Goal: Task Accomplishment & Management: Manage account settings

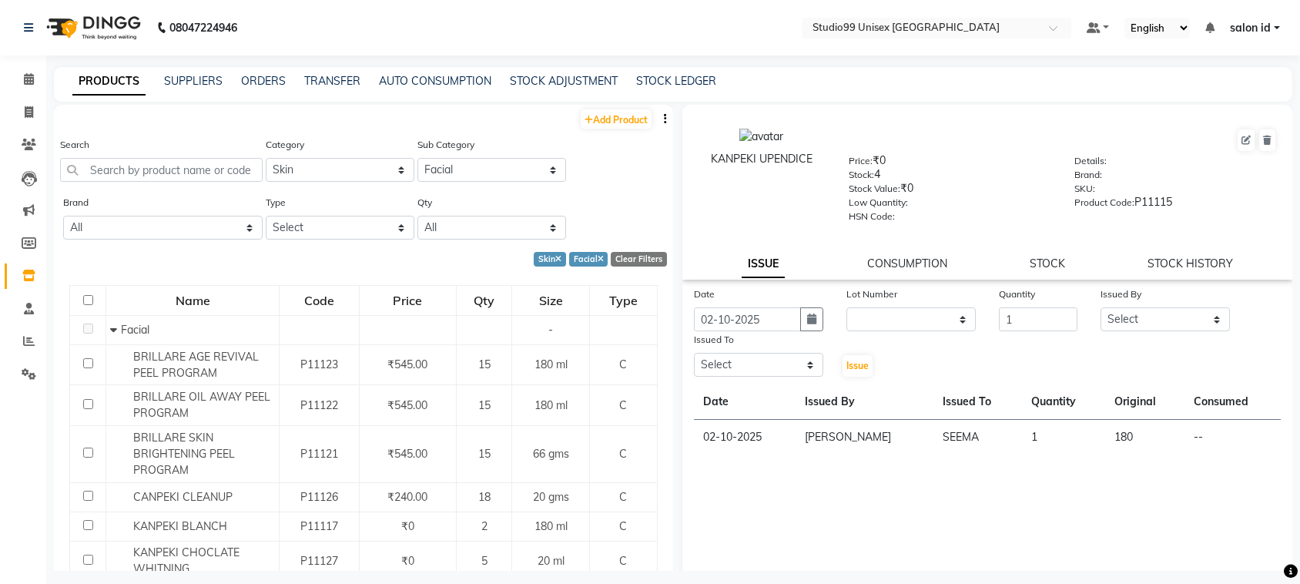
select select "959401150"
select select "959401152"
select select
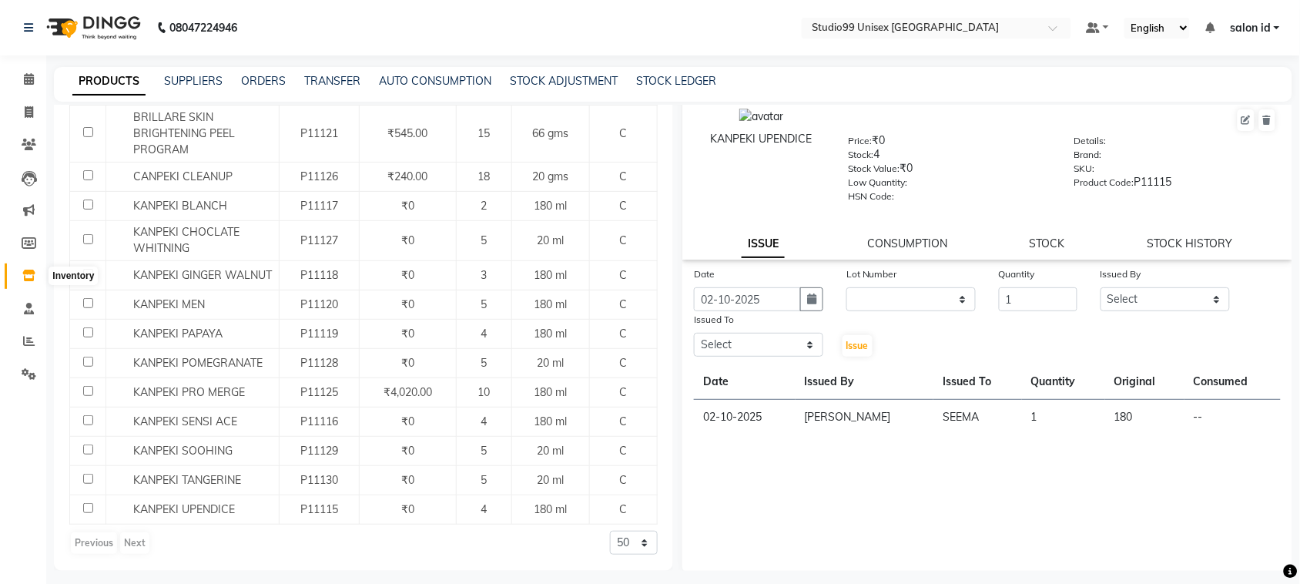
click at [22, 281] on icon at bounding box center [28, 276] width 13 height 12
click at [29, 281] on icon at bounding box center [28, 276] width 13 height 12
click at [33, 72] on span at bounding box center [28, 80] width 27 height 18
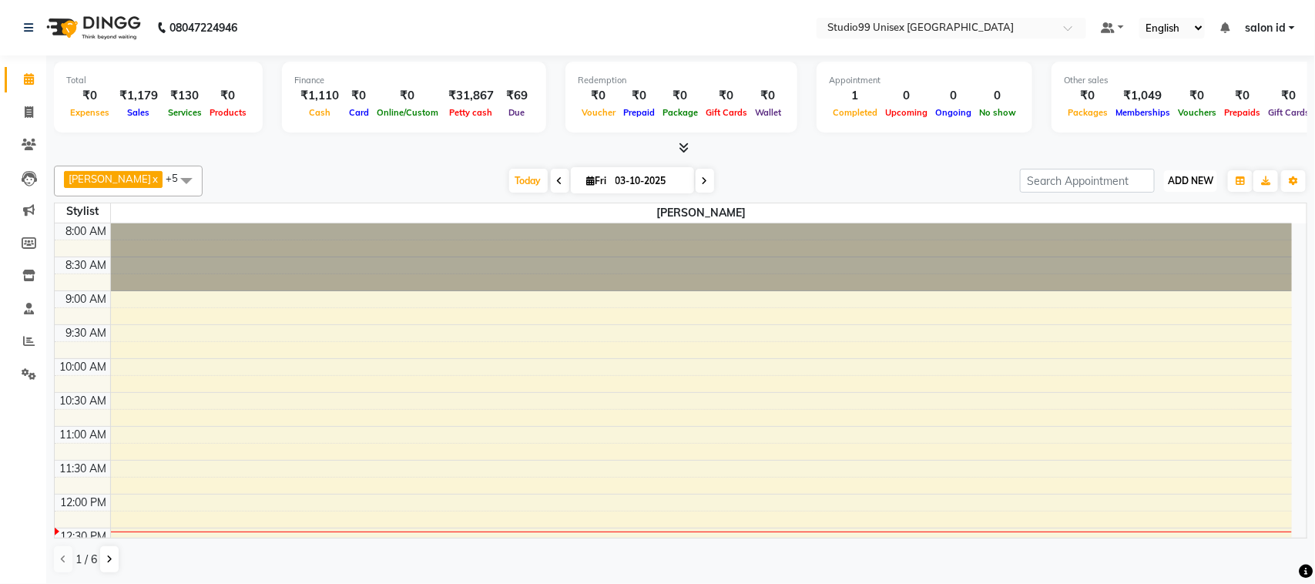
click at [1176, 179] on span "ADD NEW" at bounding box center [1190, 181] width 45 height 12
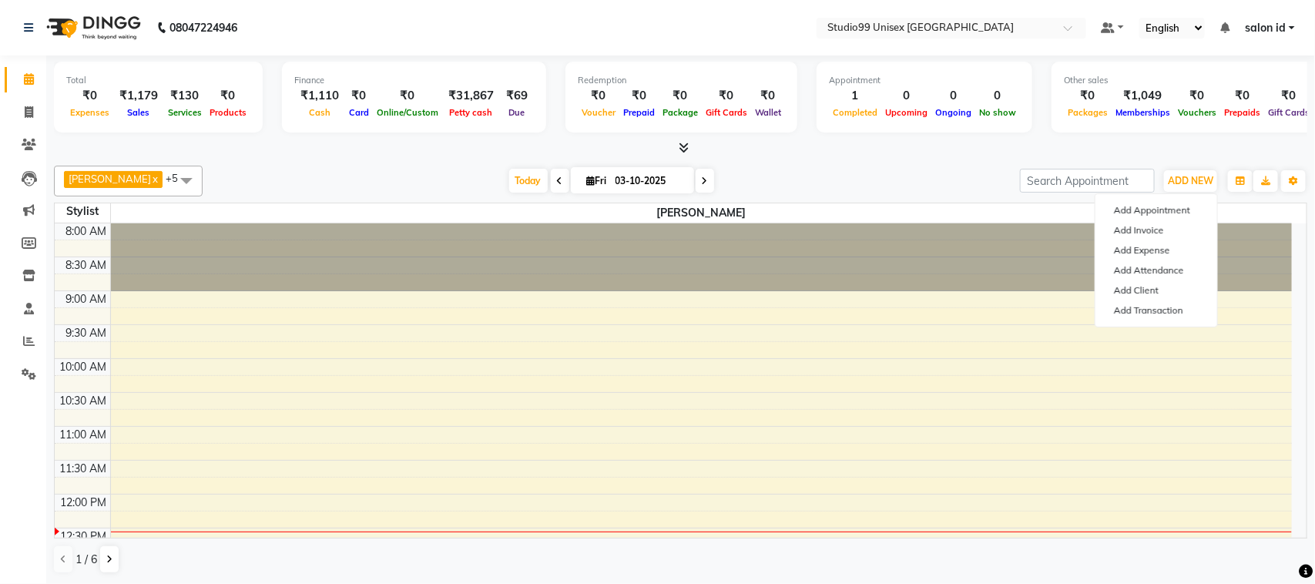
click at [937, 186] on div "[DATE] [DATE]" at bounding box center [611, 180] width 802 height 23
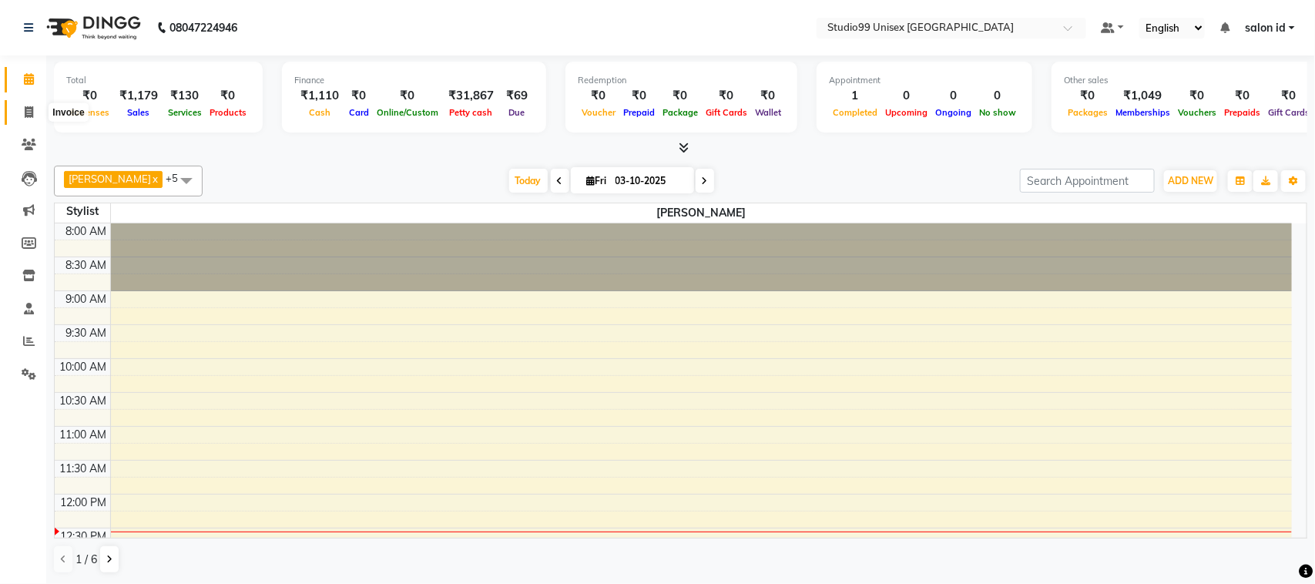
click at [27, 110] on icon at bounding box center [29, 112] width 8 height 12
select select "9023"
select select "service"
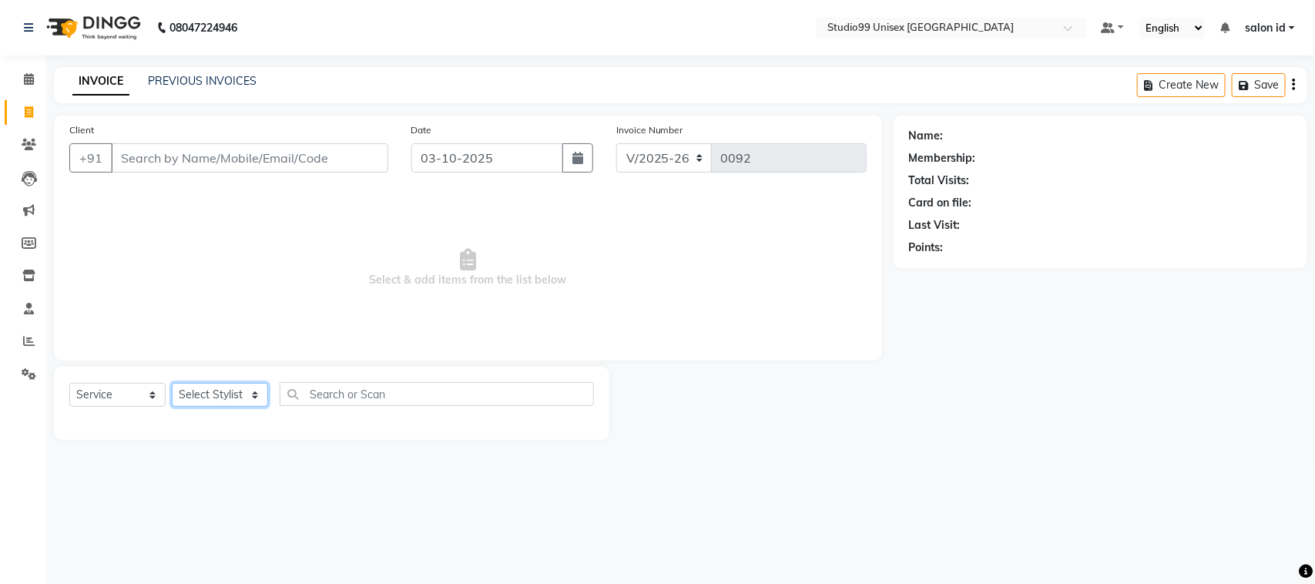
click at [252, 394] on select "Select Stylist [PERSON_NAME] [PERSON_NAME] salon id [PERSON_NAME] [PERSON_NAME]…" at bounding box center [220, 395] width 96 height 24
click at [27, 136] on span at bounding box center [28, 145] width 27 height 18
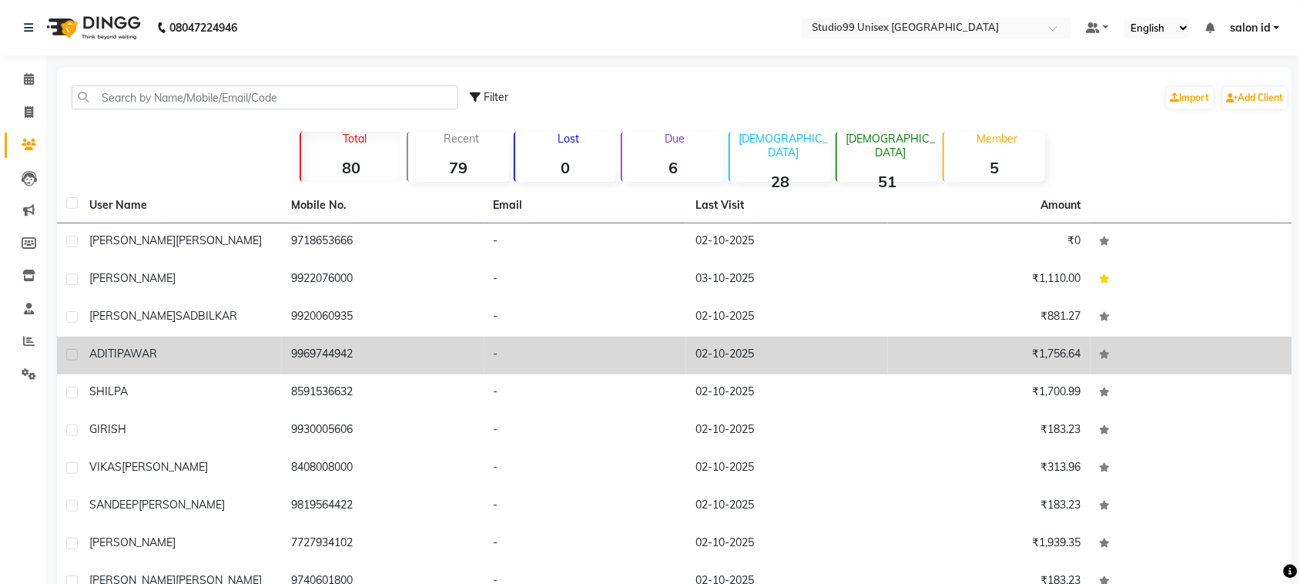
scroll to position [44, 0]
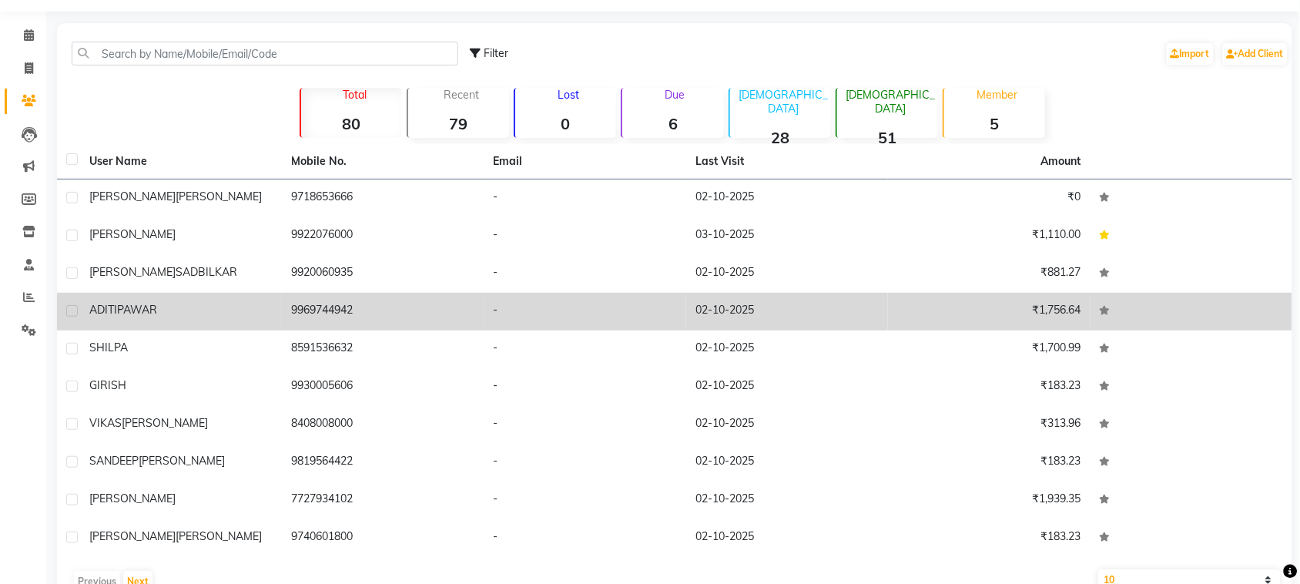
click at [137, 347] on div "SHILPA" at bounding box center [180, 348] width 183 height 16
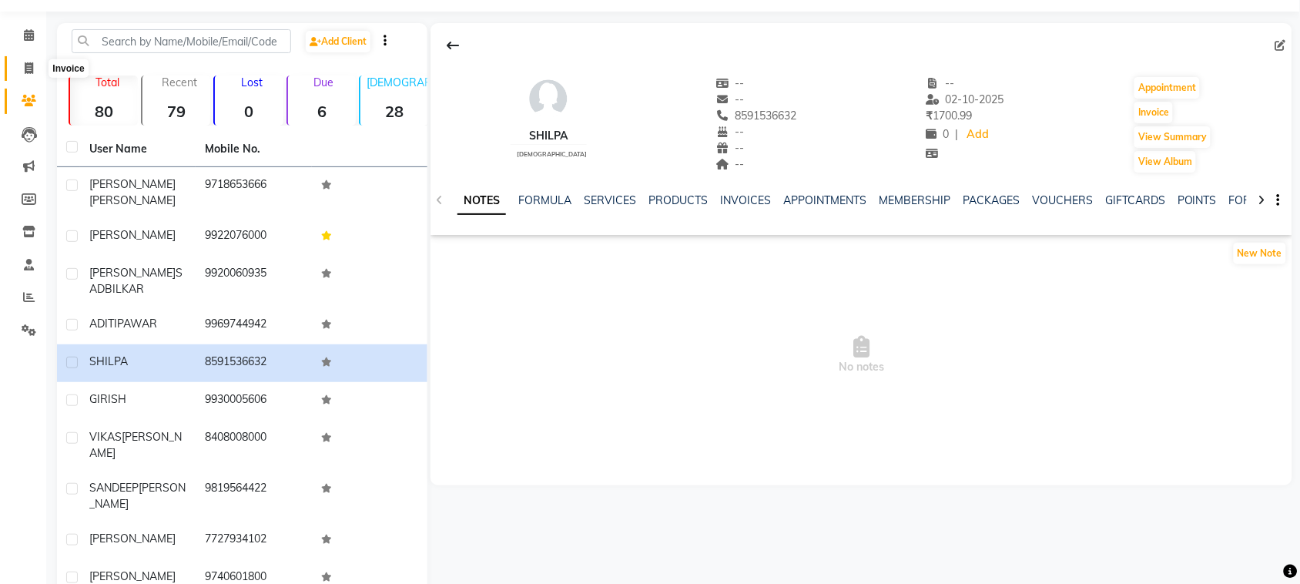
click at [32, 60] on span at bounding box center [28, 69] width 27 height 18
select select "service"
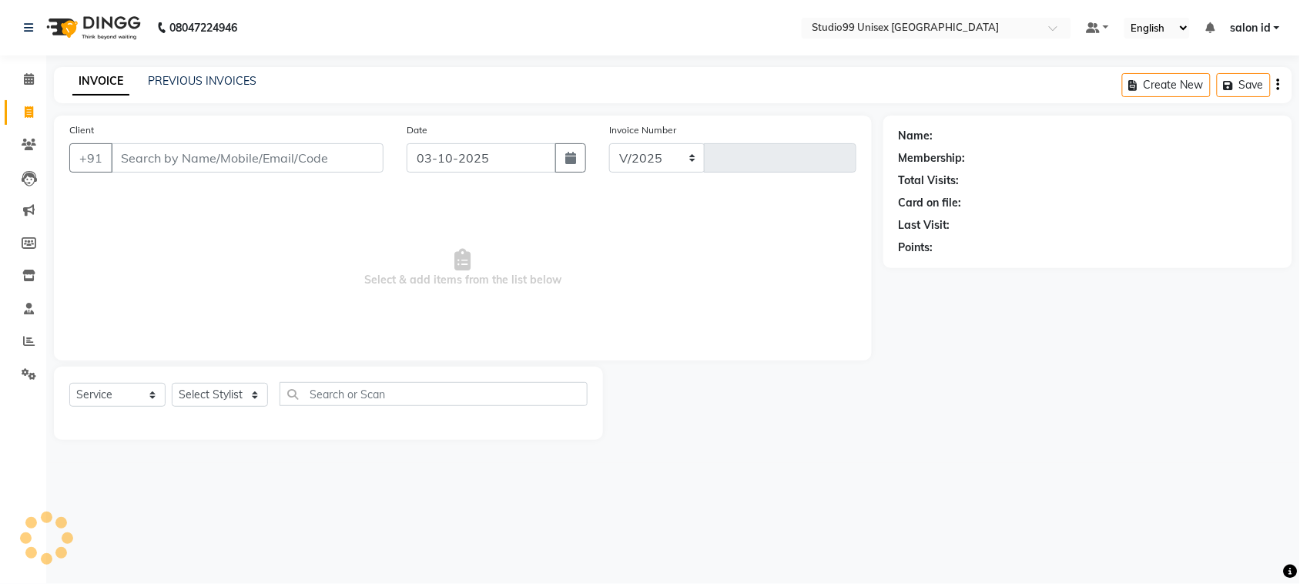
select select "9023"
type input "0092"
type input "9702723773"
click at [326, 156] on span "Add Client" at bounding box center [348, 157] width 61 height 15
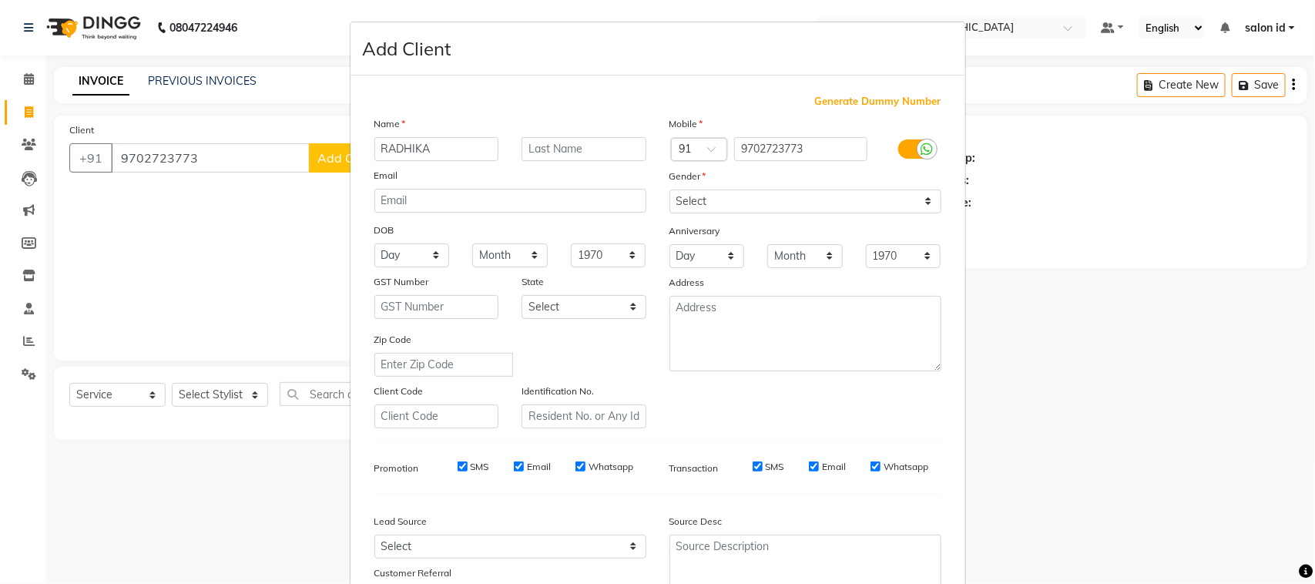
type input "RADHIKA"
click at [528, 146] on input "text" at bounding box center [584, 149] width 125 height 24
type input "[PERSON_NAME]"
click at [923, 199] on select "Select [DEMOGRAPHIC_DATA] [DEMOGRAPHIC_DATA] Other Prefer Not To Say" at bounding box center [805, 202] width 272 height 24
select select "[DEMOGRAPHIC_DATA]"
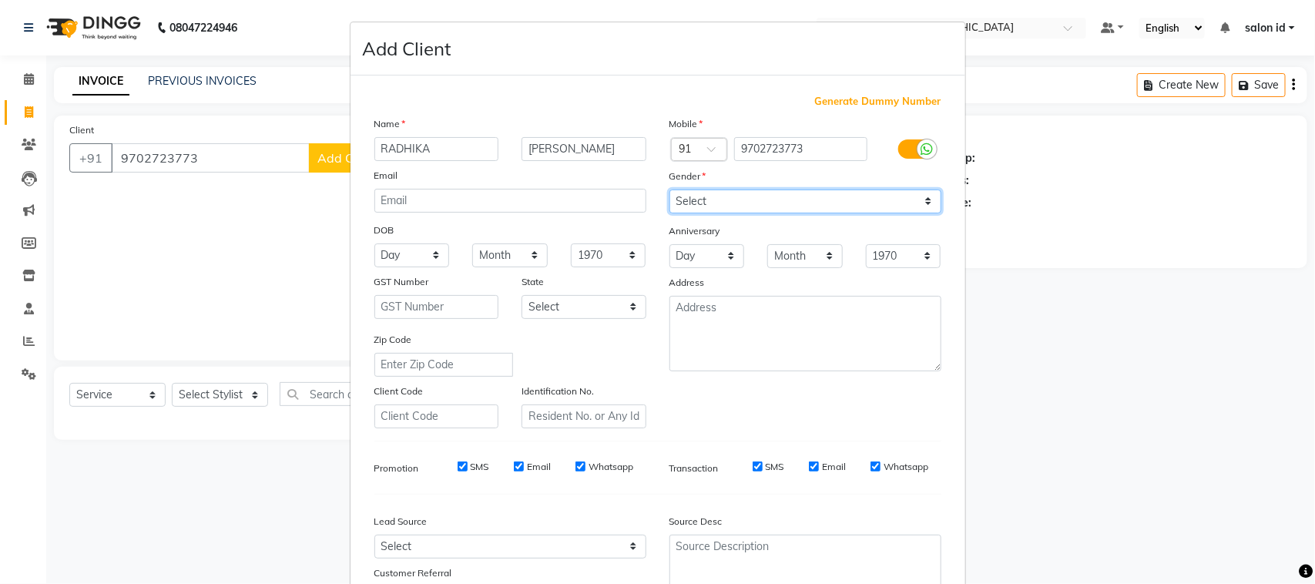
click at [669, 190] on select "Select [DEMOGRAPHIC_DATA] [DEMOGRAPHIC_DATA] Other Prefer Not To Say" at bounding box center [805, 202] width 272 height 24
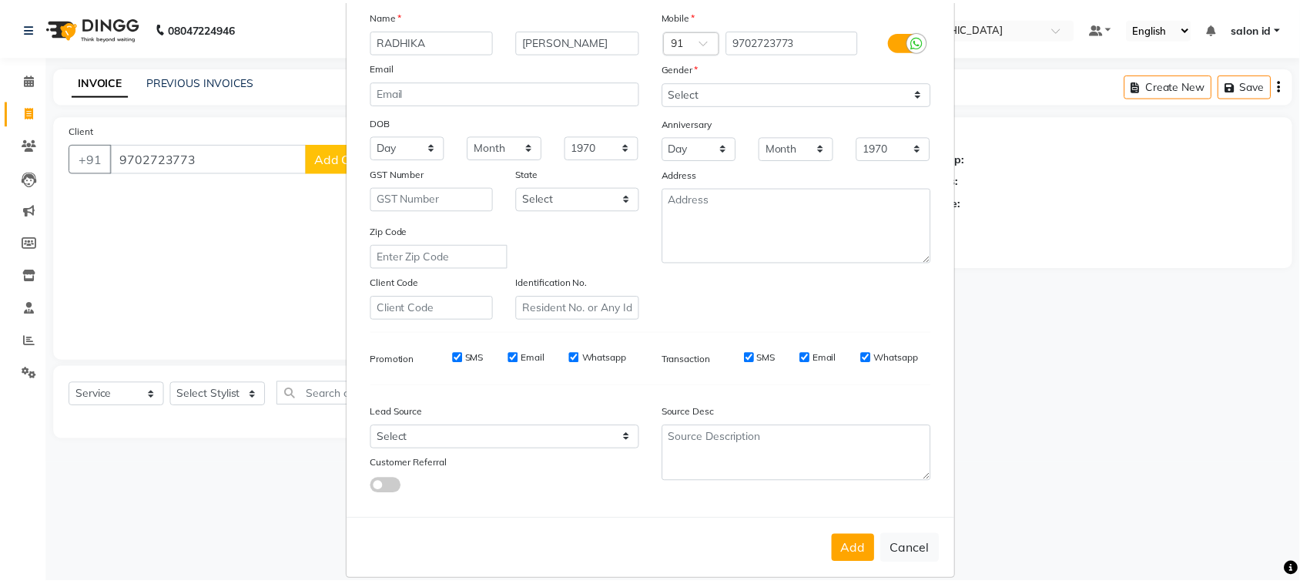
scroll to position [109, 0]
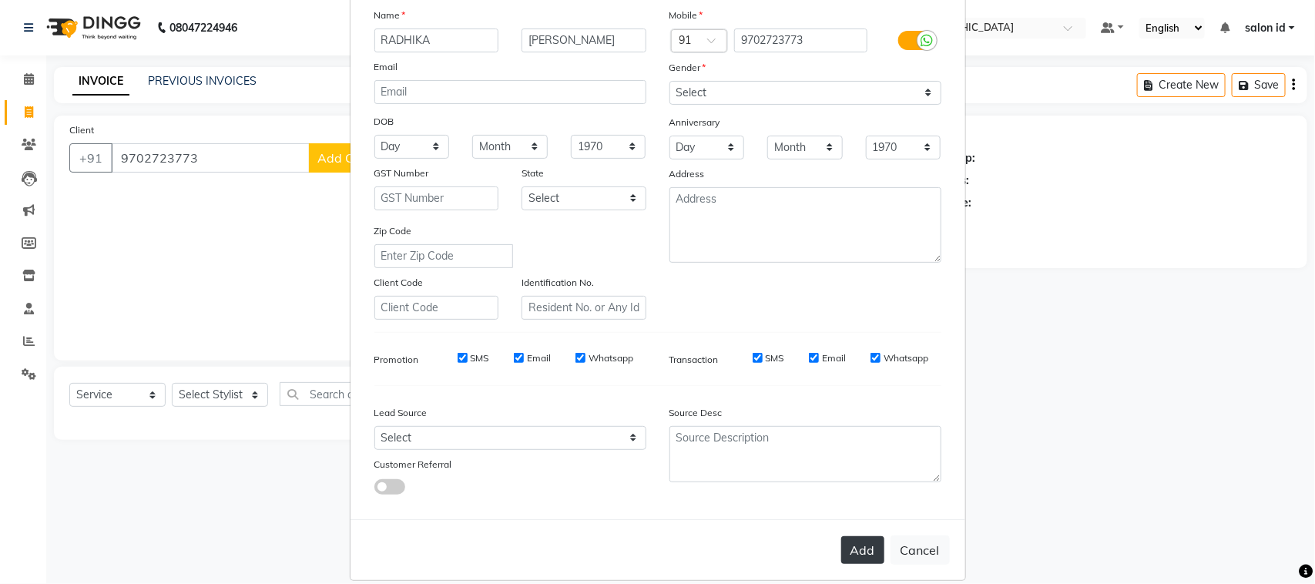
click at [860, 551] on button "Add" at bounding box center [862, 550] width 43 height 28
select select
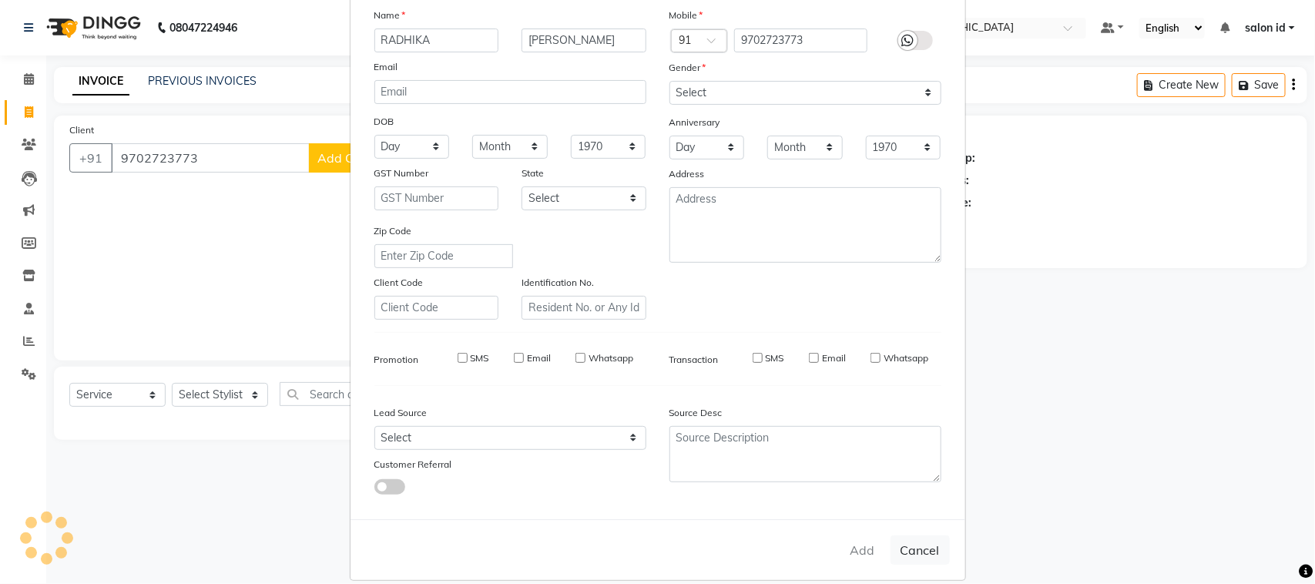
select select
checkbox input "false"
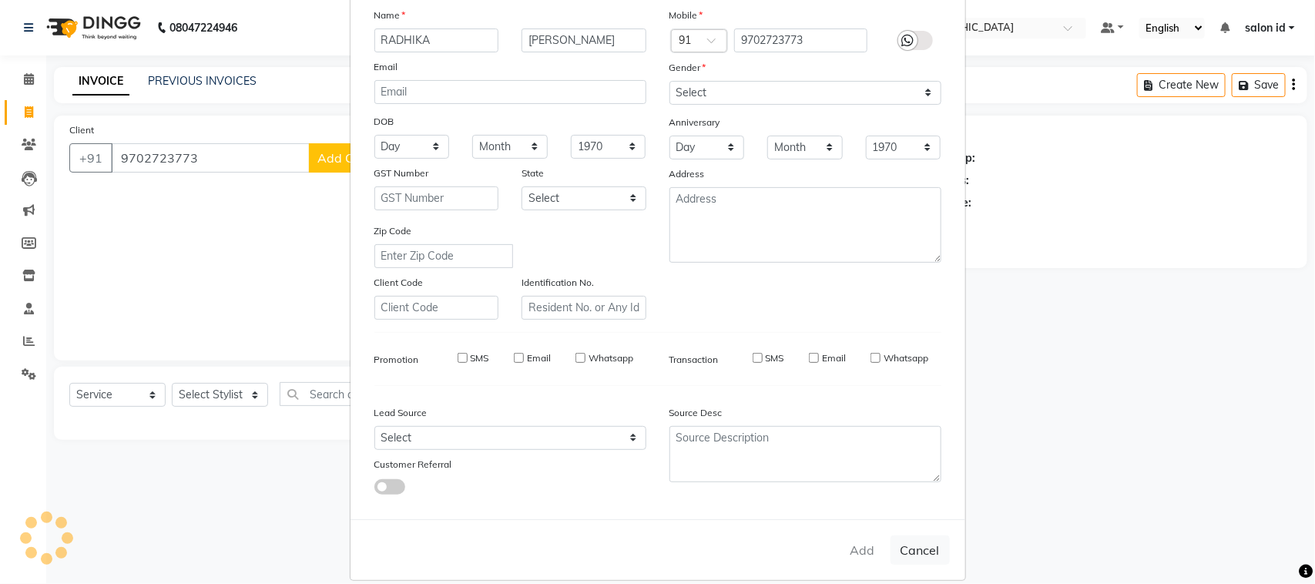
checkbox input "false"
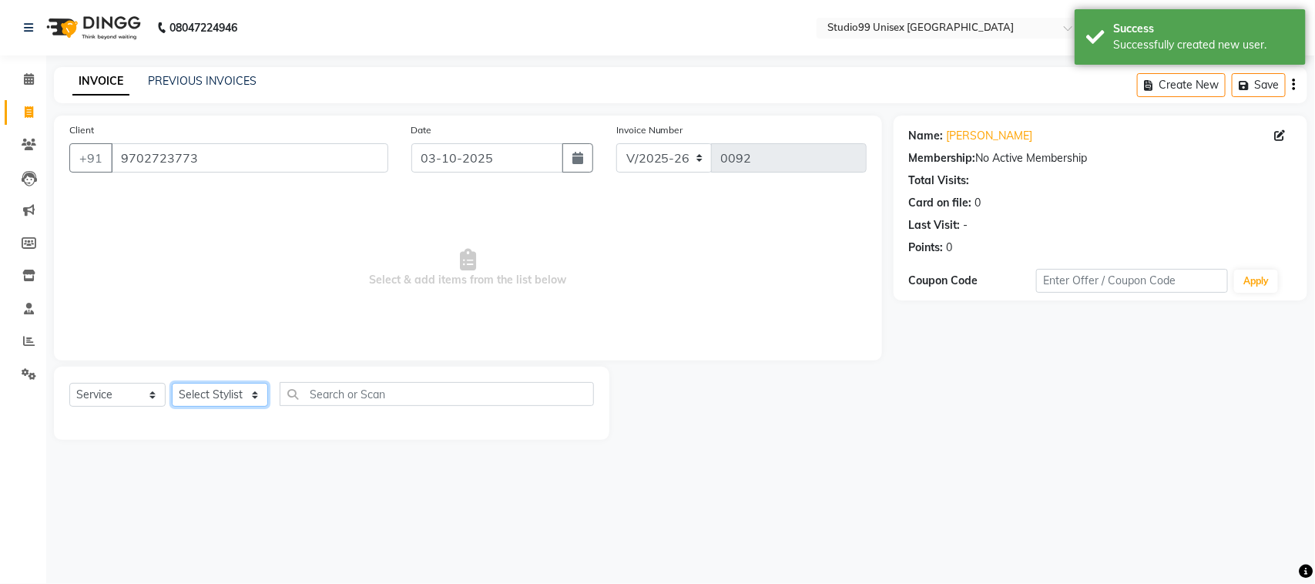
click at [253, 391] on select "Select Stylist [PERSON_NAME] [PERSON_NAME] salon id [PERSON_NAME] [PERSON_NAME]…" at bounding box center [220, 395] width 96 height 24
select select "92949"
click at [172, 383] on select "Select Stylist [PERSON_NAME] [PERSON_NAME] salon id [PERSON_NAME] [PERSON_NAME]…" at bounding box center [220, 395] width 96 height 24
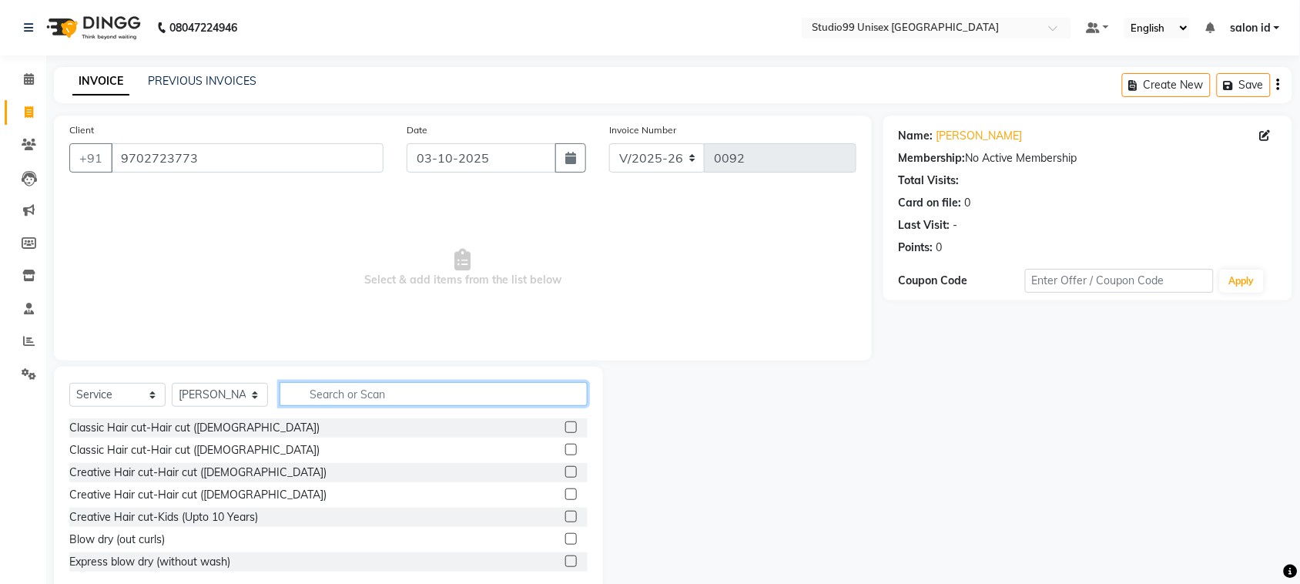
click at [344, 393] on input "text" at bounding box center [434, 394] width 308 height 24
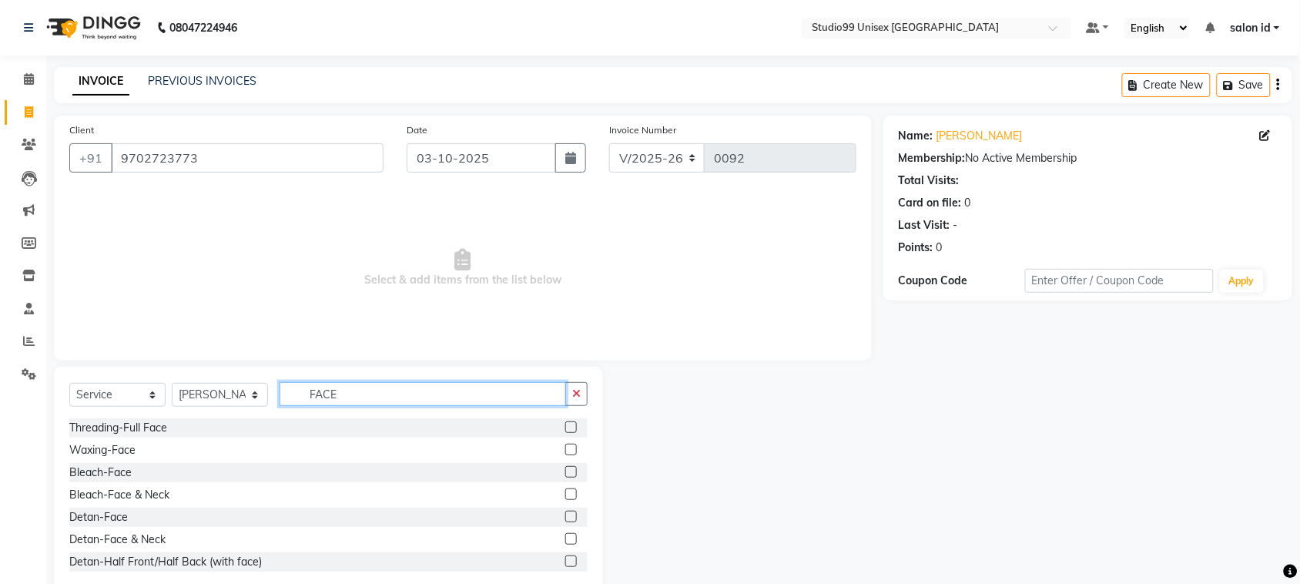
type input "FACE"
click at [565, 449] on label at bounding box center [571, 450] width 12 height 12
click at [565, 449] on input "checkbox" at bounding box center [570, 450] width 10 height 10
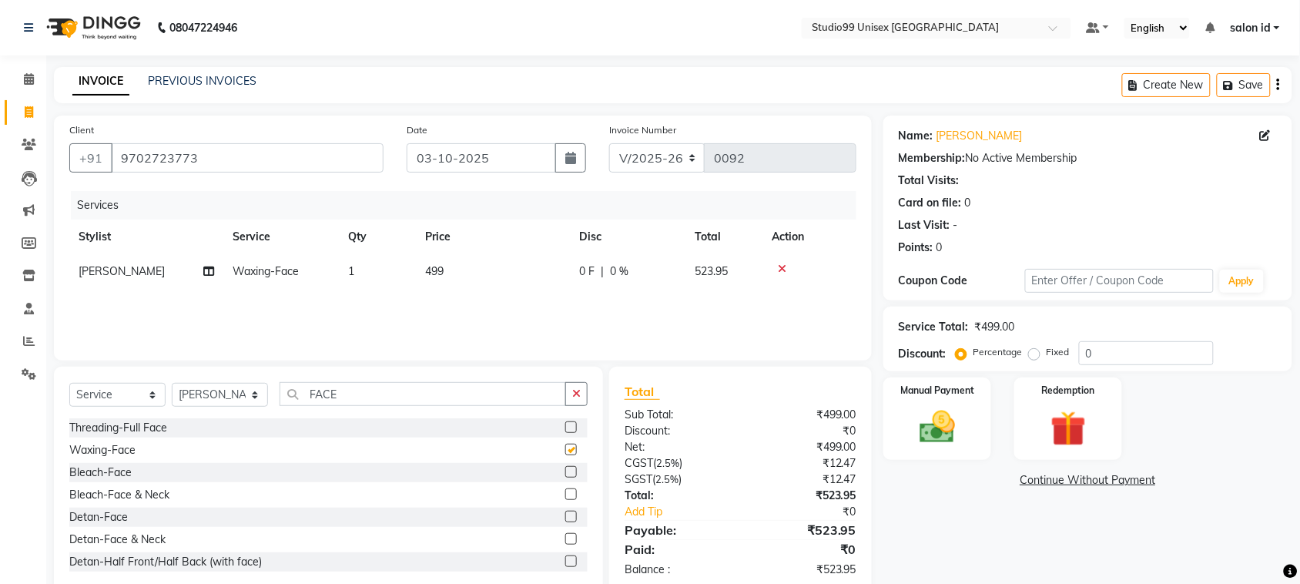
checkbox input "false"
click at [475, 390] on input "FACE" at bounding box center [423, 394] width 287 height 24
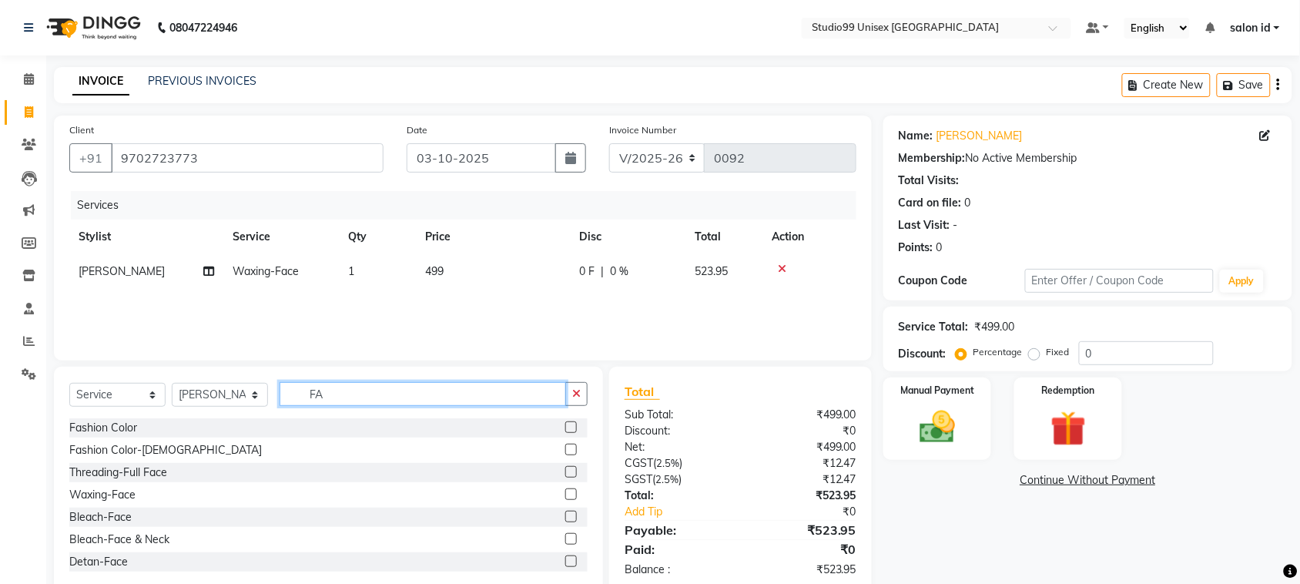
type input "F"
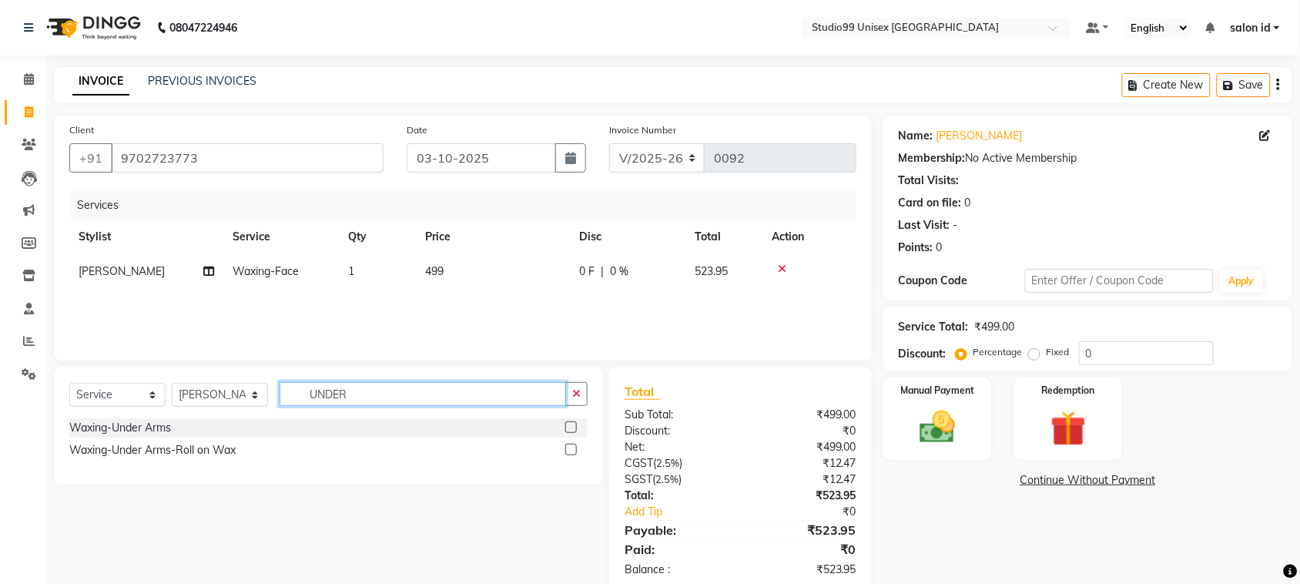
type input "UNDER"
click at [568, 429] on label at bounding box center [571, 427] width 12 height 12
click at [568, 429] on input "checkbox" at bounding box center [570, 428] width 10 height 10
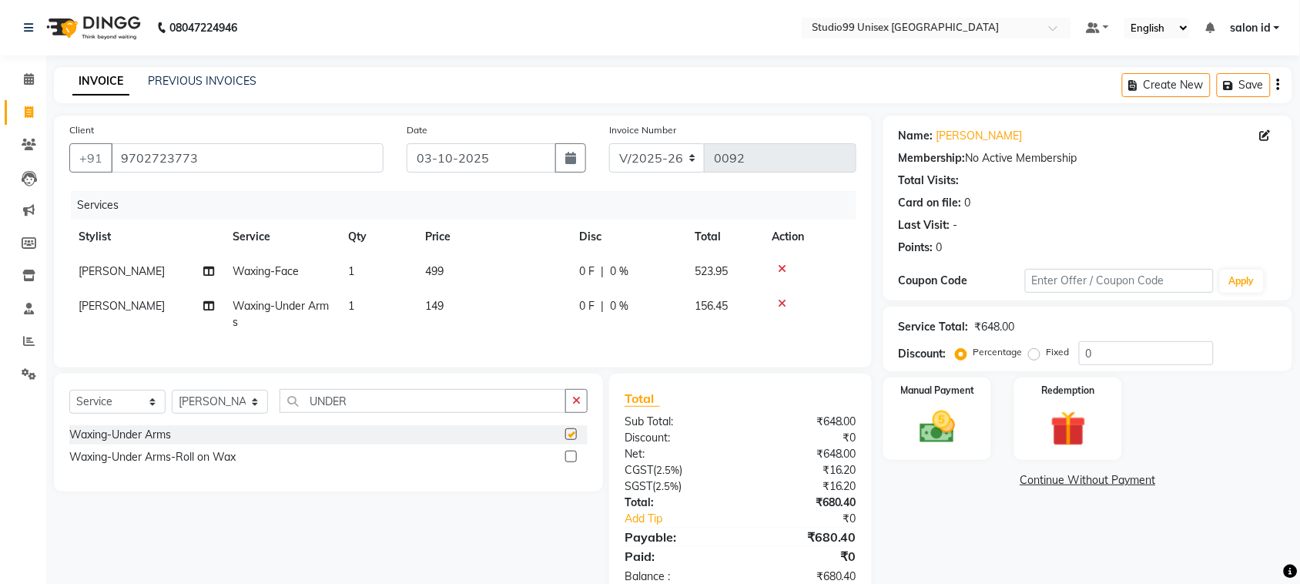
checkbox input "false"
click at [163, 271] on td "[PERSON_NAME]" at bounding box center [146, 271] width 154 height 35
select select "92949"
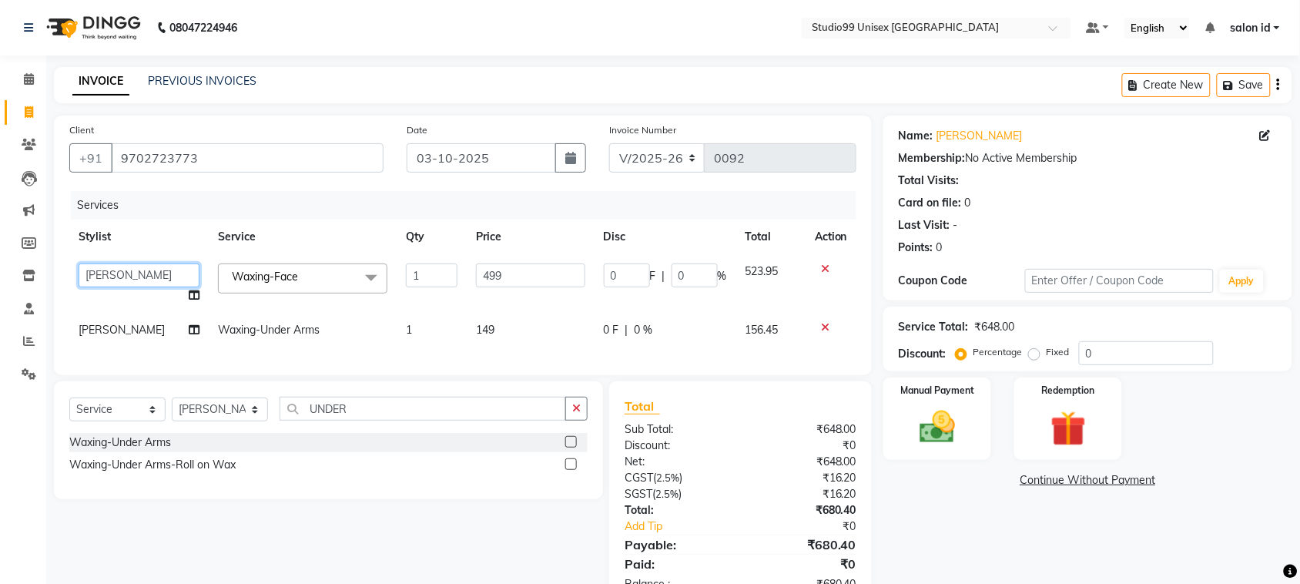
drag, startPoint x: 178, startPoint y: 294, endPoint x: 171, endPoint y: 280, distance: 16.2
click at [171, 280] on select "[PERSON_NAME] [PERSON_NAME] salon id [PERSON_NAME] [PERSON_NAME] [PERSON_NAME] …" at bounding box center [139, 275] width 121 height 24
select select "92954"
click at [135, 329] on span "[PERSON_NAME]" at bounding box center [122, 330] width 86 height 14
select select "92949"
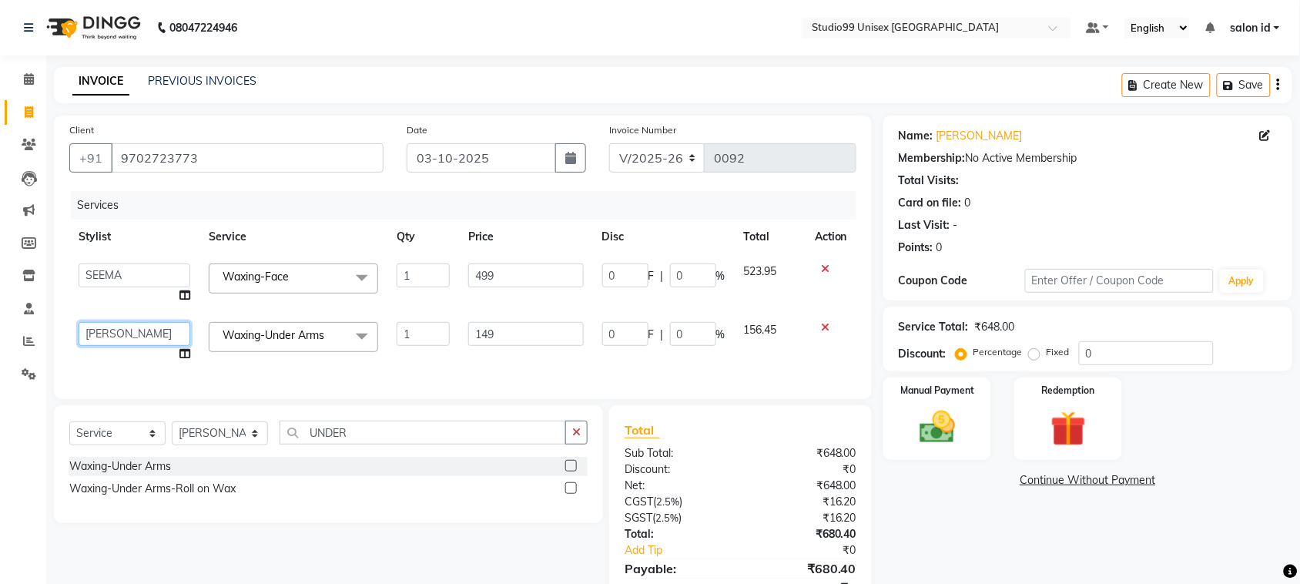
click at [147, 326] on select "[PERSON_NAME] [PERSON_NAME] salon id [PERSON_NAME] [PERSON_NAME] [PERSON_NAME] …" at bounding box center [135, 334] width 112 height 24
select select "92954"
click at [1111, 354] on input "0" at bounding box center [1146, 353] width 135 height 24
type input "5"
type input "24.95"
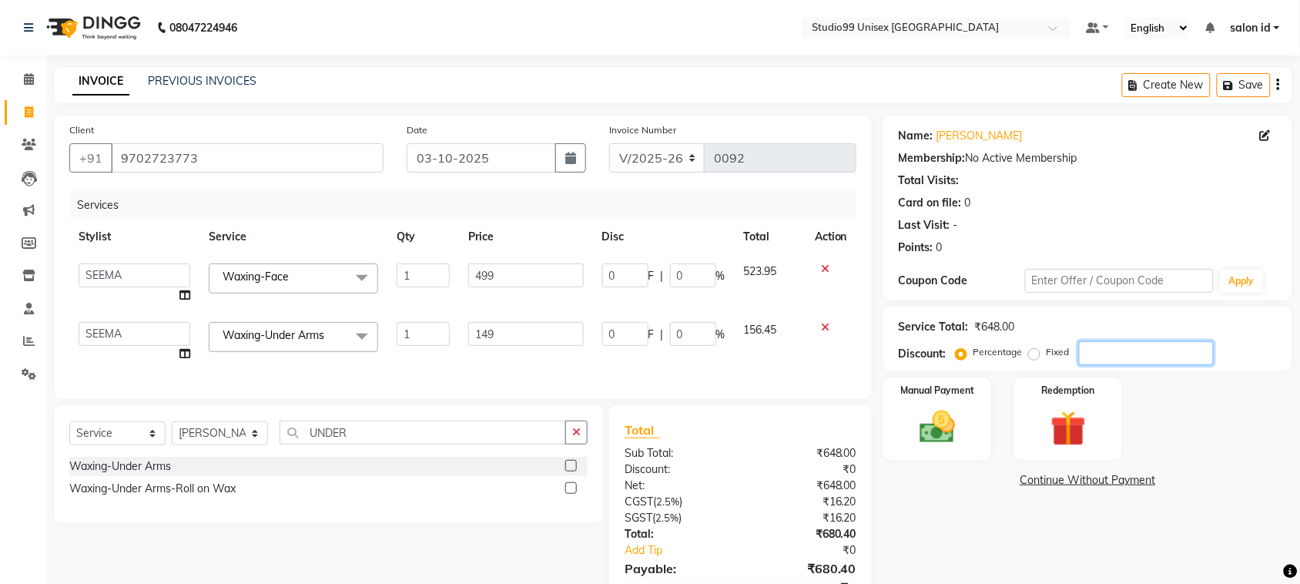
type input "5"
type input "7.45"
type input "5"
type input "50"
type input "249.5"
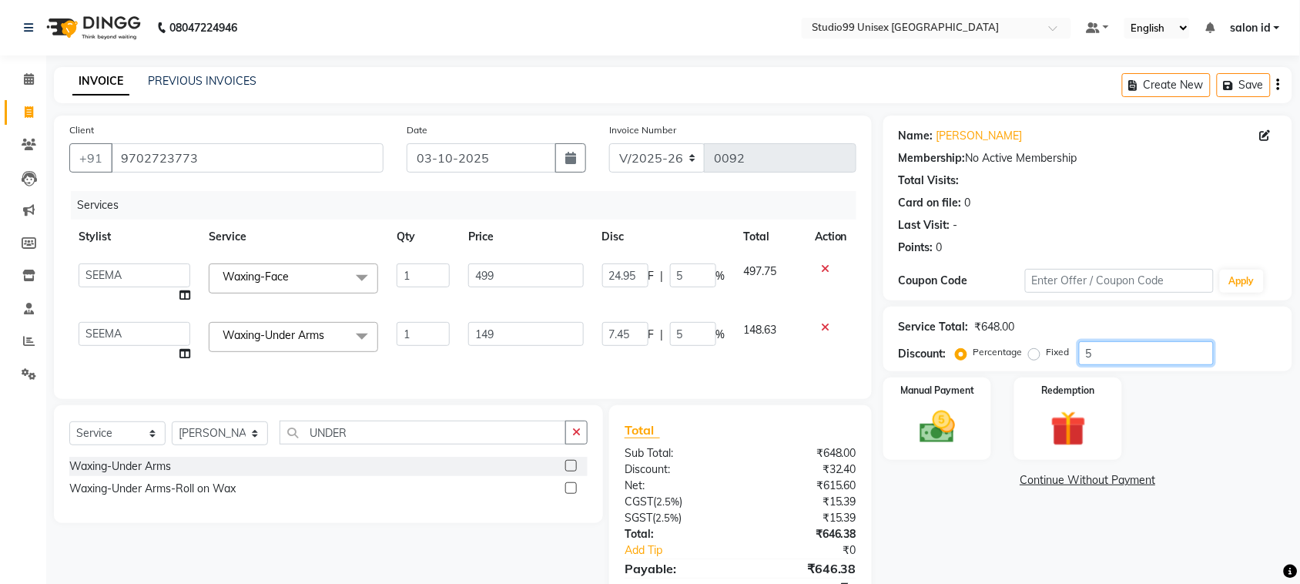
type input "50"
type input "74.5"
type input "50"
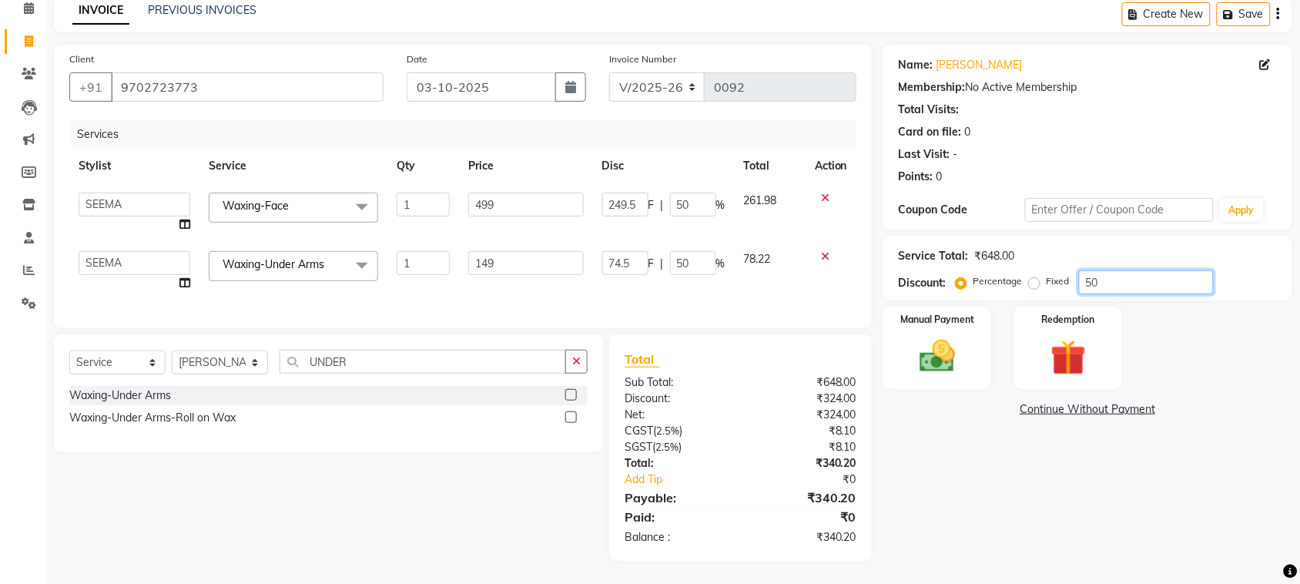
scroll to position [85, 0]
type input "50"
click at [941, 345] on img at bounding box center [937, 356] width 60 height 42
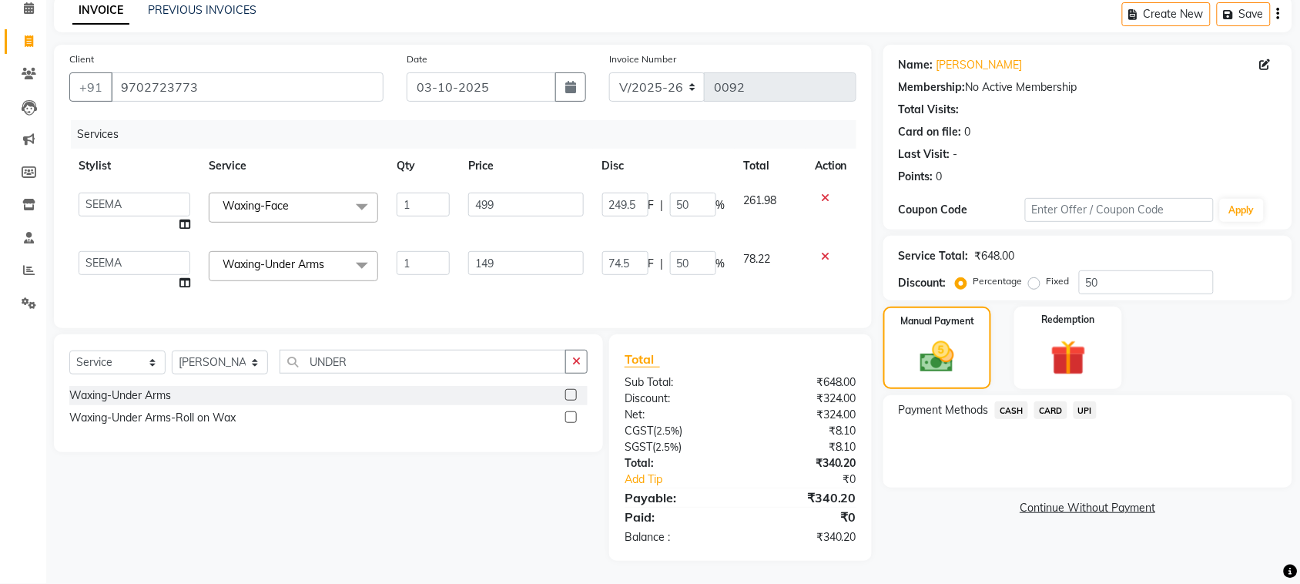
click at [1015, 401] on span "CASH" at bounding box center [1011, 410] width 33 height 18
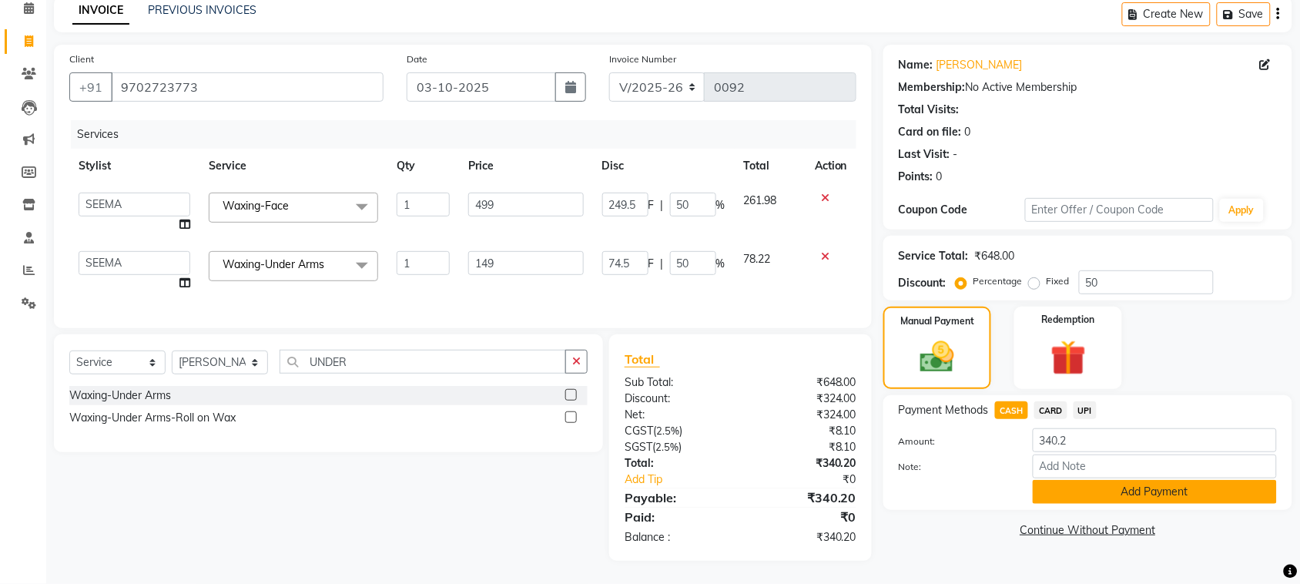
click at [1121, 480] on button "Add Payment" at bounding box center [1155, 492] width 244 height 24
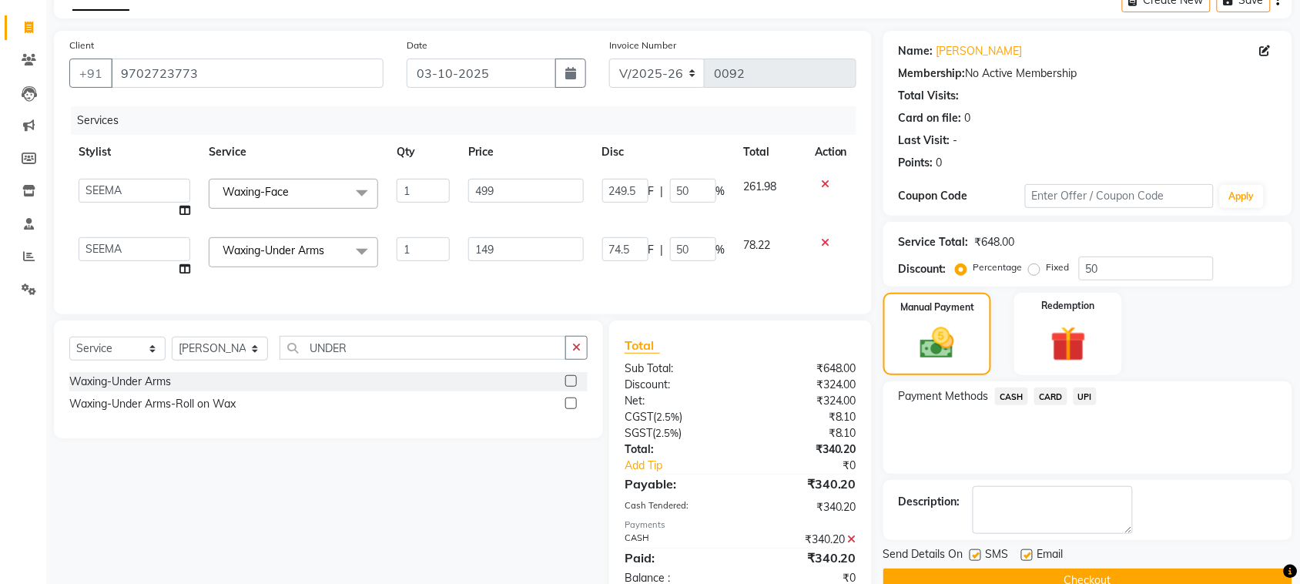
click at [1028, 578] on button "Checkout" at bounding box center [1088, 581] width 409 height 24
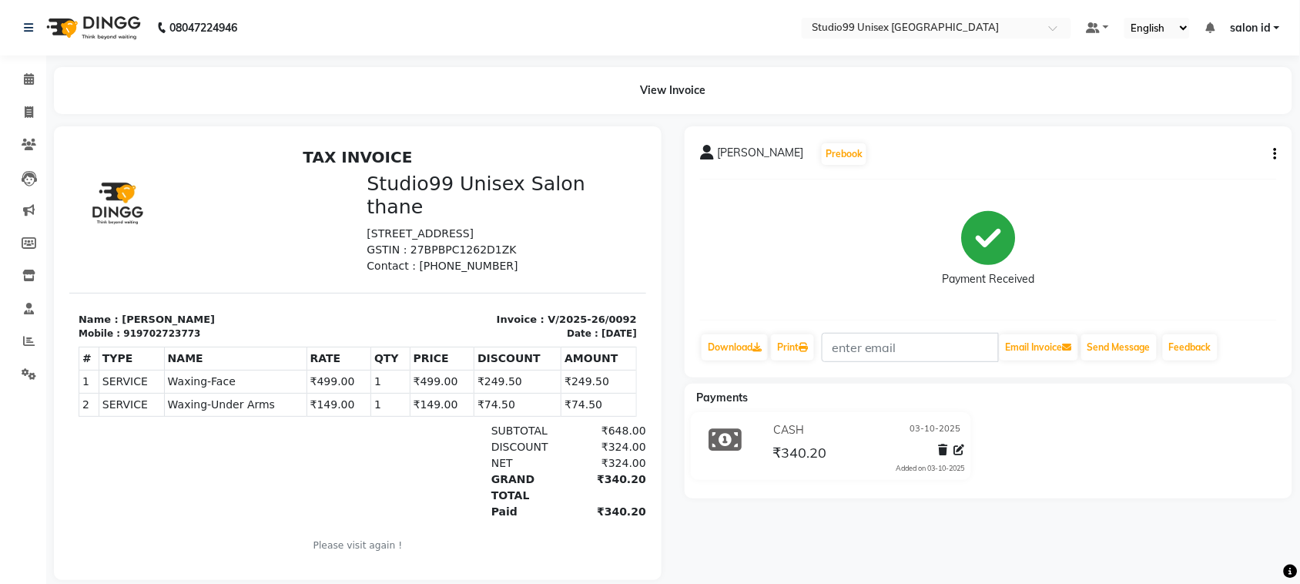
click at [964, 542] on div "[PERSON_NAME] Prebook Payment Received Download Print Email Invoice Send Messag…" at bounding box center [988, 353] width 631 height 454
click at [29, 114] on icon at bounding box center [29, 112] width 8 height 12
select select "9023"
select select "service"
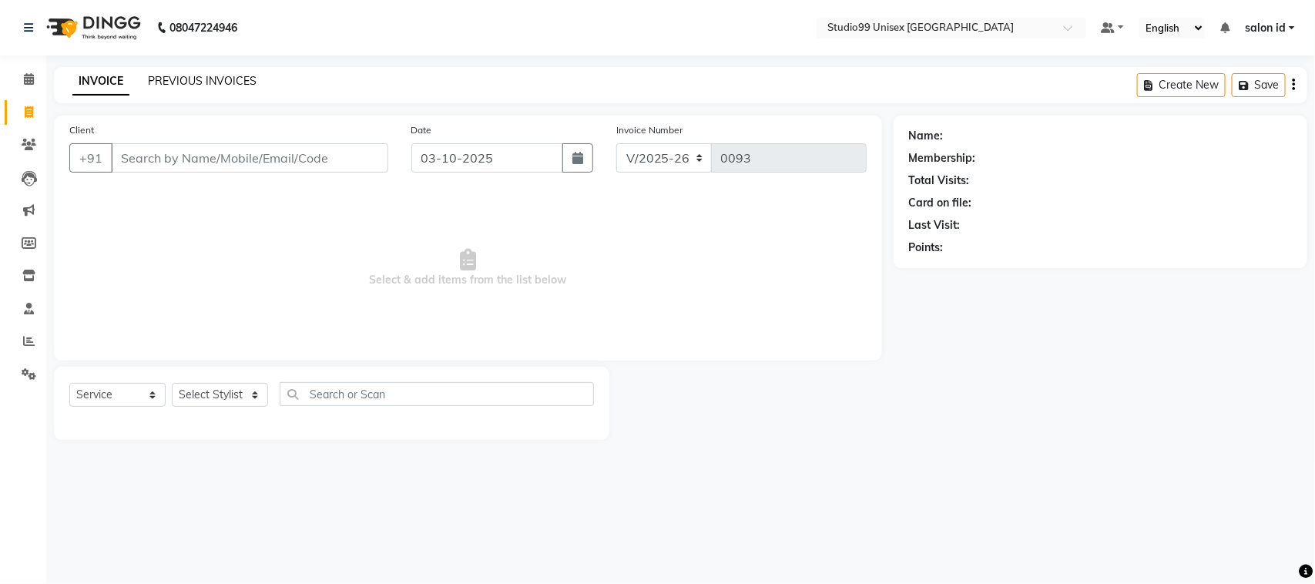
click at [239, 81] on link "PREVIOUS INVOICES" at bounding box center [202, 81] width 109 height 14
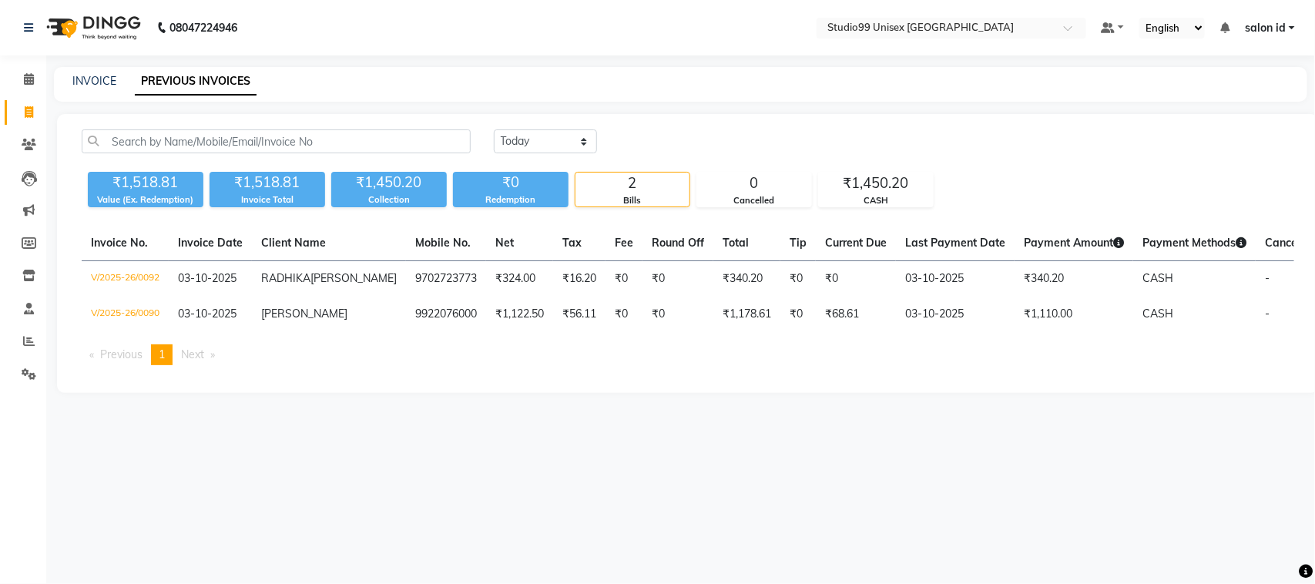
click at [698, 365] on ul "Previous page 1 / 1 You're on page 1 Next page" at bounding box center [688, 354] width 1212 height 21
click at [28, 112] on icon at bounding box center [29, 112] width 8 height 12
select select "9023"
select select "service"
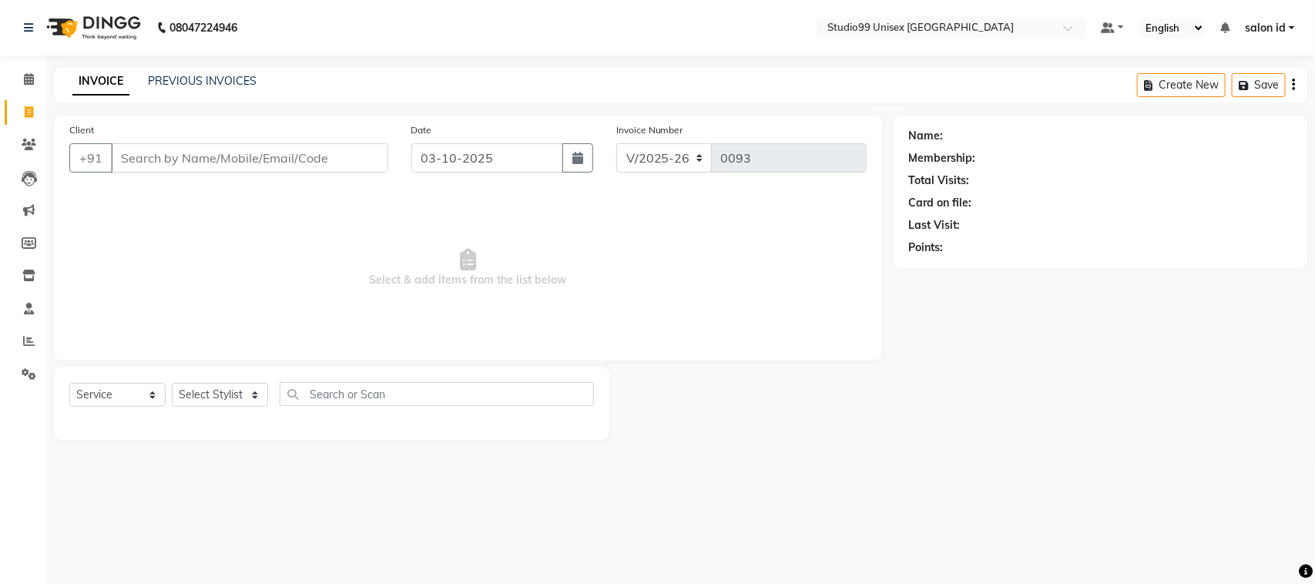
click at [283, 163] on input "Client" at bounding box center [249, 157] width 277 height 29
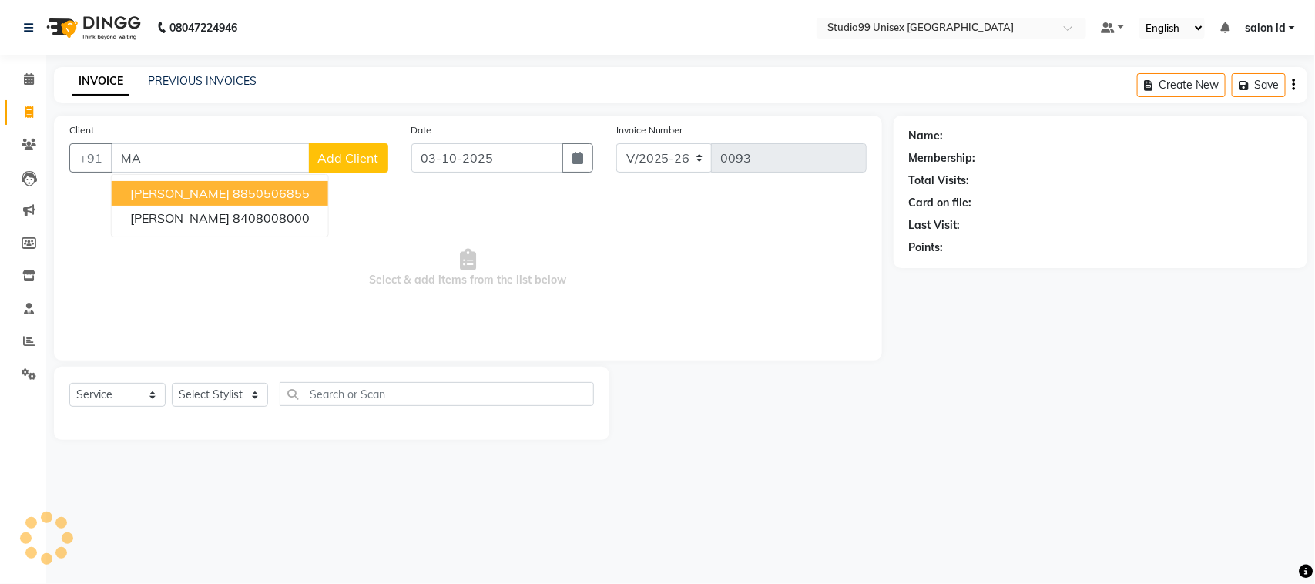
type input "M"
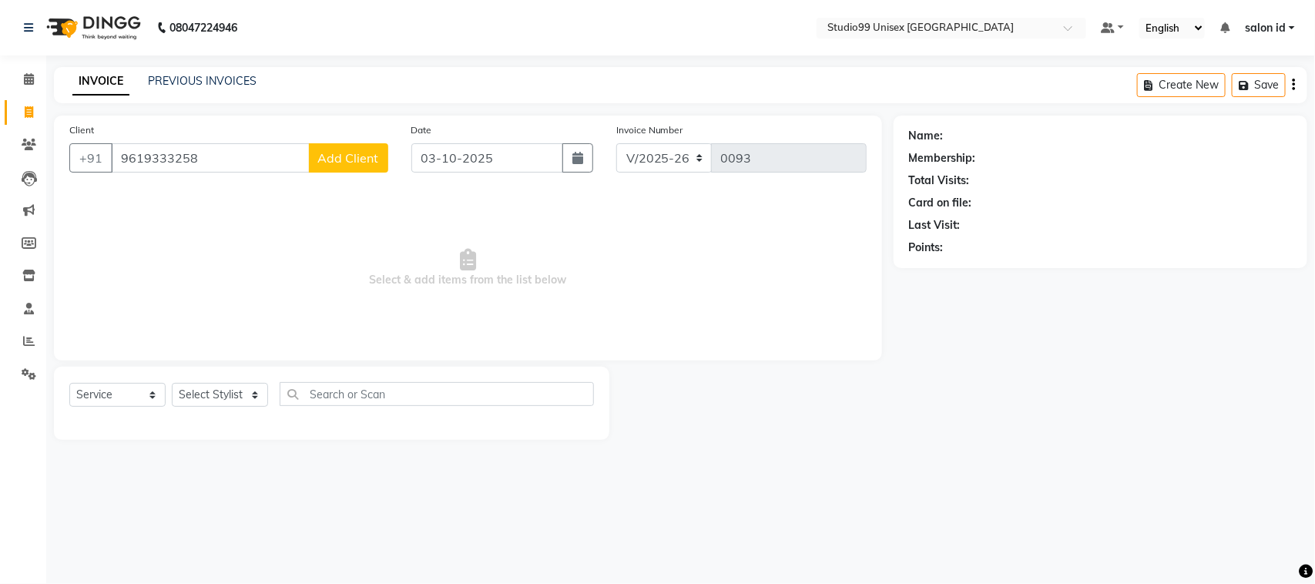
type input "9619333258"
click at [352, 163] on span "Add Client" at bounding box center [348, 157] width 61 height 15
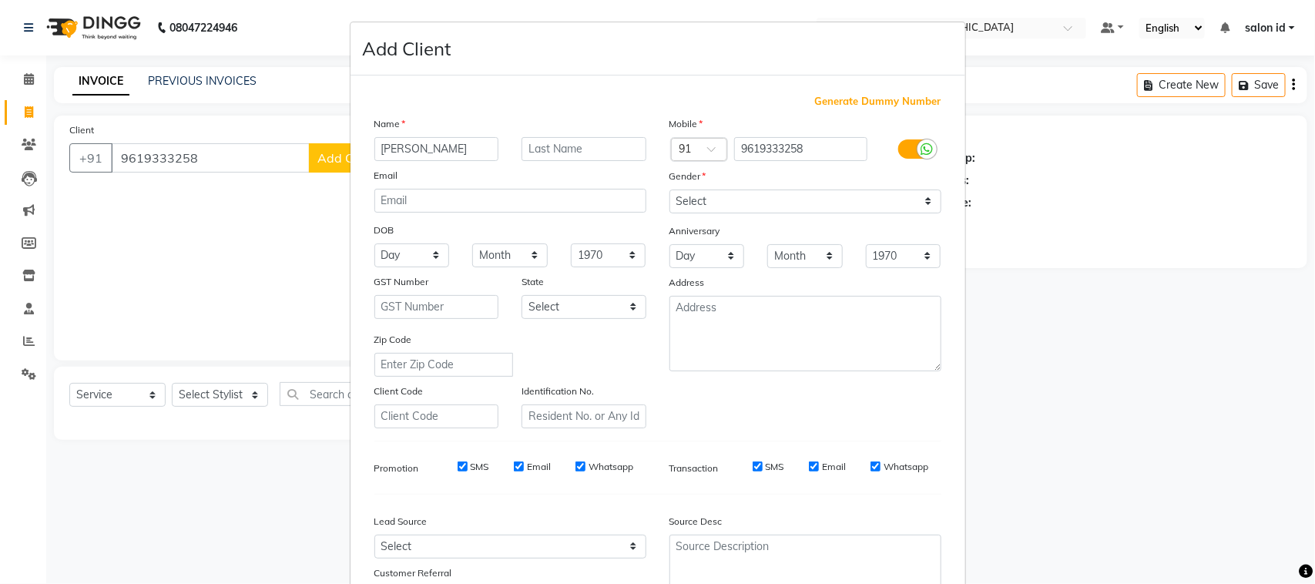
type input "[PERSON_NAME]"
click at [528, 145] on input "text" at bounding box center [584, 149] width 125 height 24
type input "GALA"
click at [734, 203] on select "Select [DEMOGRAPHIC_DATA] [DEMOGRAPHIC_DATA] Other Prefer Not To Say" at bounding box center [805, 202] width 272 height 24
select select "[DEMOGRAPHIC_DATA]"
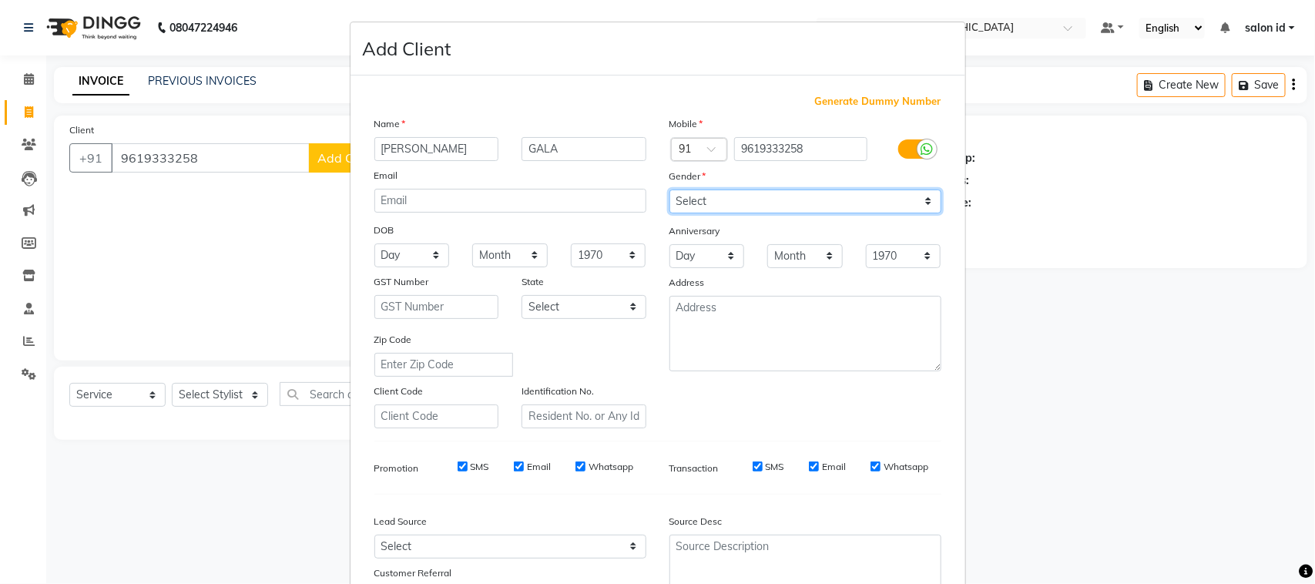
click at [669, 190] on select "Select [DEMOGRAPHIC_DATA] [DEMOGRAPHIC_DATA] Other Prefer Not To Say" at bounding box center [805, 202] width 272 height 24
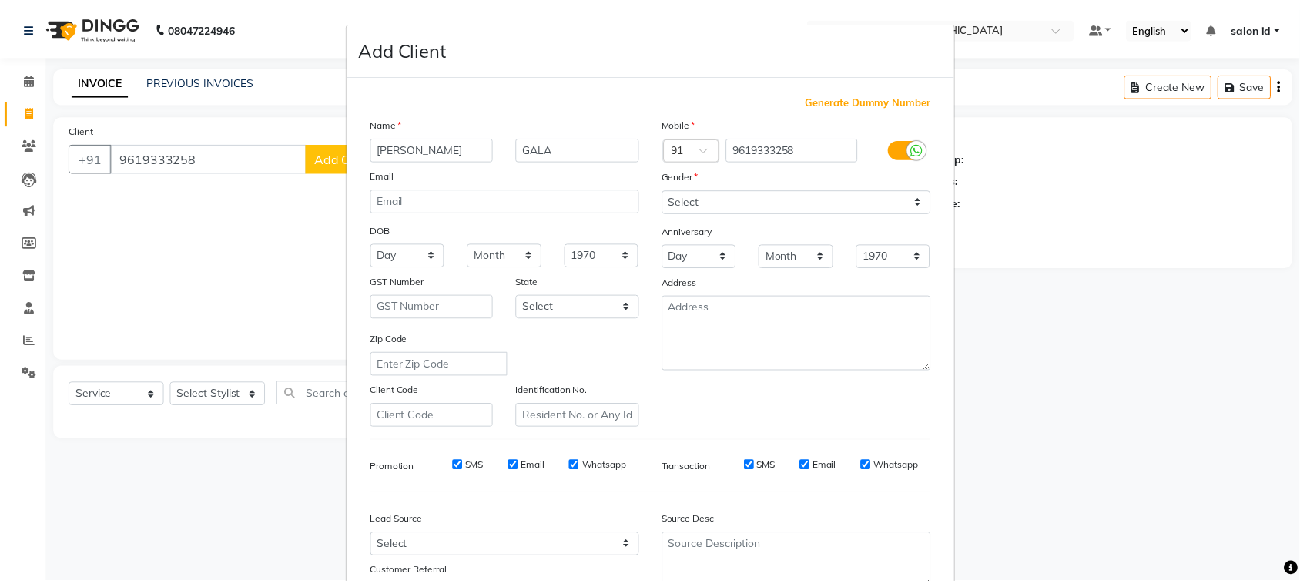
scroll to position [121, 0]
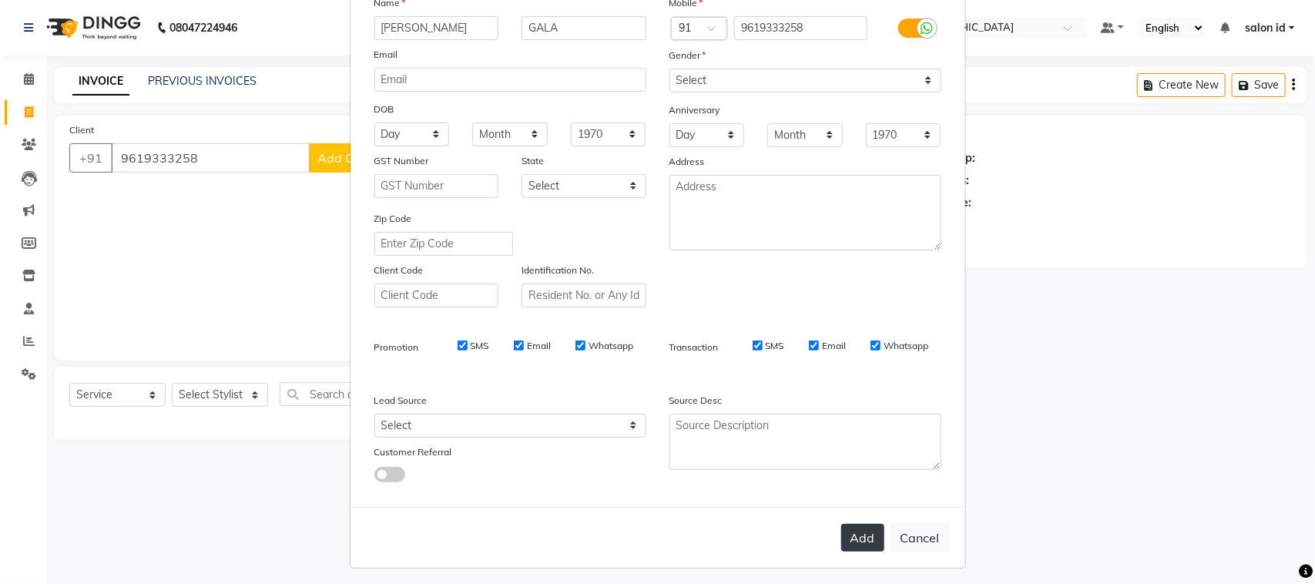
click at [851, 532] on button "Add" at bounding box center [862, 538] width 43 height 28
select select
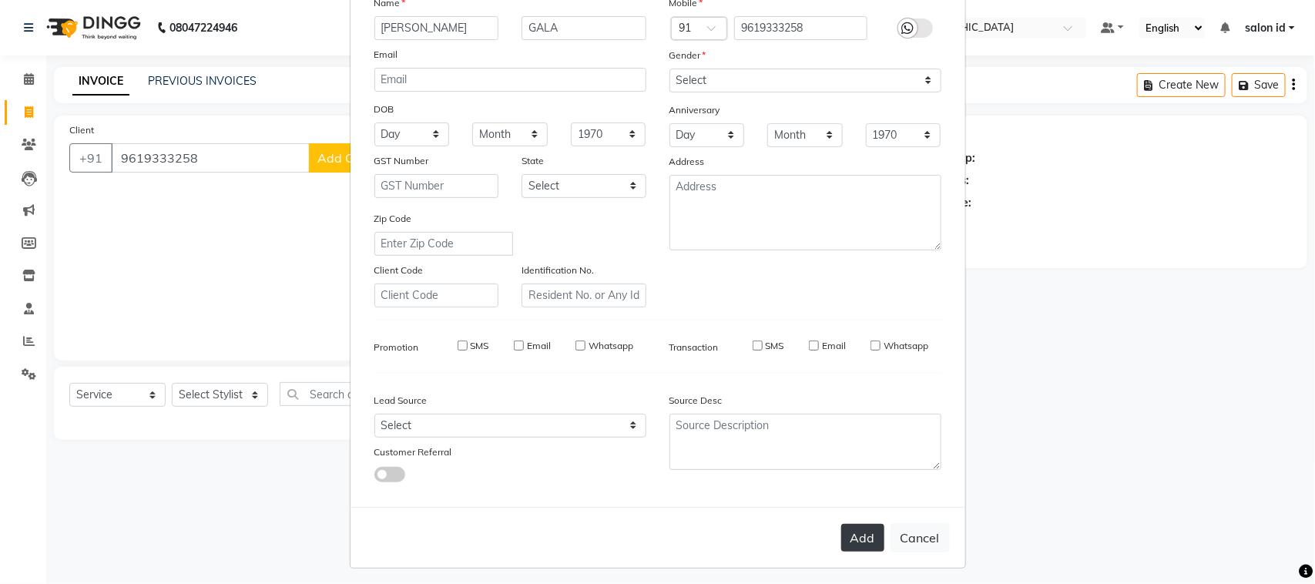
select select
checkbox input "false"
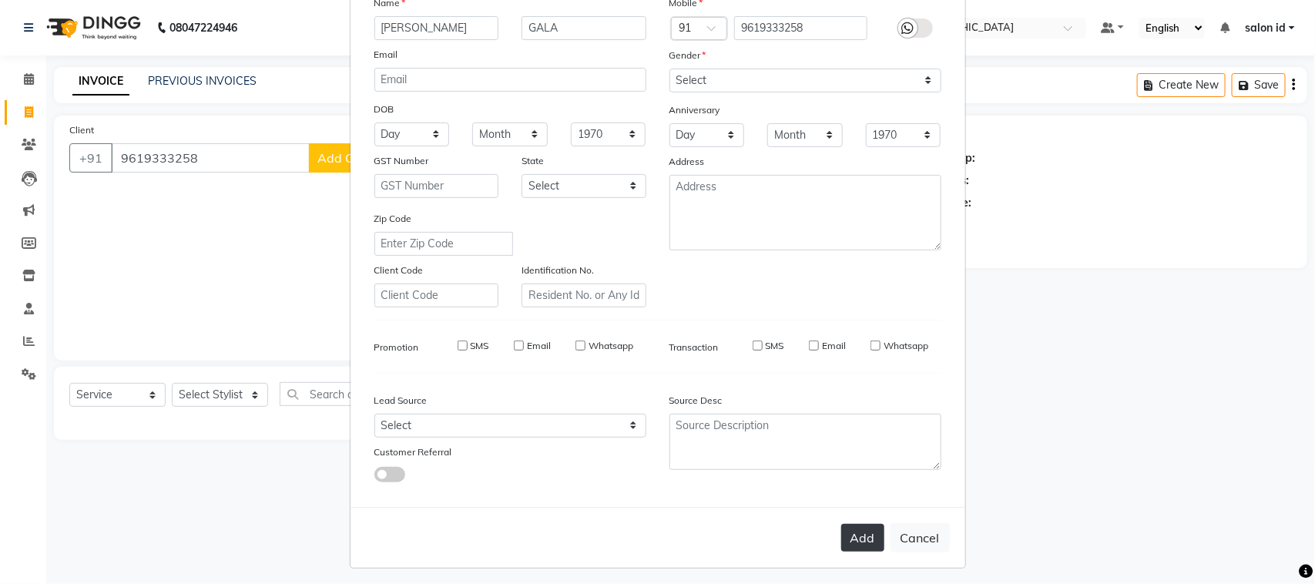
checkbox input "false"
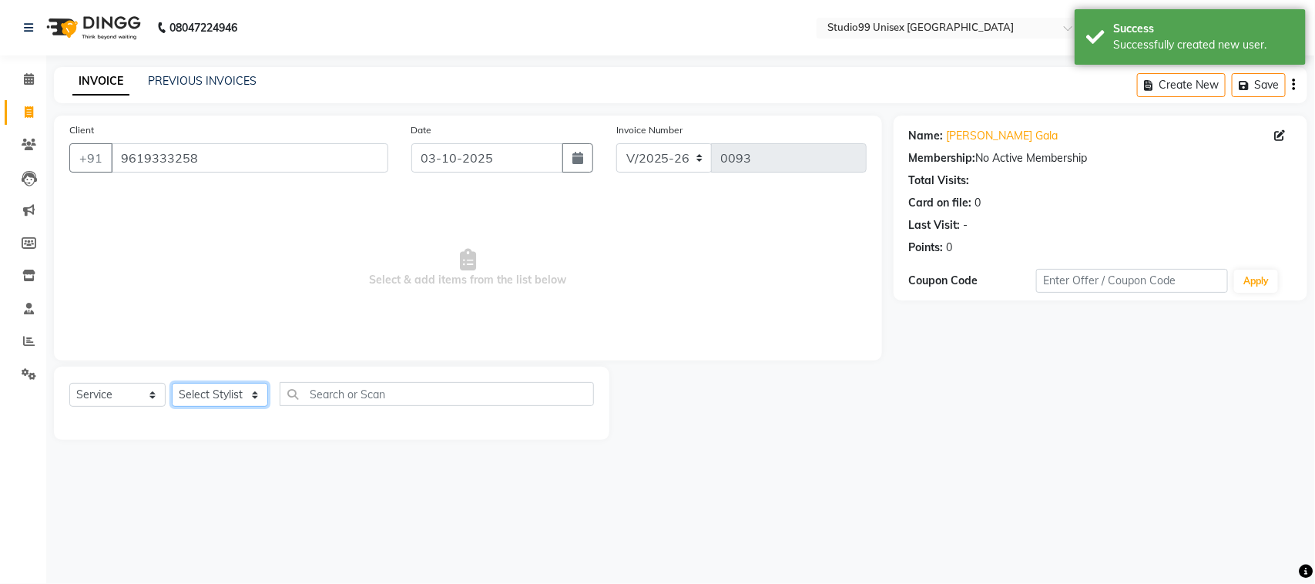
click at [186, 404] on select "Select Stylist [PERSON_NAME] [PERSON_NAME] salon id [PERSON_NAME] [PERSON_NAME]…" at bounding box center [220, 395] width 96 height 24
select select "92933"
click at [172, 383] on select "Select Stylist [PERSON_NAME] [PERSON_NAME] salon id [PERSON_NAME] [PERSON_NAME]…" at bounding box center [220, 395] width 96 height 24
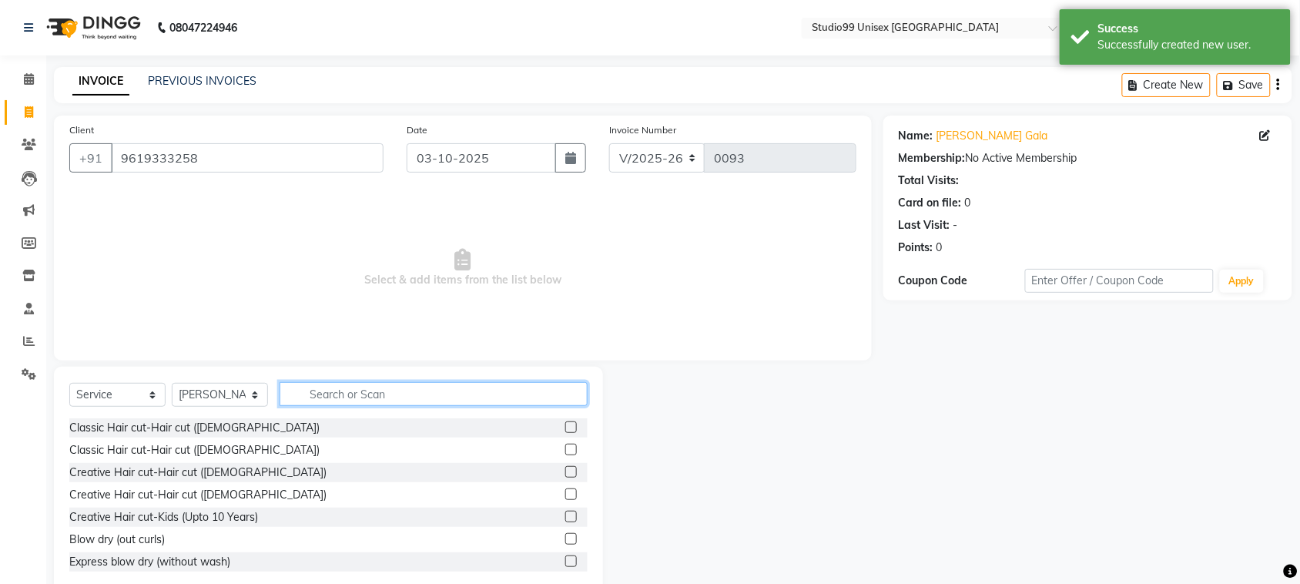
click at [345, 397] on input "text" at bounding box center [434, 394] width 308 height 24
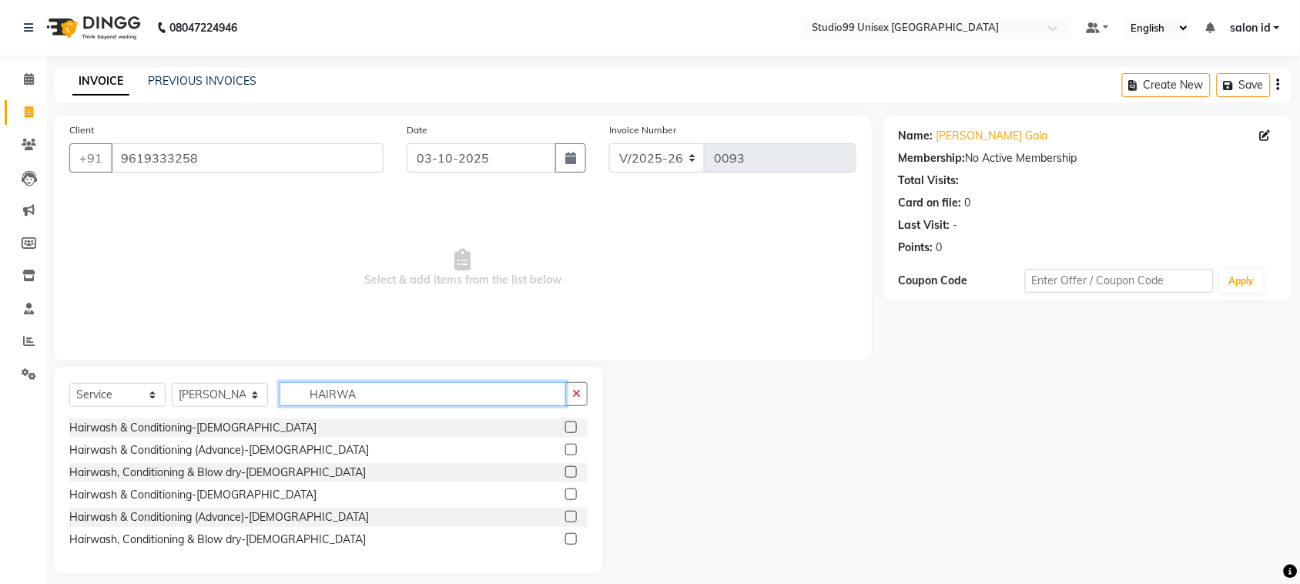
type input "HAIRWA"
click at [404, 516] on div "Hairwash & Conditioning (Advance)-[DEMOGRAPHIC_DATA]" at bounding box center [328, 517] width 518 height 19
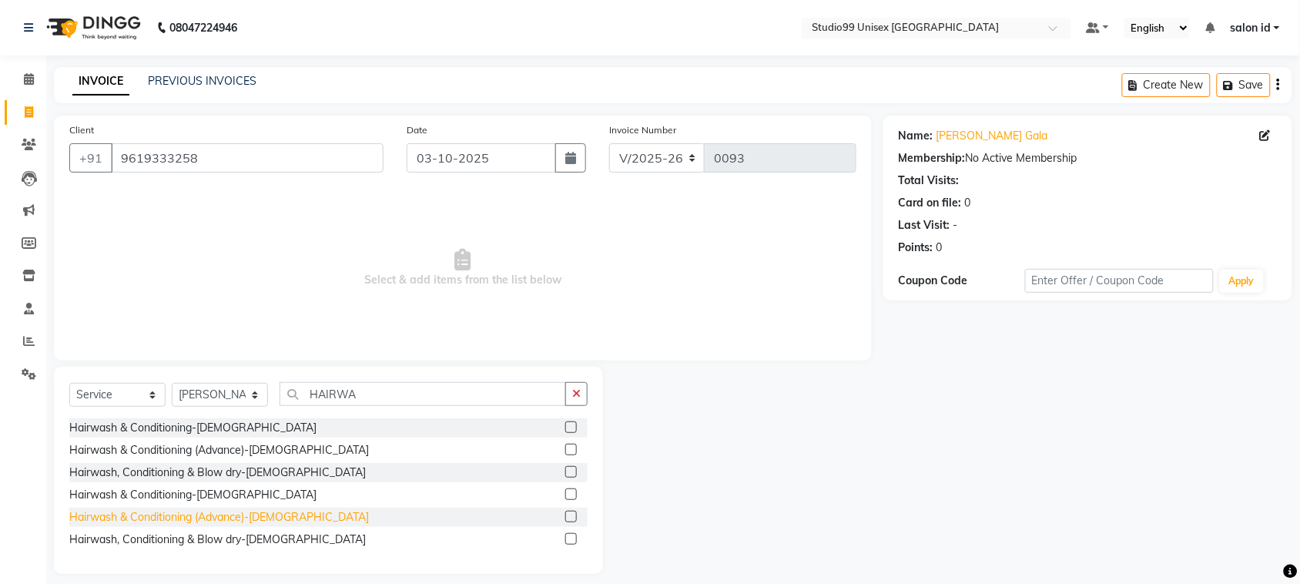
click at [285, 521] on div "Hairwash & Conditioning (Advance)-[DEMOGRAPHIC_DATA]" at bounding box center [219, 517] width 300 height 16
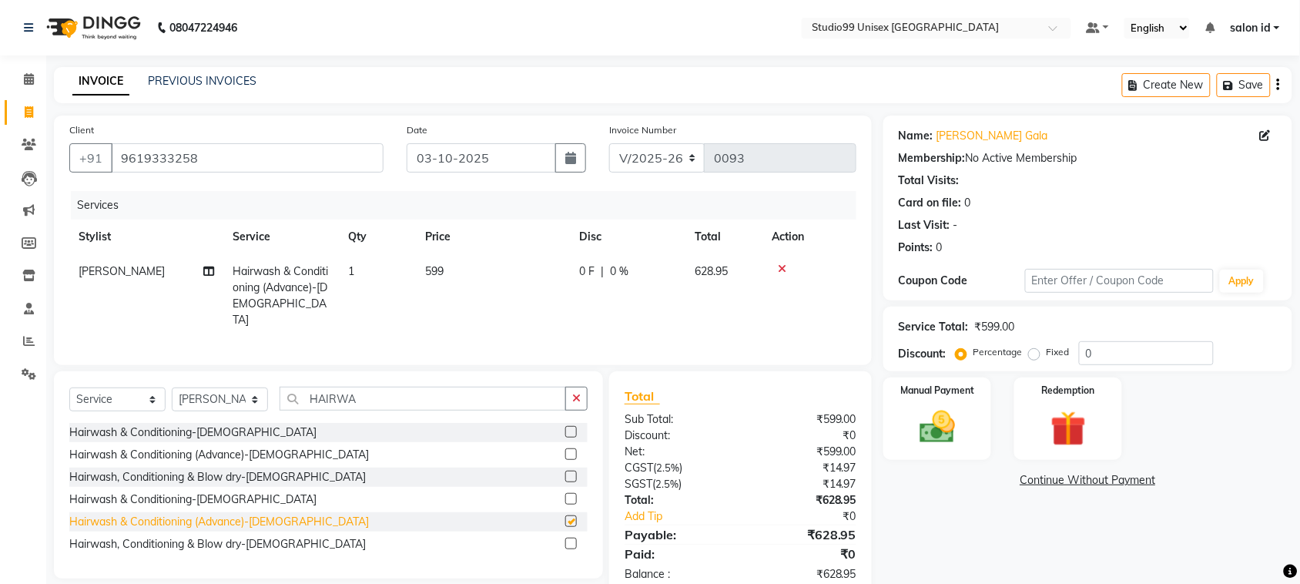
checkbox input "false"
click at [607, 268] on div "0 F | 0 %" at bounding box center [627, 271] width 97 height 16
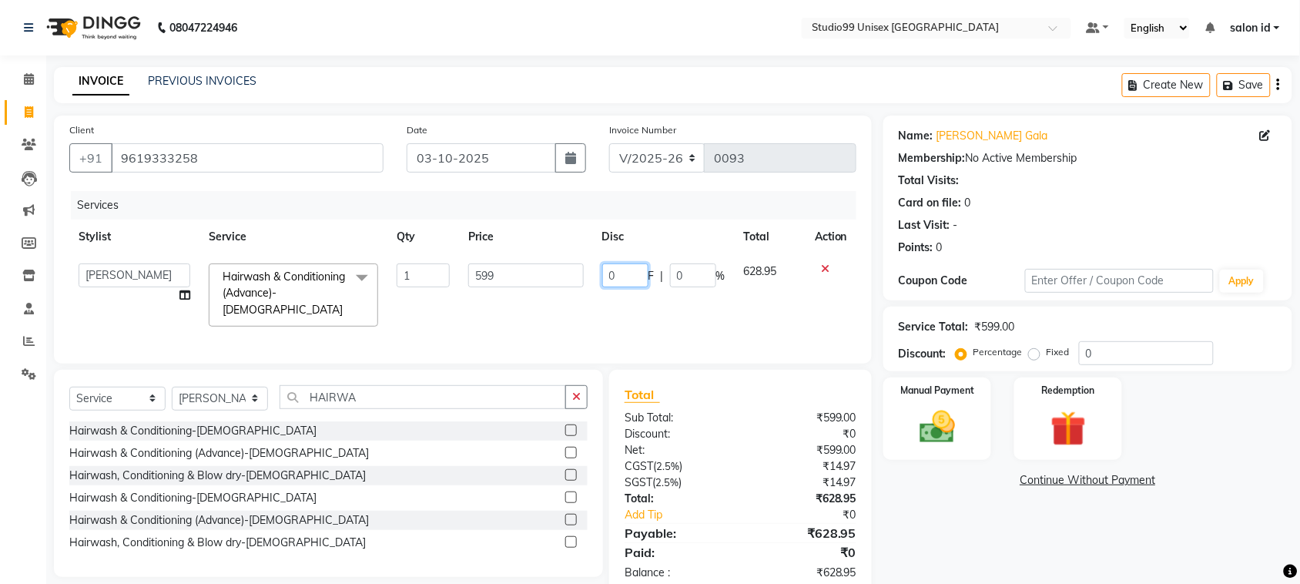
click at [602, 273] on input "0" at bounding box center [625, 275] width 46 height 24
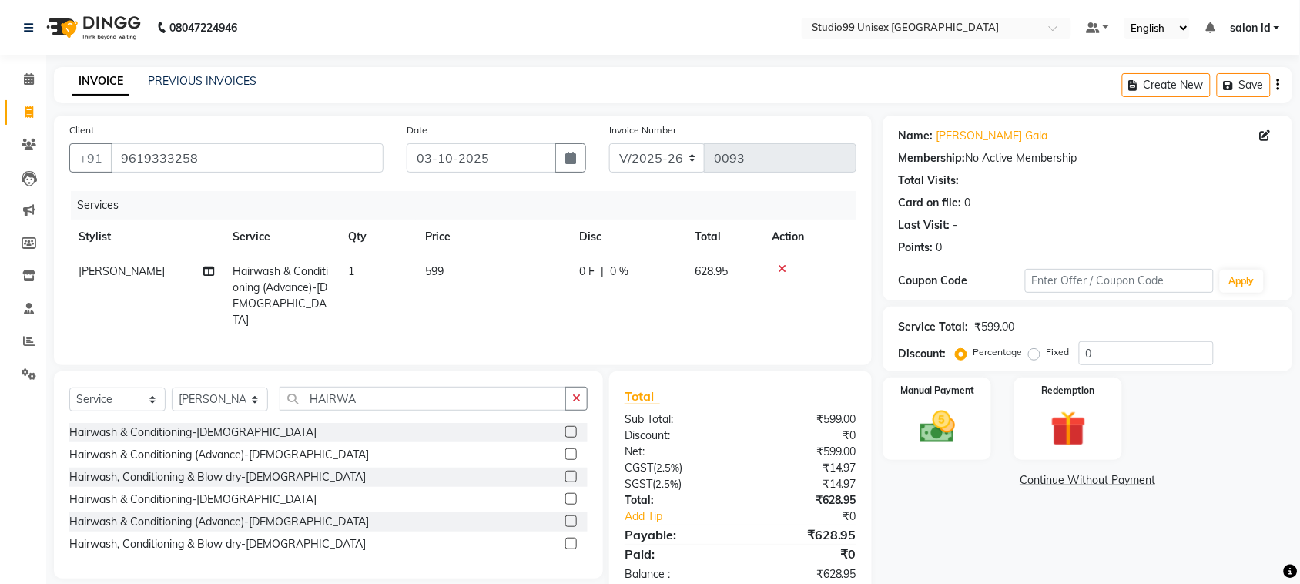
click at [660, 270] on div "0 F | 0 %" at bounding box center [627, 271] width 97 height 16
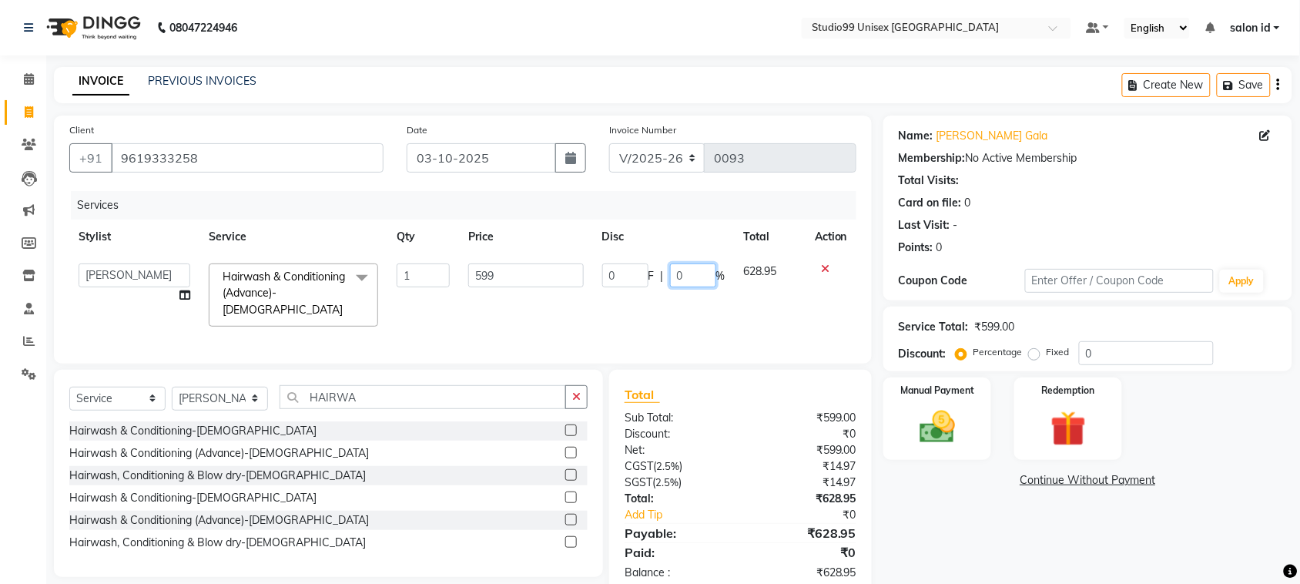
click at [674, 270] on input "0" at bounding box center [693, 275] width 46 height 24
type input "50"
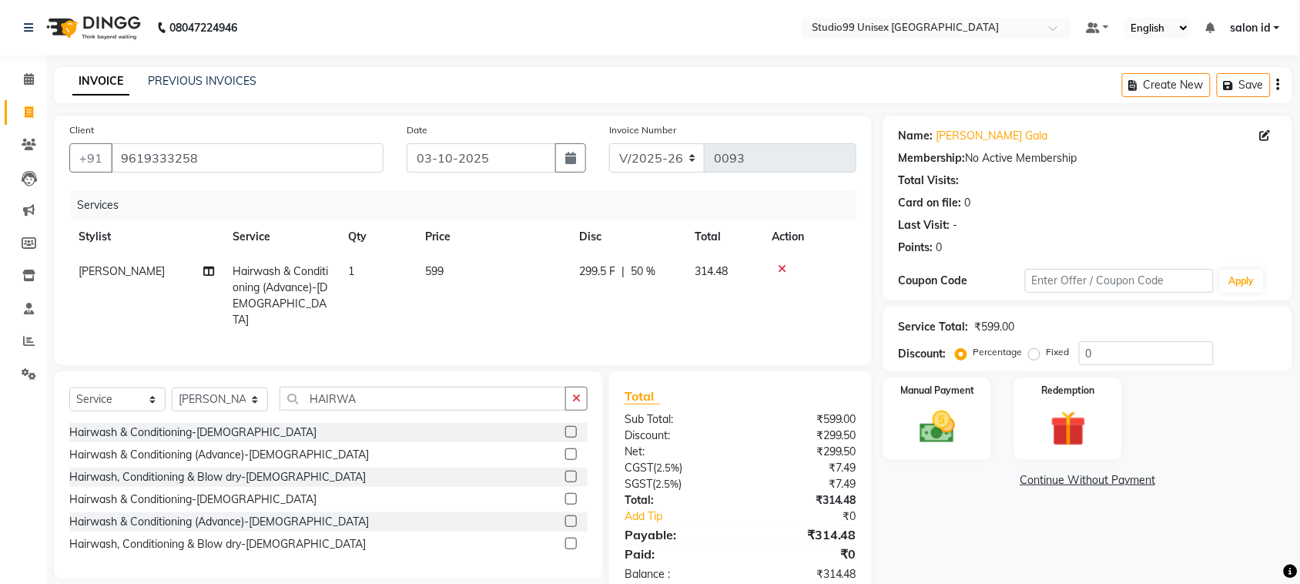
click at [676, 306] on td "299.5 F | 50 %" at bounding box center [628, 295] width 116 height 83
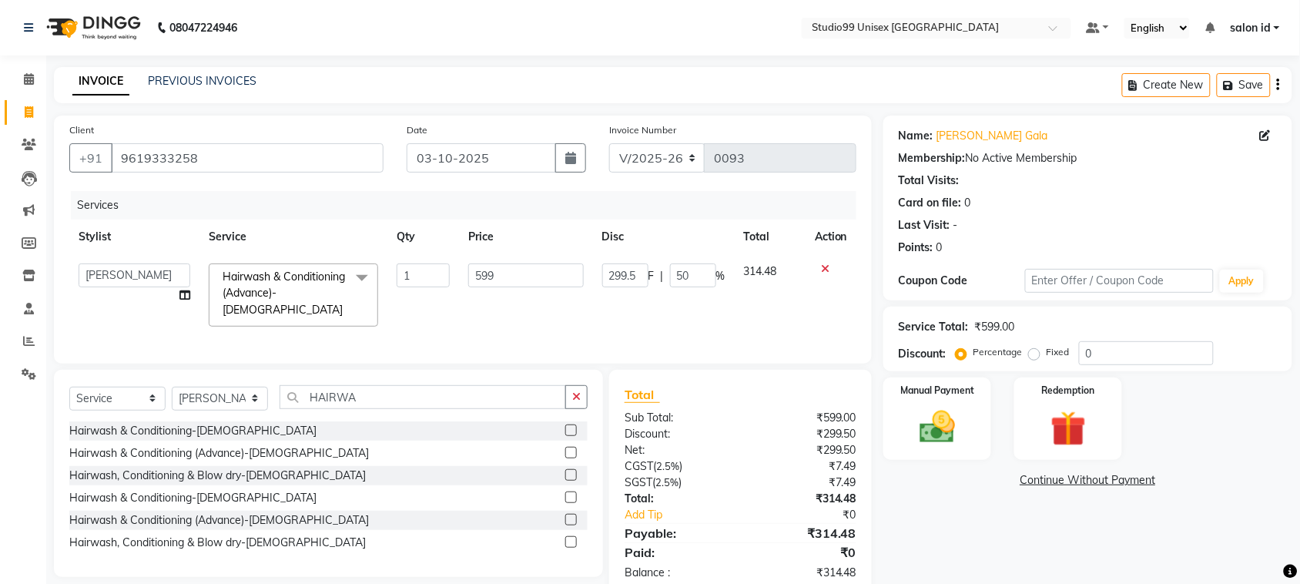
scroll to position [33, 0]
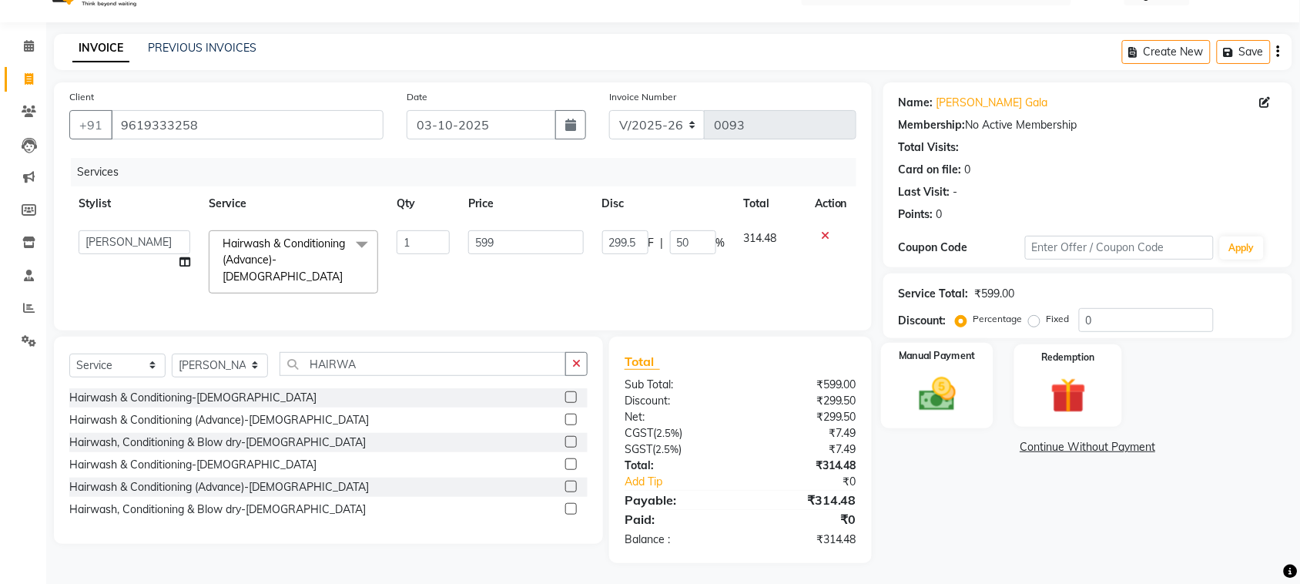
click at [917, 379] on img at bounding box center [937, 394] width 60 height 42
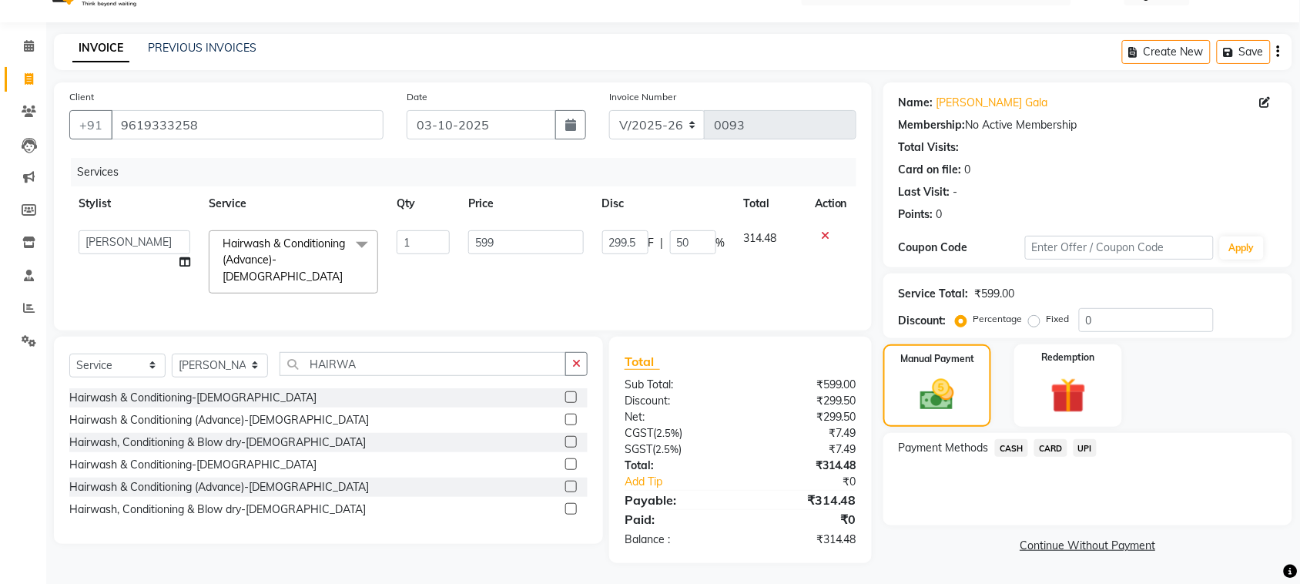
click at [1092, 451] on span "UPI" at bounding box center [1086, 448] width 24 height 18
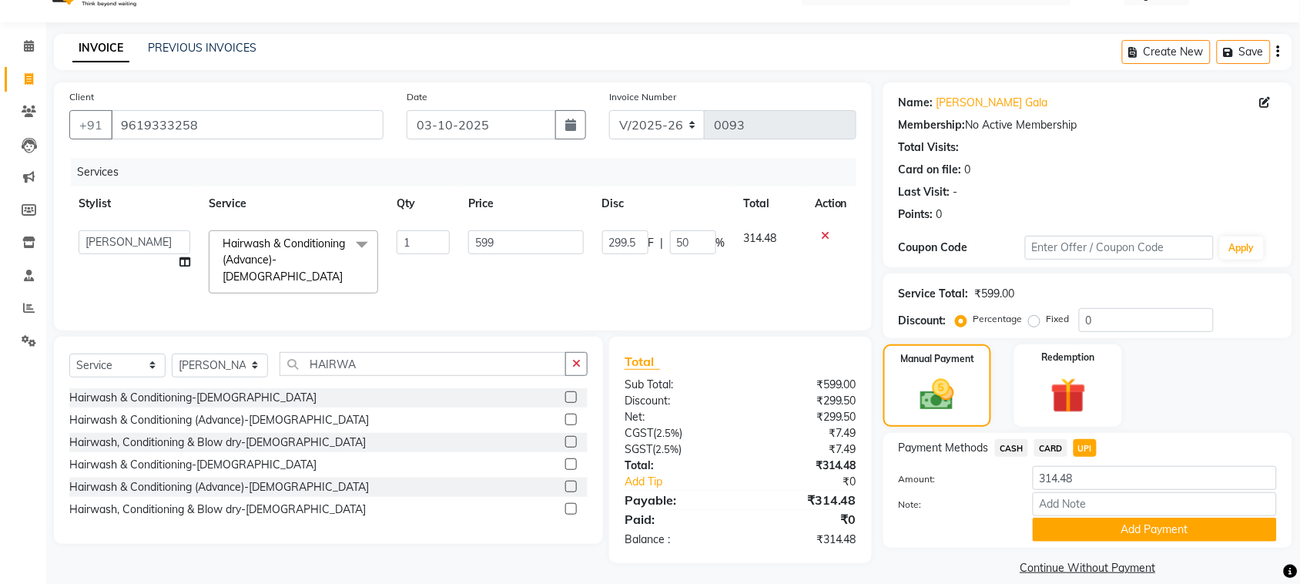
scroll to position [51, 0]
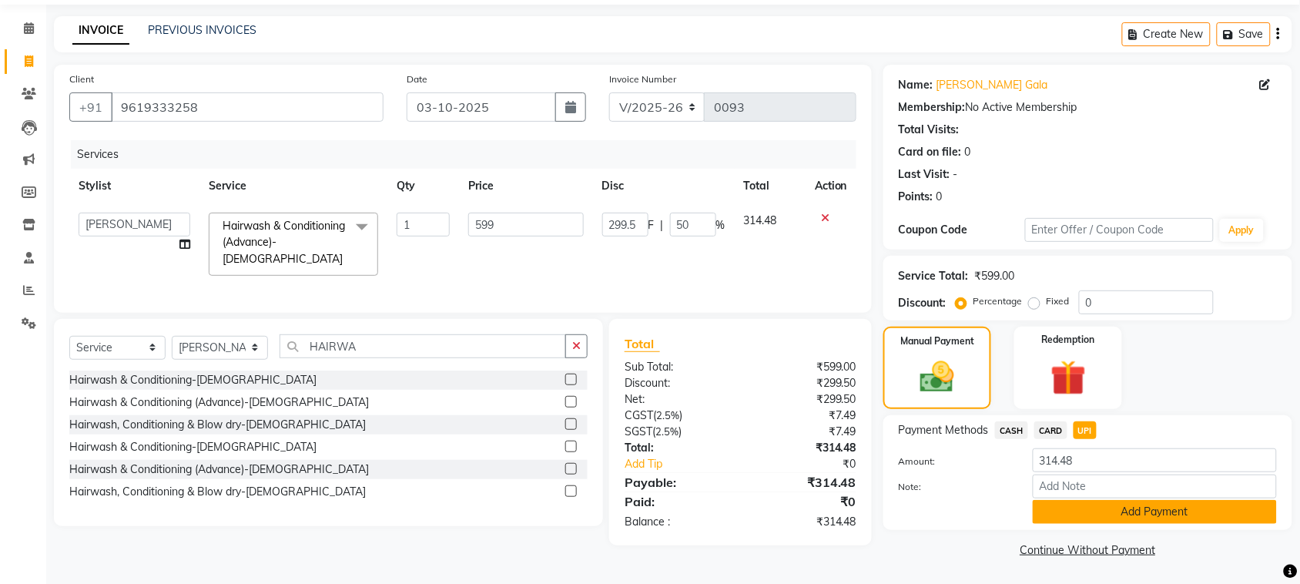
click at [1189, 513] on button "Add Payment" at bounding box center [1155, 512] width 244 height 24
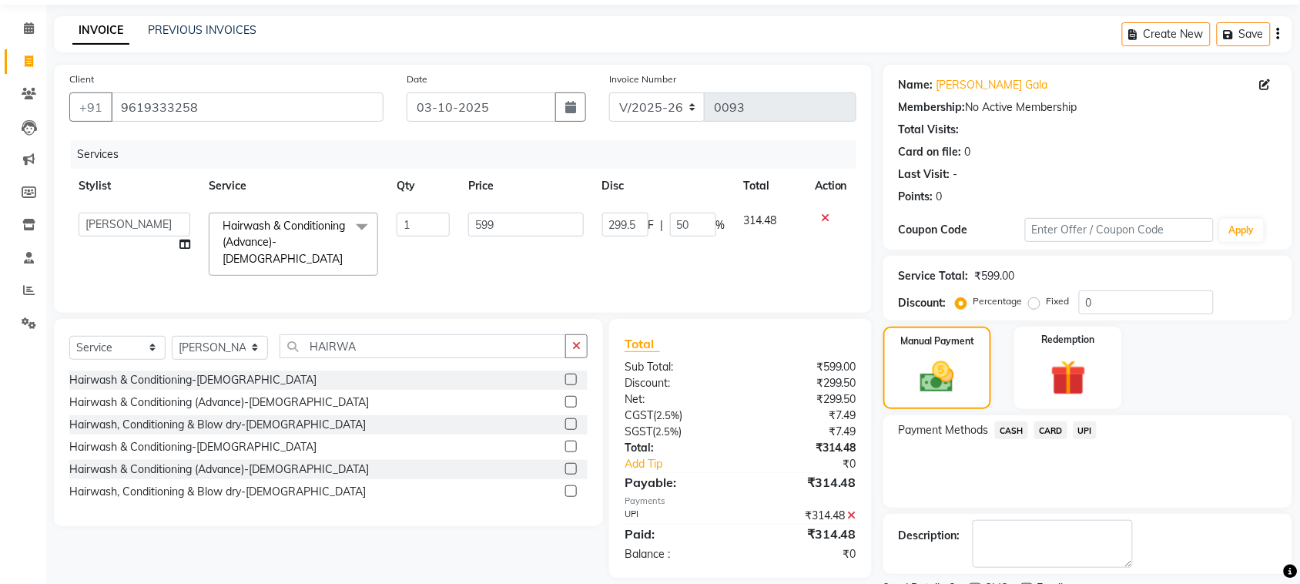
scroll to position [116, 0]
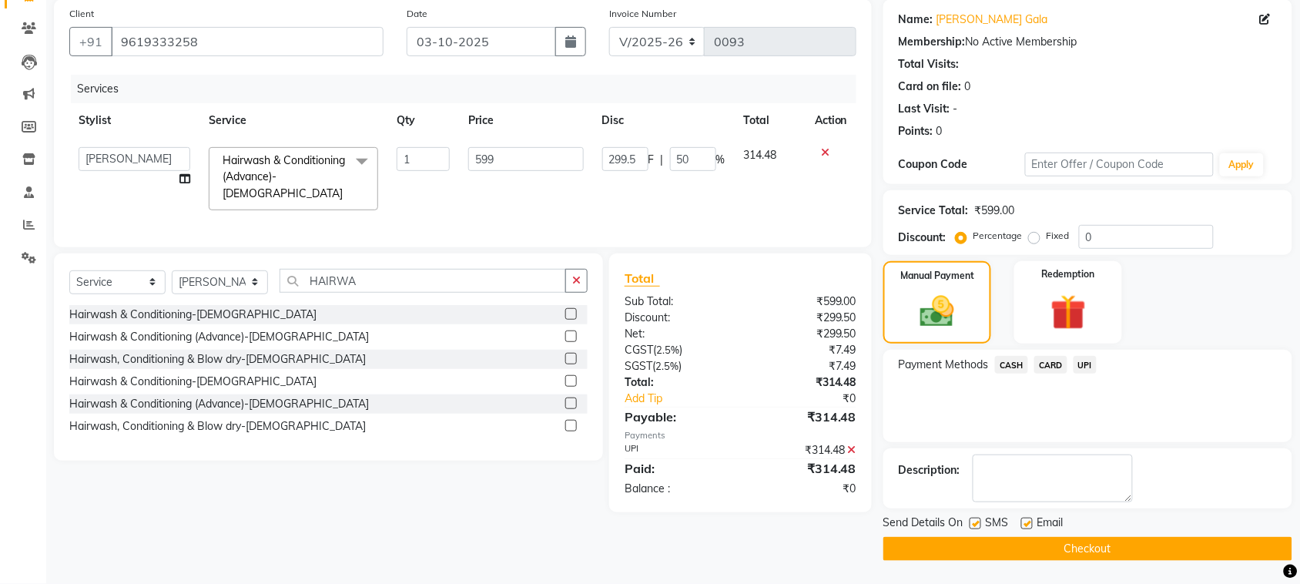
click at [1190, 555] on button "Checkout" at bounding box center [1088, 549] width 409 height 24
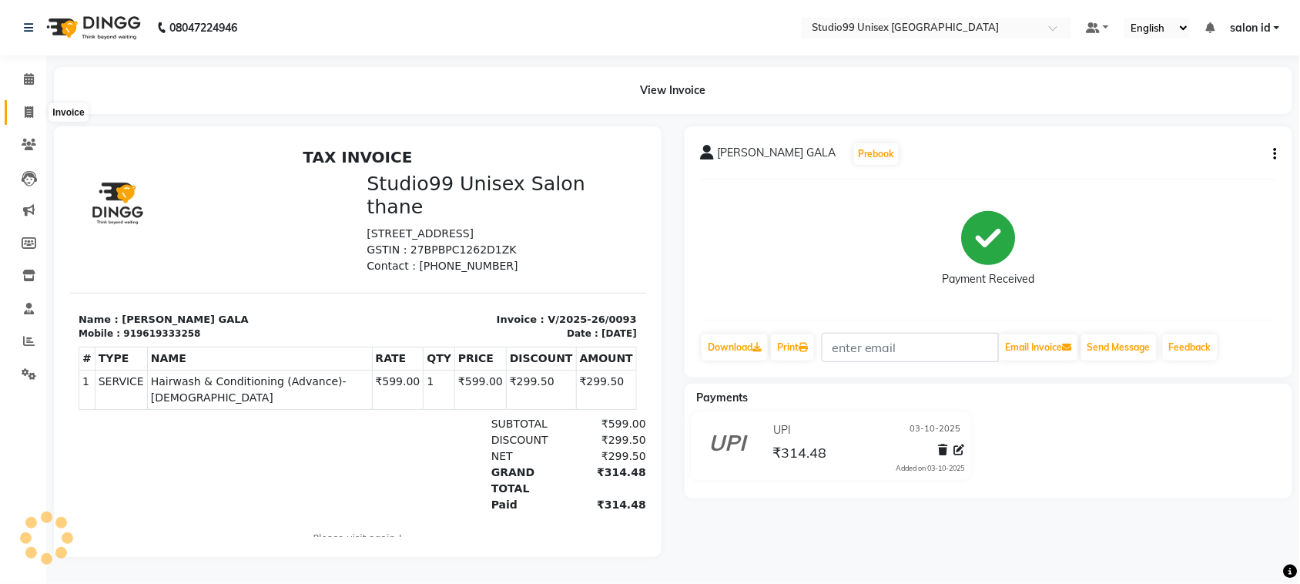
click at [25, 105] on span at bounding box center [28, 113] width 27 height 18
select select "service"
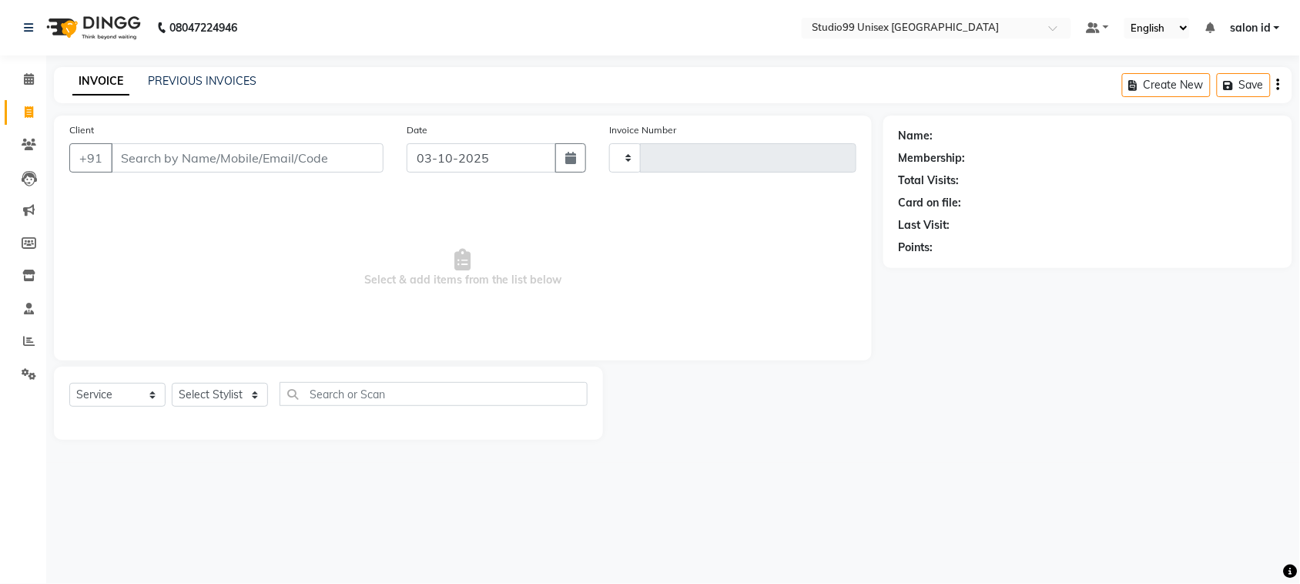
type input "0094"
select select "9023"
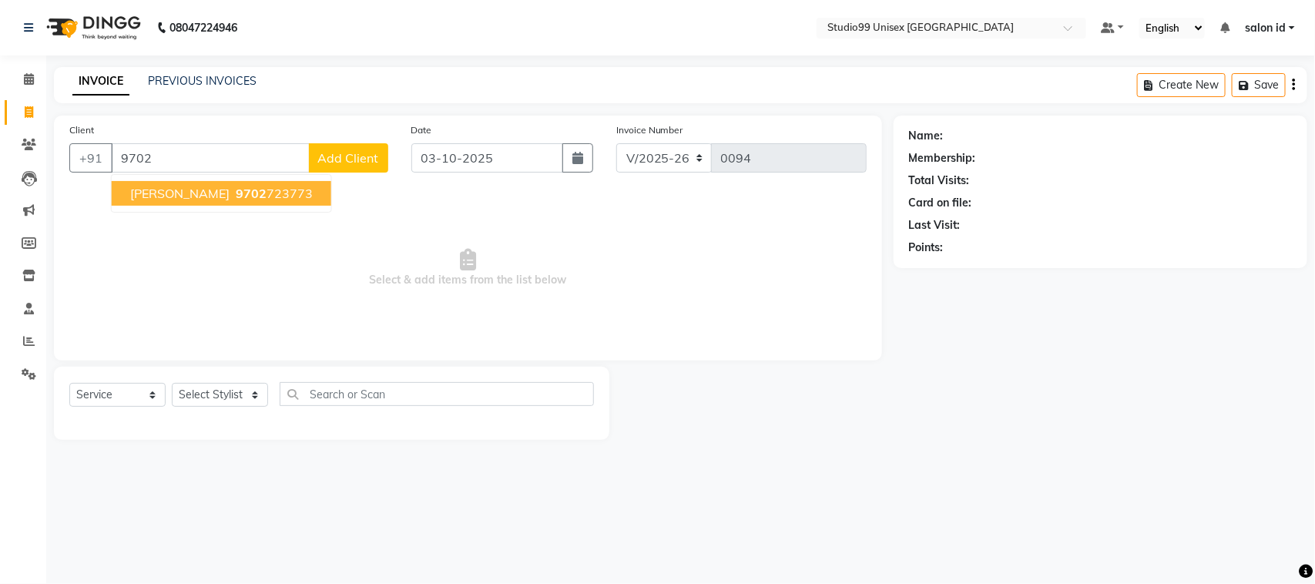
click at [278, 190] on ngb-highlight "9702 723773" at bounding box center [273, 193] width 80 height 15
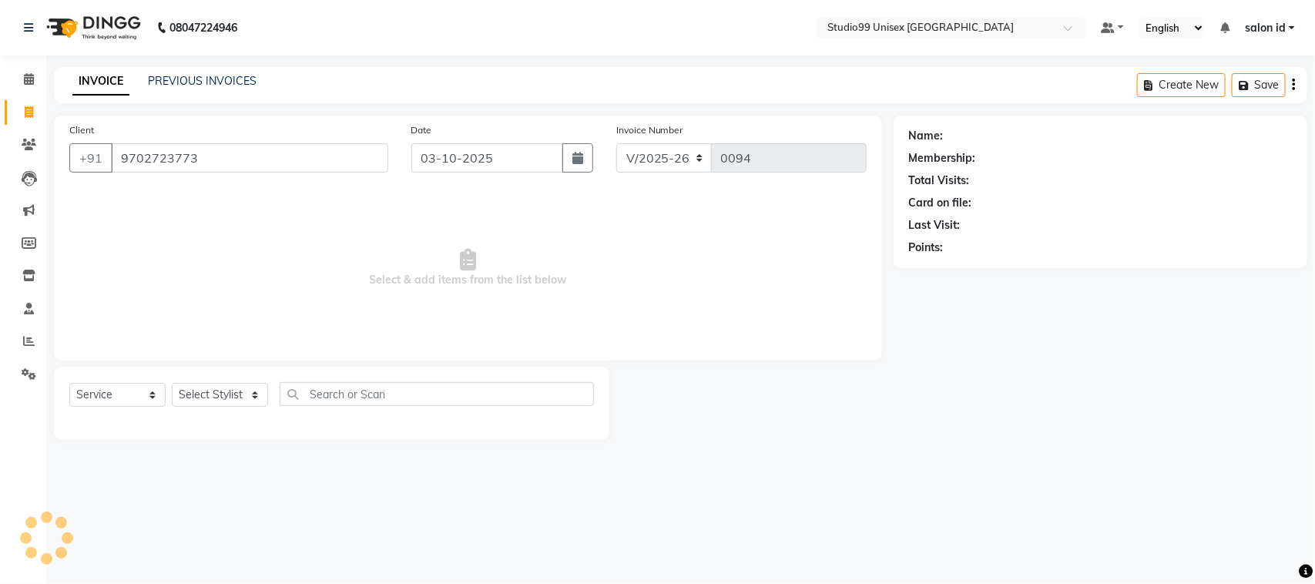
type input "9702723773"
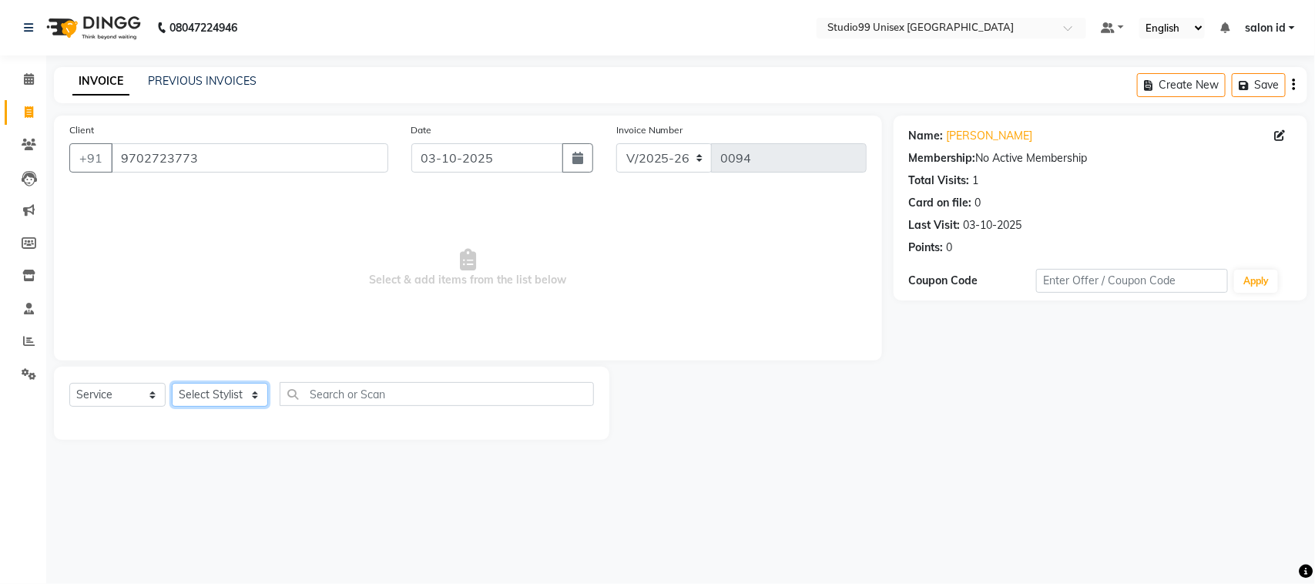
click at [254, 393] on select "Select Stylist [PERSON_NAME] [PERSON_NAME] salon id [PERSON_NAME] [PERSON_NAME]…" at bounding box center [220, 395] width 96 height 24
select select "92948"
click at [172, 383] on select "Select Stylist [PERSON_NAME] [PERSON_NAME] salon id [PERSON_NAME] [PERSON_NAME]…" at bounding box center [220, 395] width 96 height 24
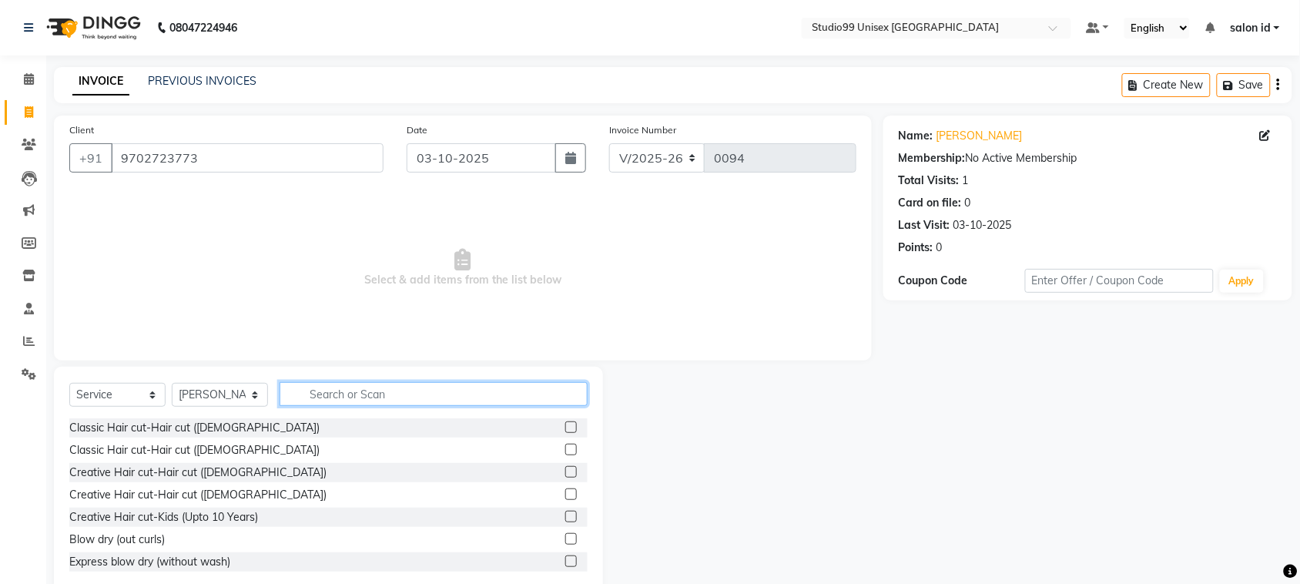
click at [516, 391] on input "text" at bounding box center [434, 394] width 308 height 24
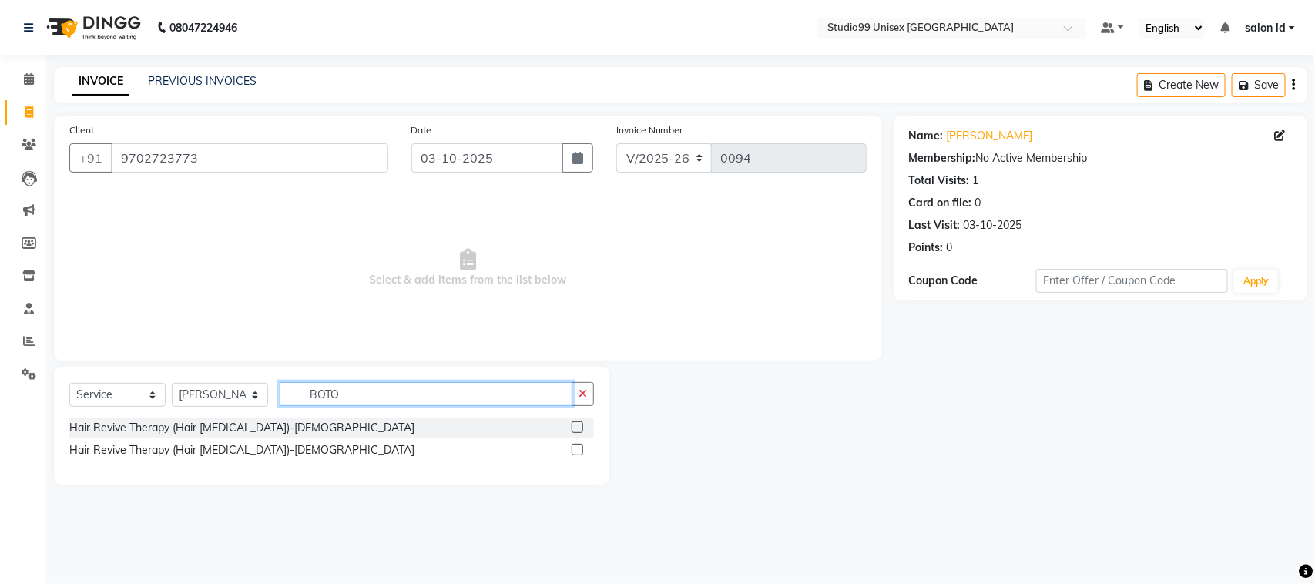
type input "BOTO"
click at [576, 448] on label at bounding box center [578, 450] width 12 height 12
click at [576, 448] on input "checkbox" at bounding box center [577, 450] width 10 height 10
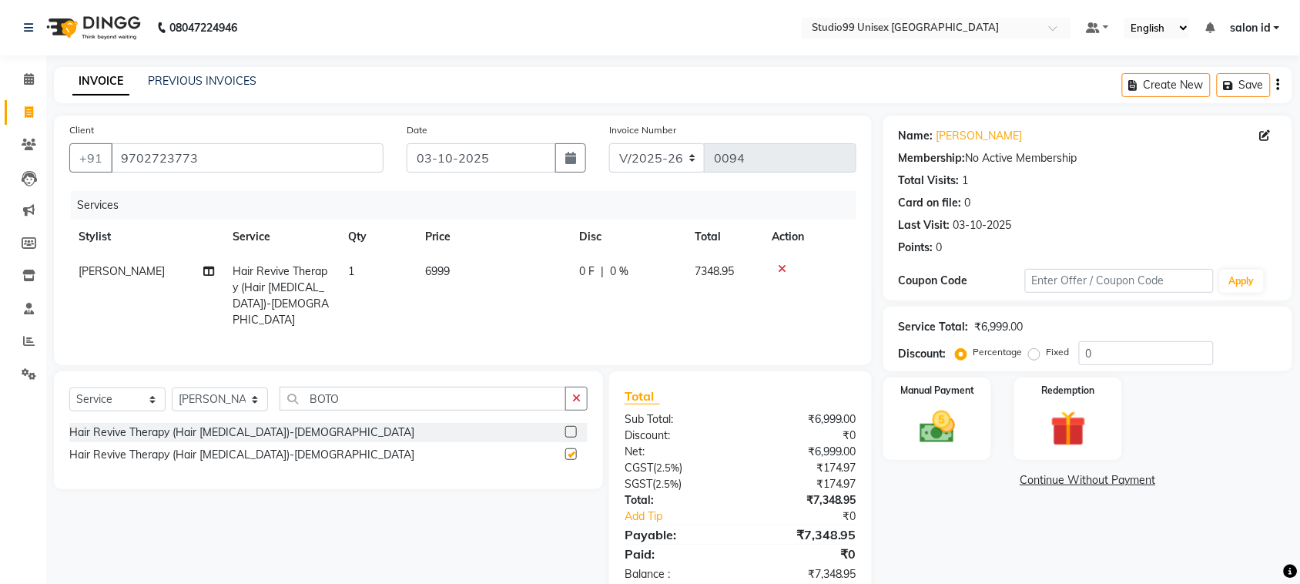
checkbox input "false"
click at [934, 426] on img at bounding box center [937, 427] width 60 height 42
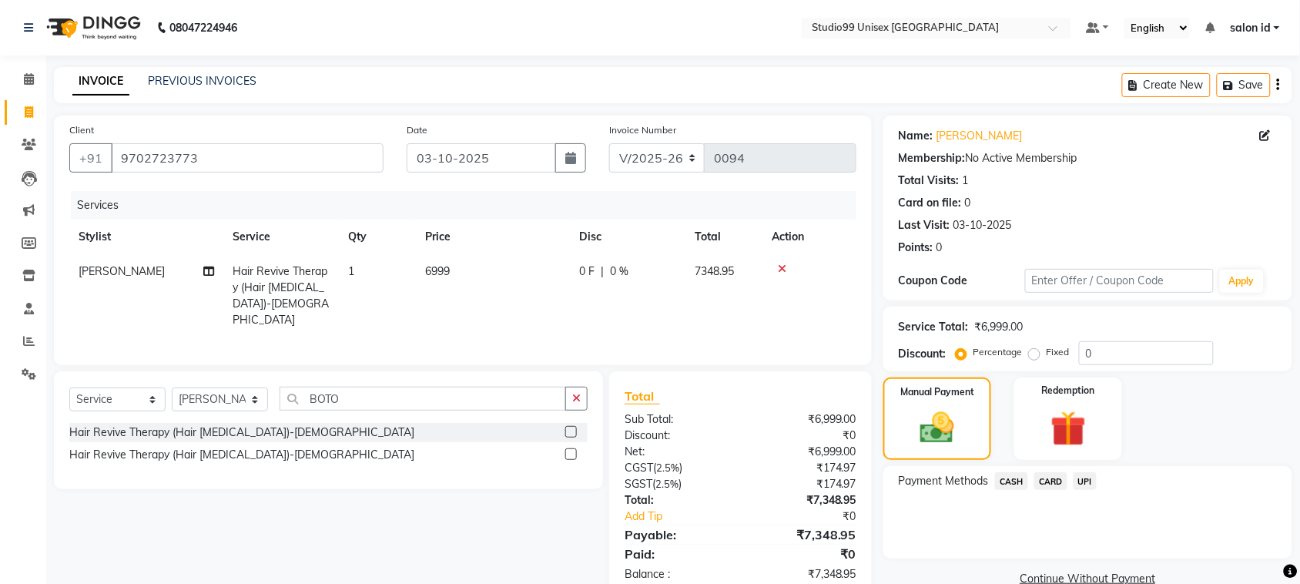
click at [1011, 482] on span "CASH" at bounding box center [1011, 481] width 33 height 18
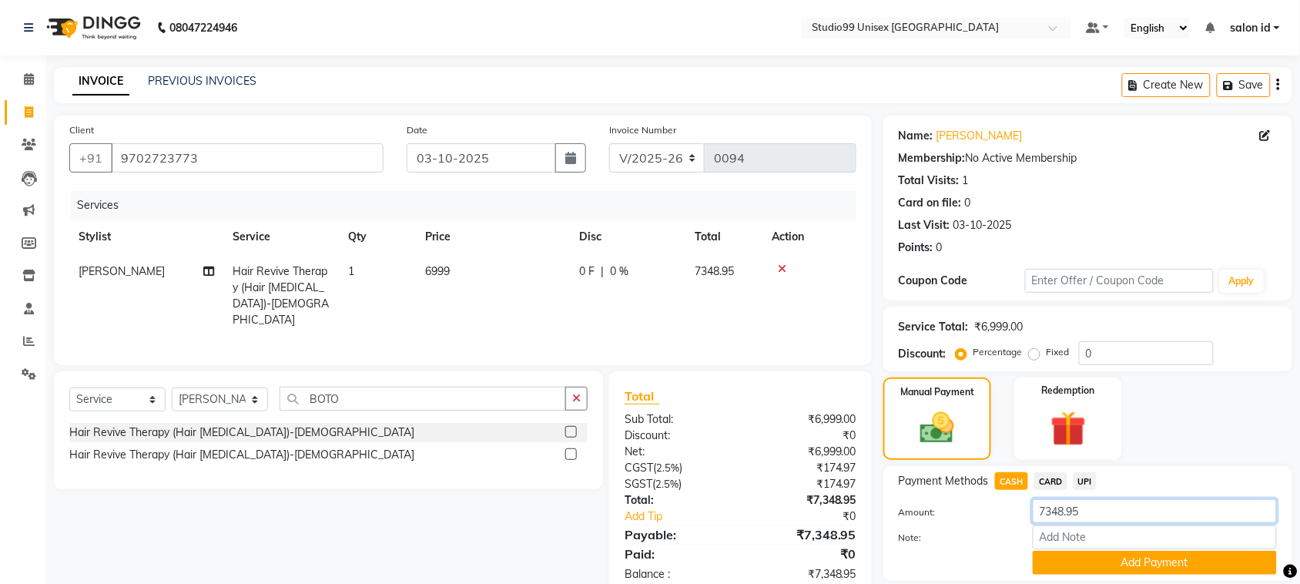
click at [1103, 512] on input "7348.95" at bounding box center [1155, 511] width 244 height 24
type input "7"
type input "2000"
click at [1118, 561] on button "Add Payment" at bounding box center [1155, 563] width 244 height 24
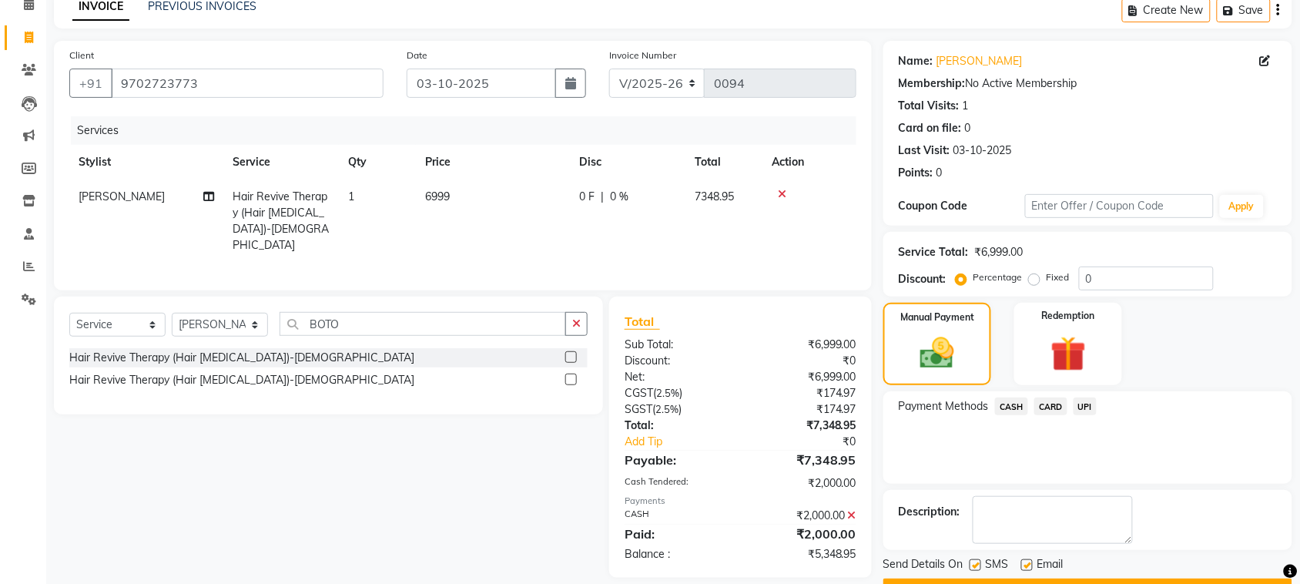
scroll to position [116, 0]
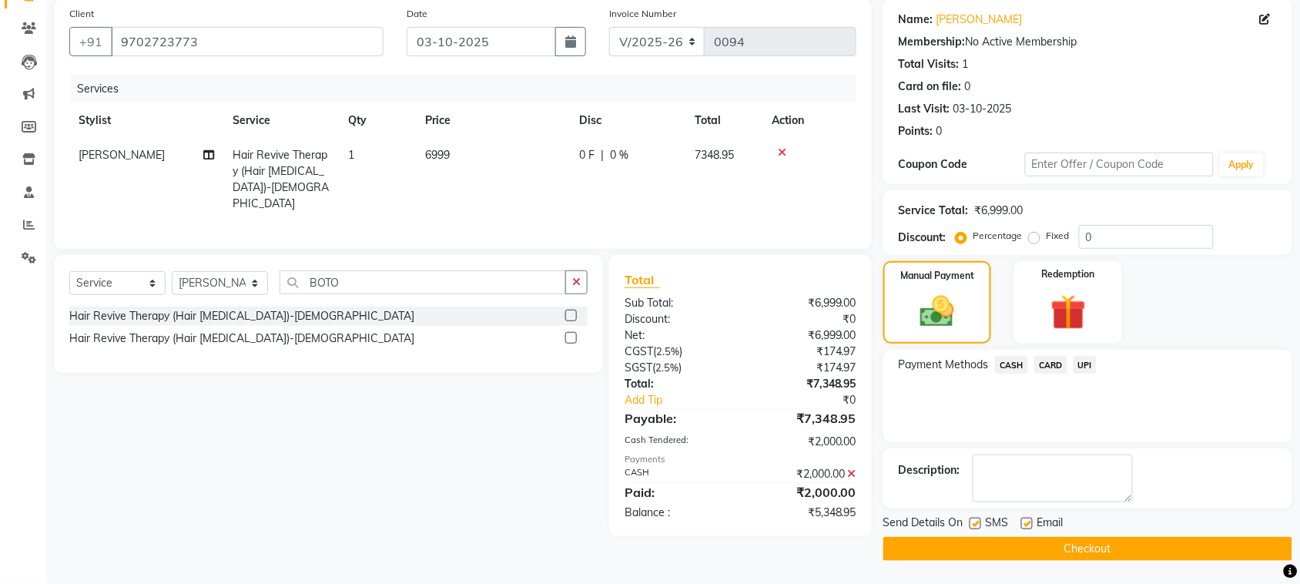
click at [1113, 548] on button "Checkout" at bounding box center [1088, 549] width 409 height 24
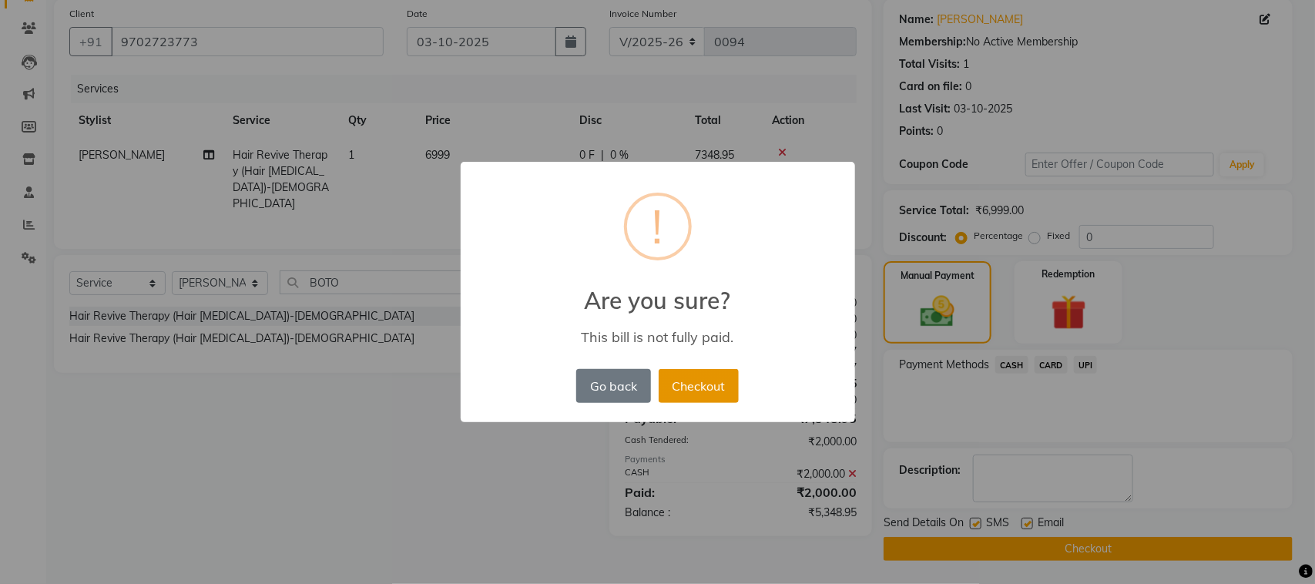
click at [703, 385] on button "Checkout" at bounding box center [699, 386] width 80 height 34
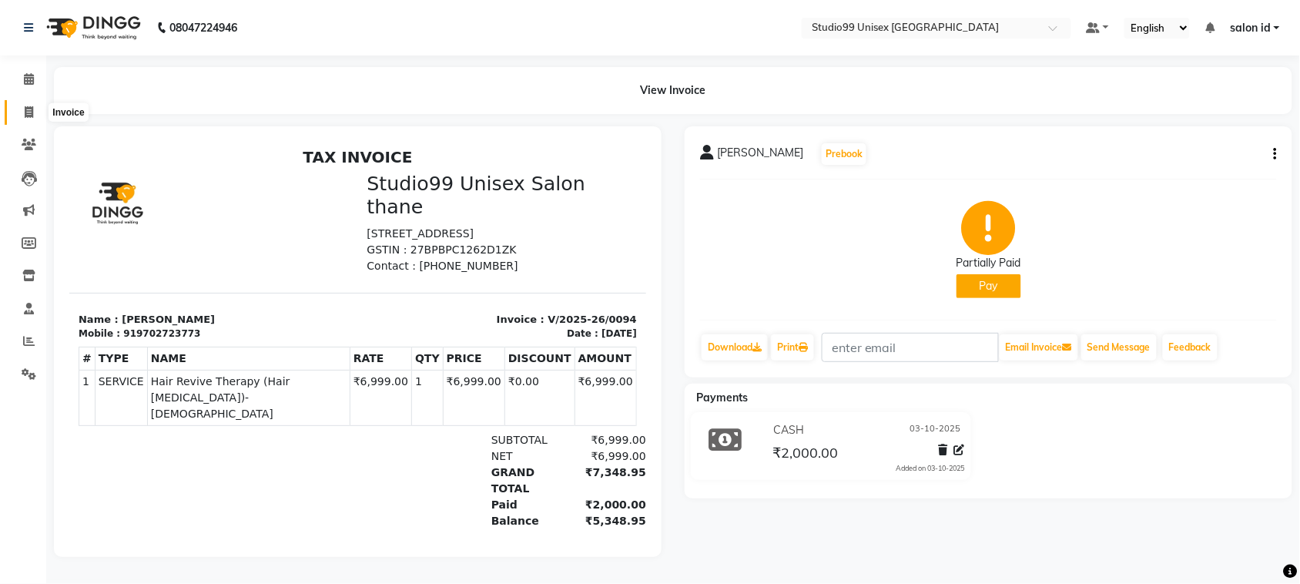
click at [25, 110] on icon at bounding box center [29, 112] width 8 height 12
select select "service"
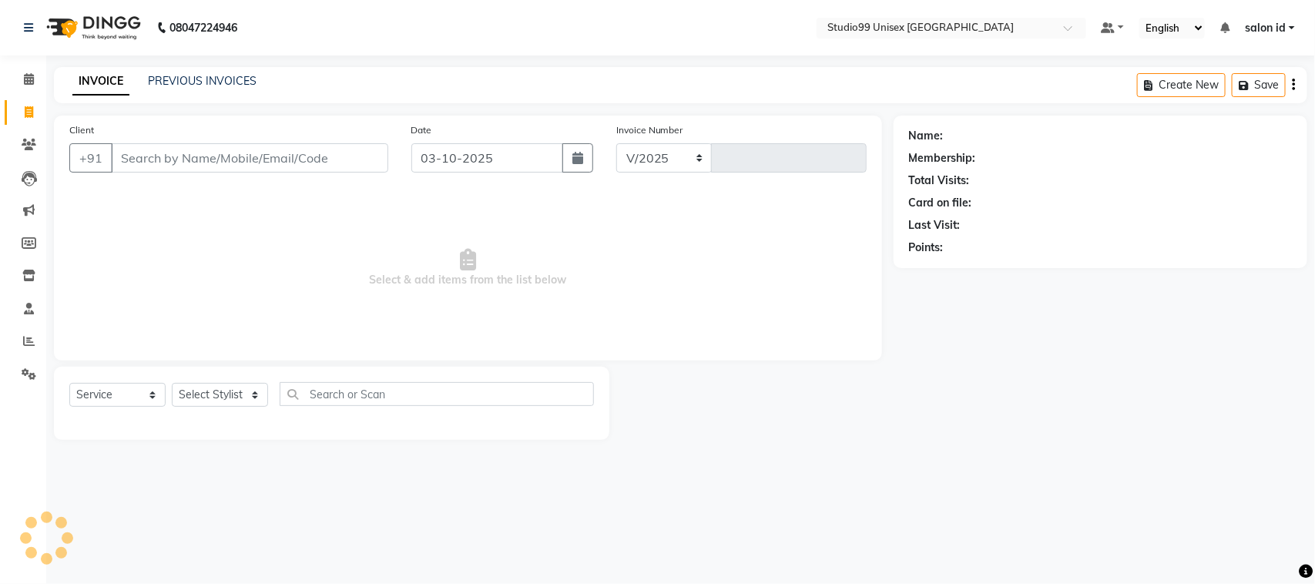
select select "9023"
type input "0095"
click at [216, 79] on link "PREVIOUS INVOICES" at bounding box center [202, 81] width 109 height 14
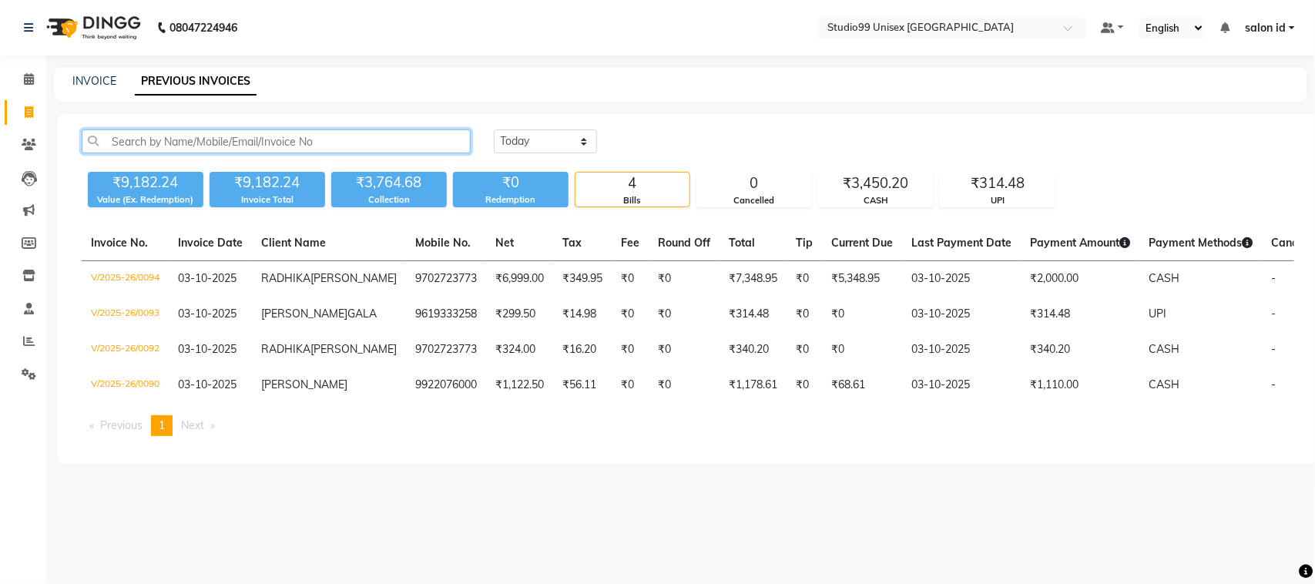
click at [387, 137] on input "text" at bounding box center [276, 141] width 389 height 24
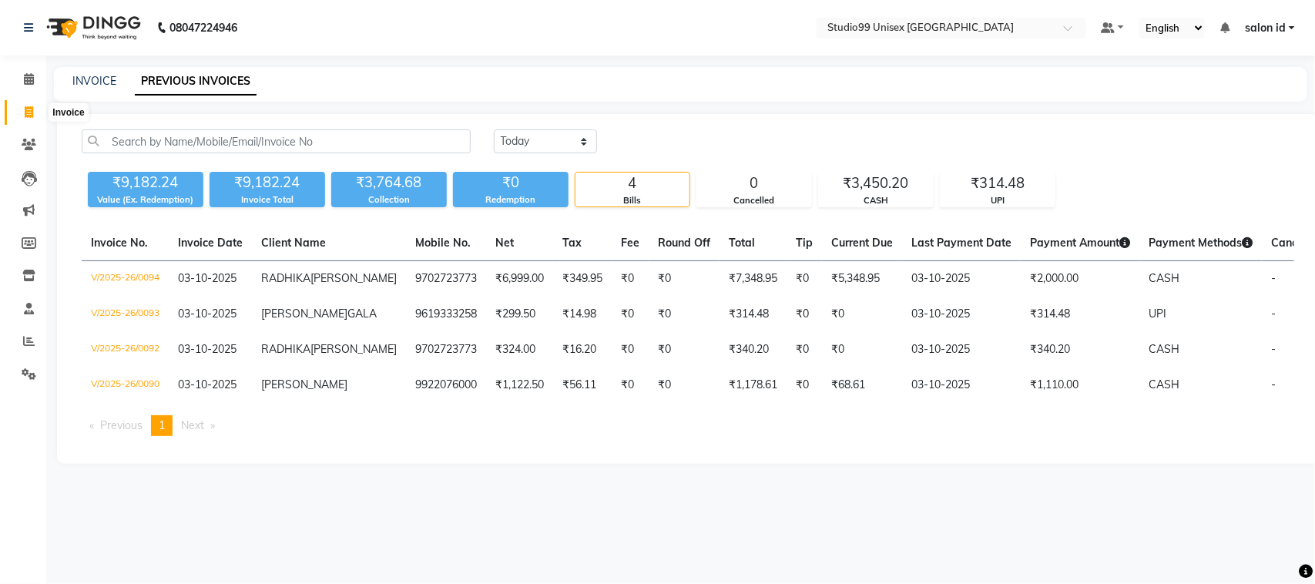
click at [27, 117] on icon at bounding box center [29, 112] width 8 height 12
select select "9023"
select select "service"
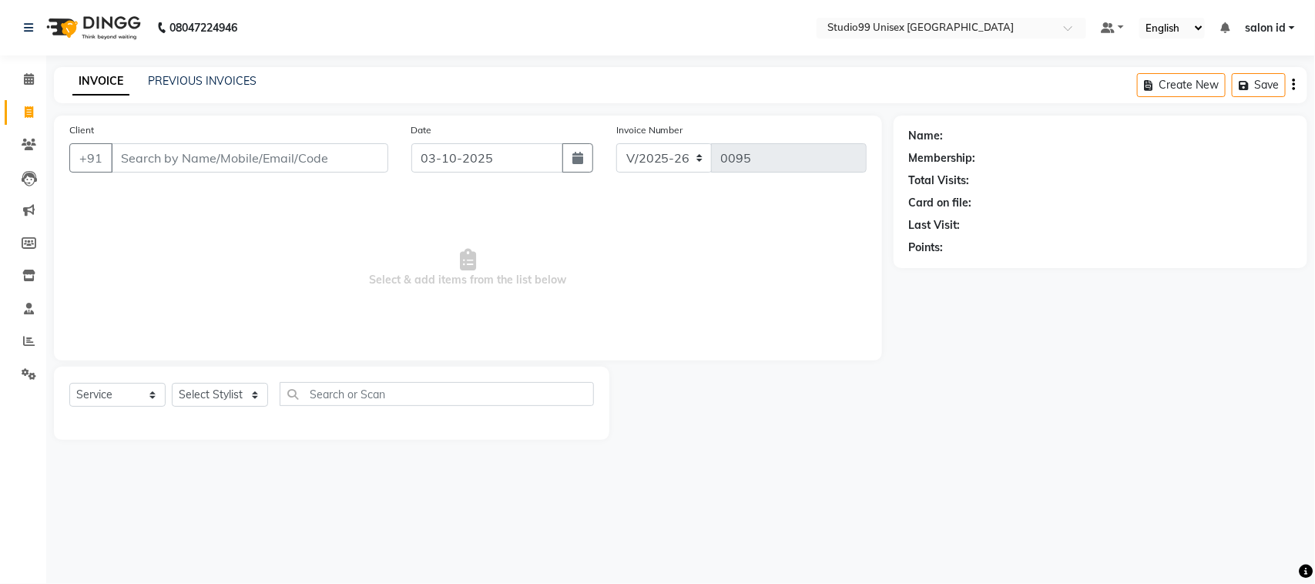
click at [155, 153] on input "Client" at bounding box center [249, 157] width 277 height 29
click at [156, 155] on input "Client" at bounding box center [249, 157] width 277 height 29
click at [218, 397] on select "Select Stylist [PERSON_NAME] [PERSON_NAME] salon id [PERSON_NAME] [PERSON_NAME]…" at bounding box center [220, 395] width 96 height 24
select select "92949"
click at [172, 383] on select "Select Stylist [PERSON_NAME] [PERSON_NAME] salon id [PERSON_NAME] [PERSON_NAME]…" at bounding box center [220, 395] width 96 height 24
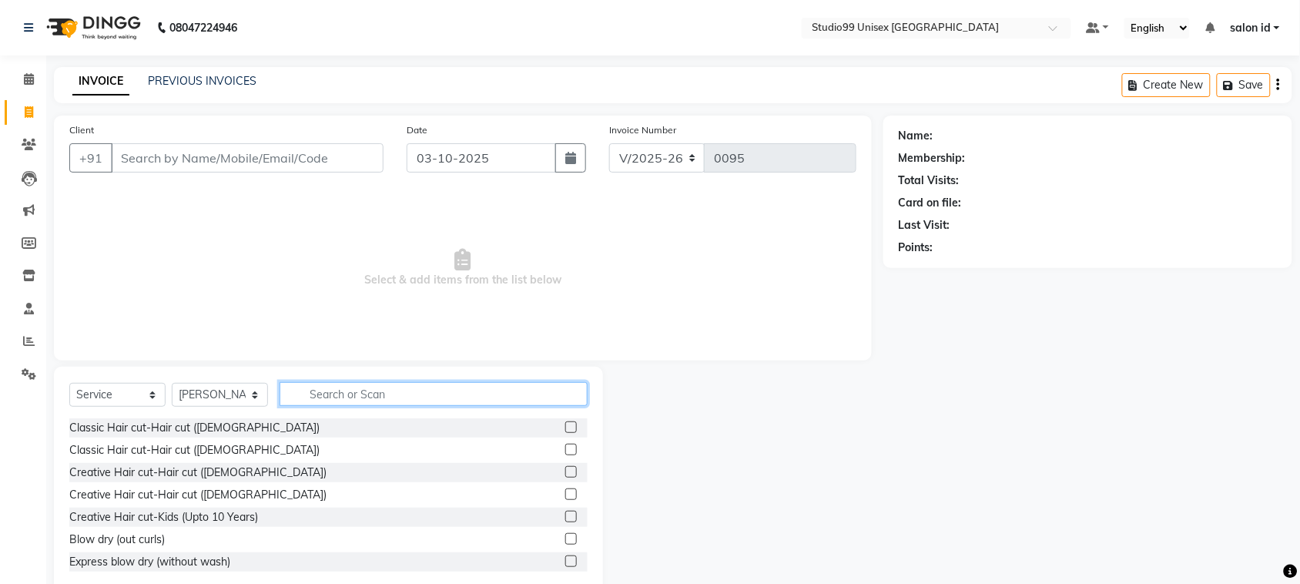
click at [320, 401] on input "text" at bounding box center [434, 394] width 308 height 24
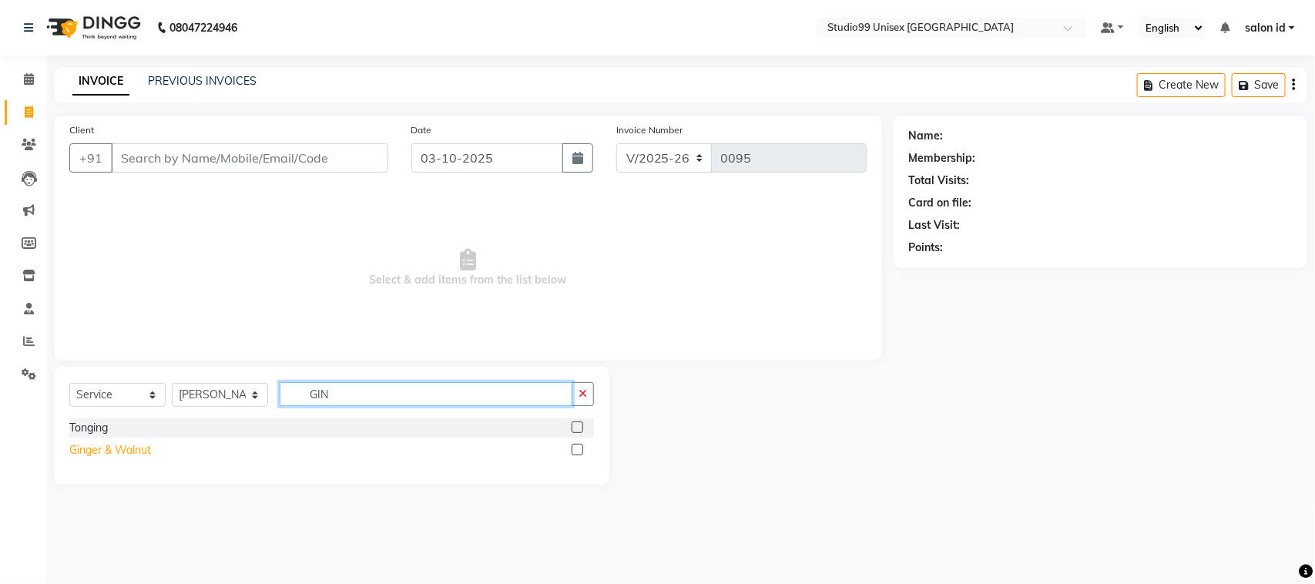
type input "GIN"
click at [137, 452] on div "Ginger & Walnut" at bounding box center [110, 450] width 82 height 16
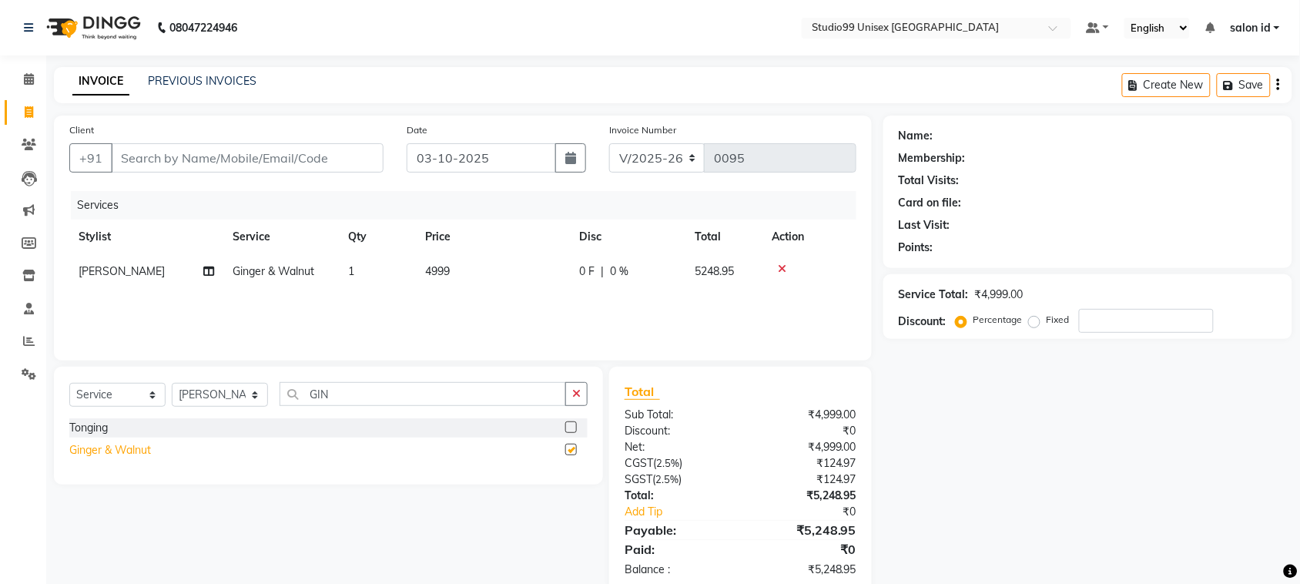
checkbox input "false"
click at [610, 270] on span "0 %" at bounding box center [619, 271] width 18 height 16
select select "92949"
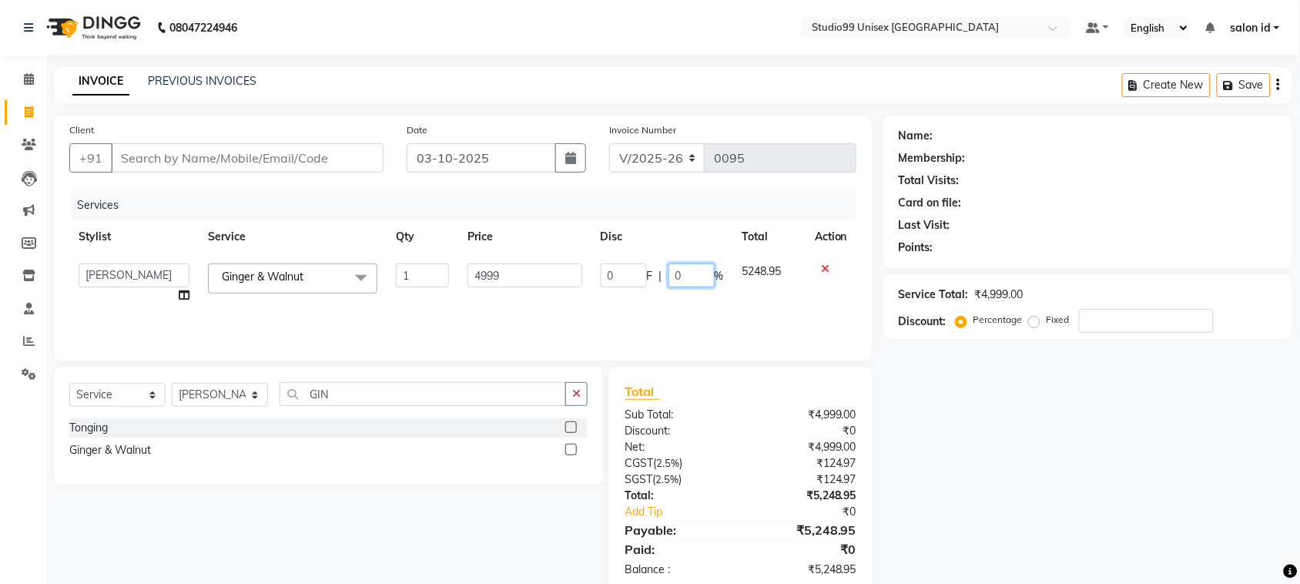
click at [680, 276] on input "0" at bounding box center [692, 275] width 46 height 24
type input "50"
click at [671, 309] on div "Services Stylist Service Qty Price Disc Total Action [PERSON_NAME] [PERSON_NAME…" at bounding box center [462, 268] width 787 height 154
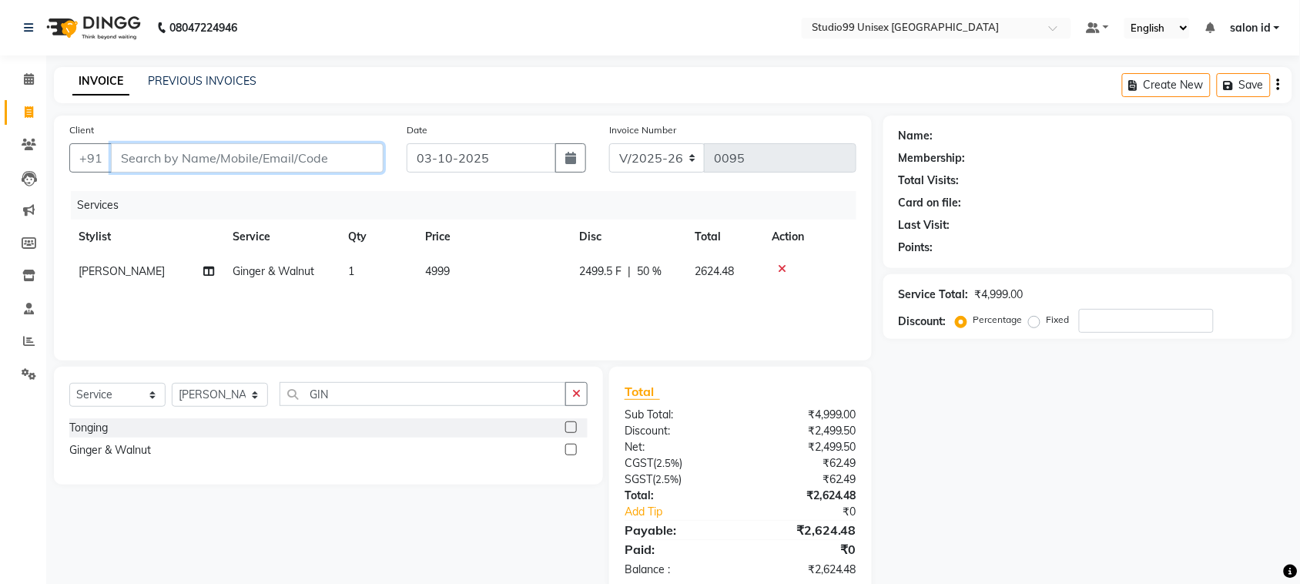
click at [149, 156] on input "Client" at bounding box center [247, 157] width 273 height 29
click at [167, 159] on input "Client" at bounding box center [247, 157] width 273 height 29
type input "8"
type input "0"
type input "8767444507"
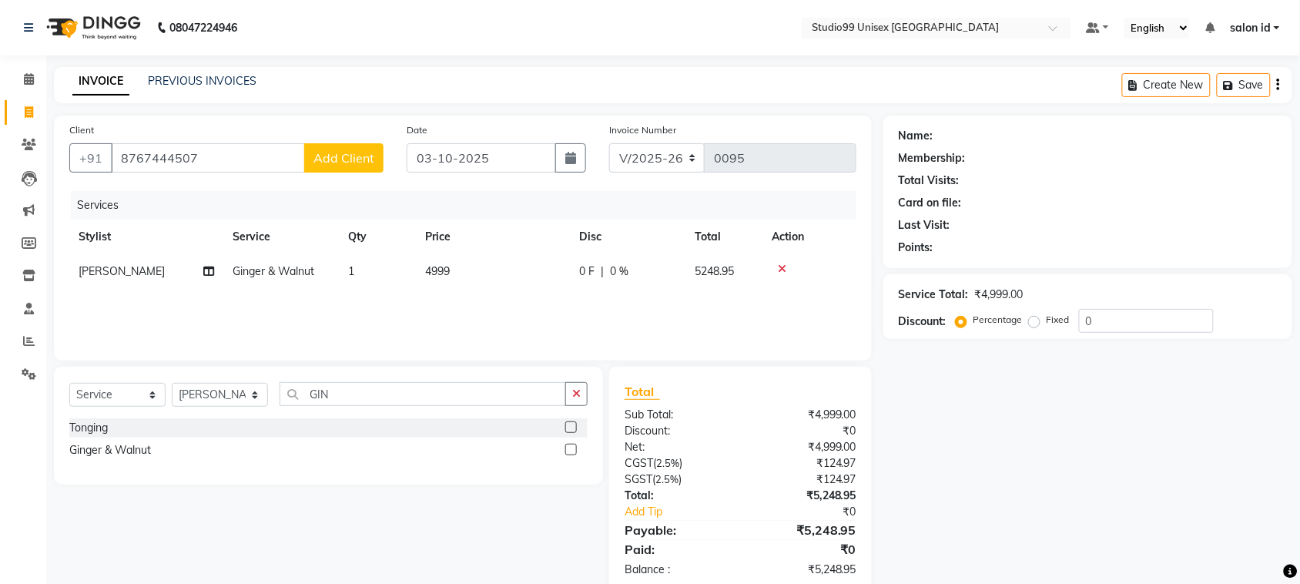
click at [363, 150] on span "Add Client" at bounding box center [344, 157] width 61 height 15
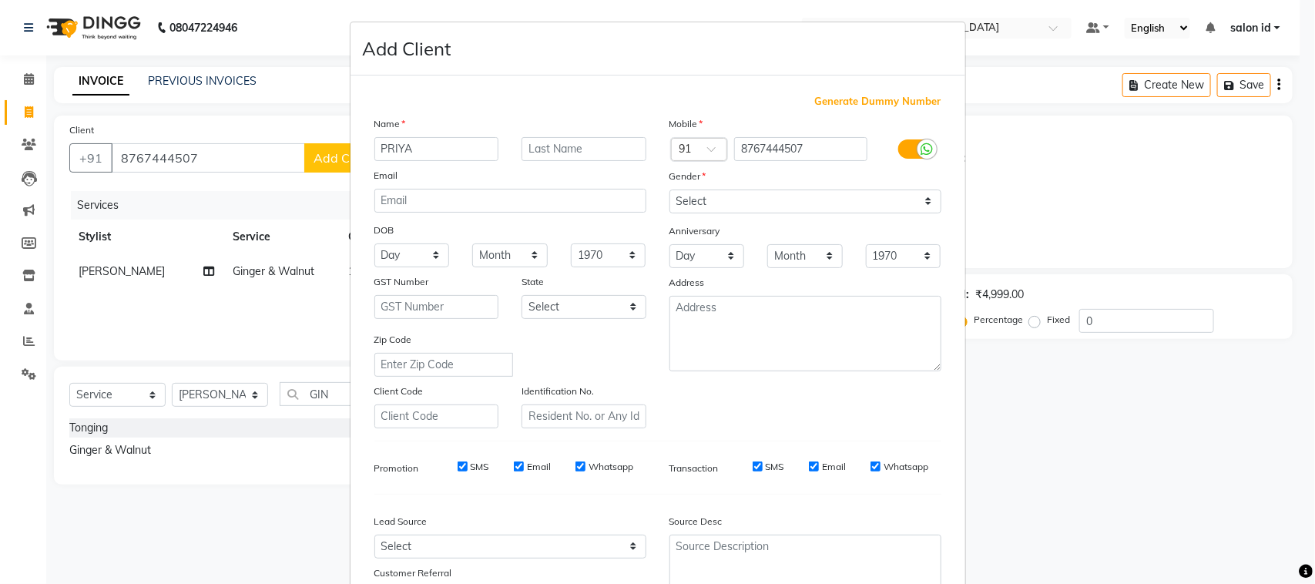
type input "PRIYA"
click at [829, 202] on select "Select [DEMOGRAPHIC_DATA] [DEMOGRAPHIC_DATA] Other Prefer Not To Say" at bounding box center [805, 202] width 272 height 24
select select "[DEMOGRAPHIC_DATA]"
click at [669, 190] on select "Select [DEMOGRAPHIC_DATA] [DEMOGRAPHIC_DATA] Other Prefer Not To Say" at bounding box center [805, 202] width 272 height 24
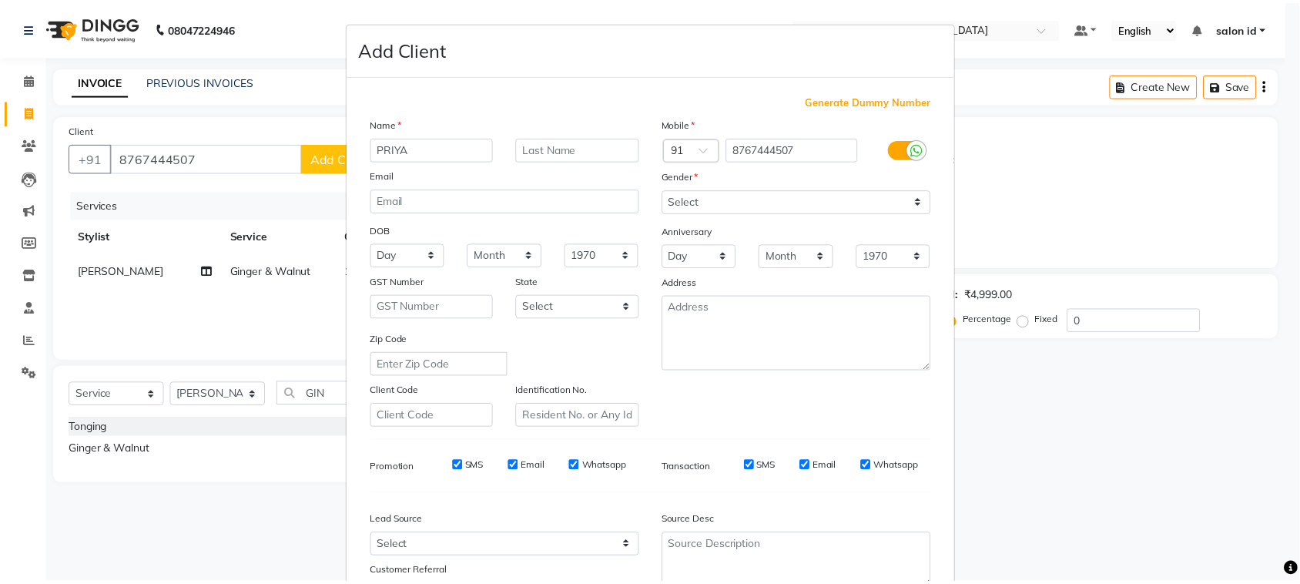
scroll to position [121, 0]
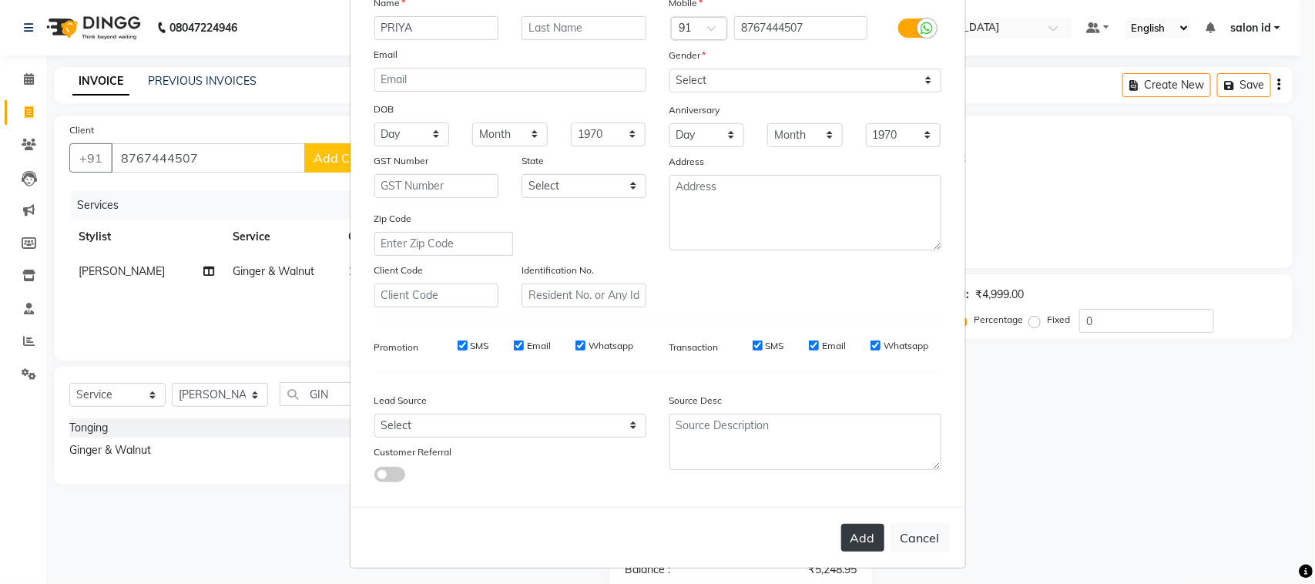
click at [864, 533] on button "Add" at bounding box center [862, 538] width 43 height 28
select select
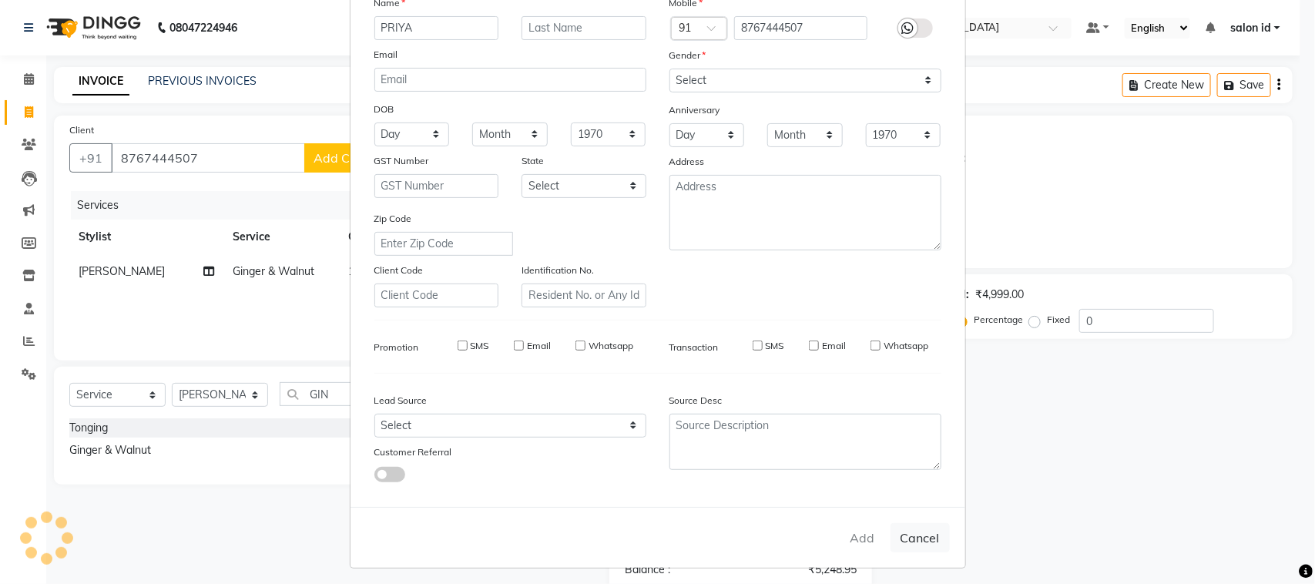
select select
checkbox input "false"
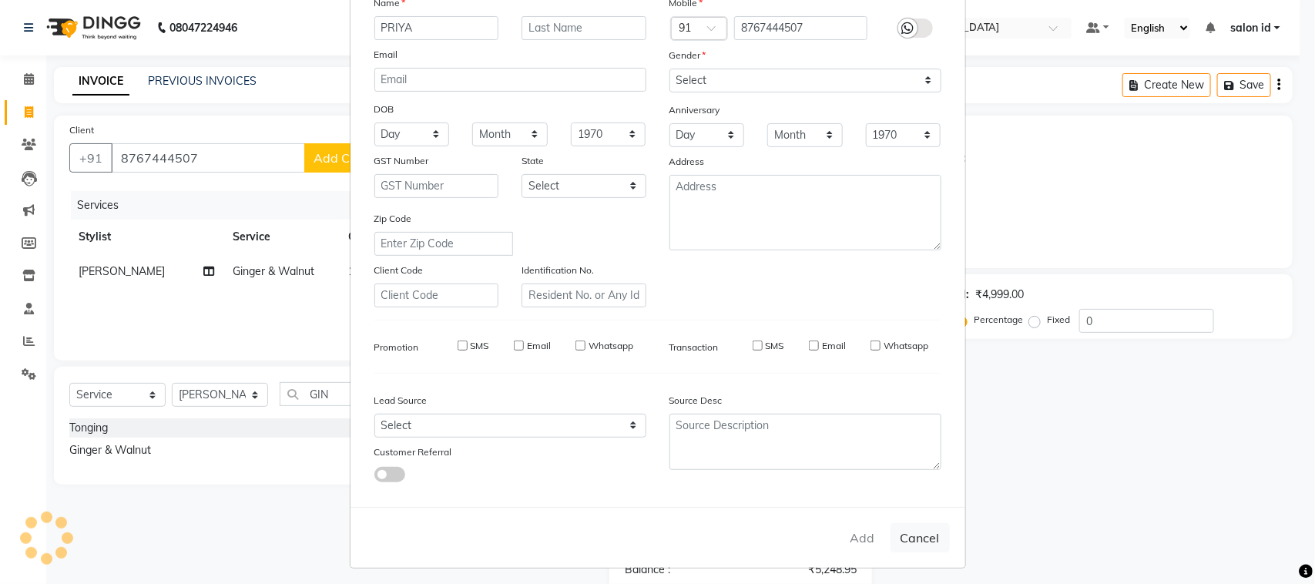
checkbox input "false"
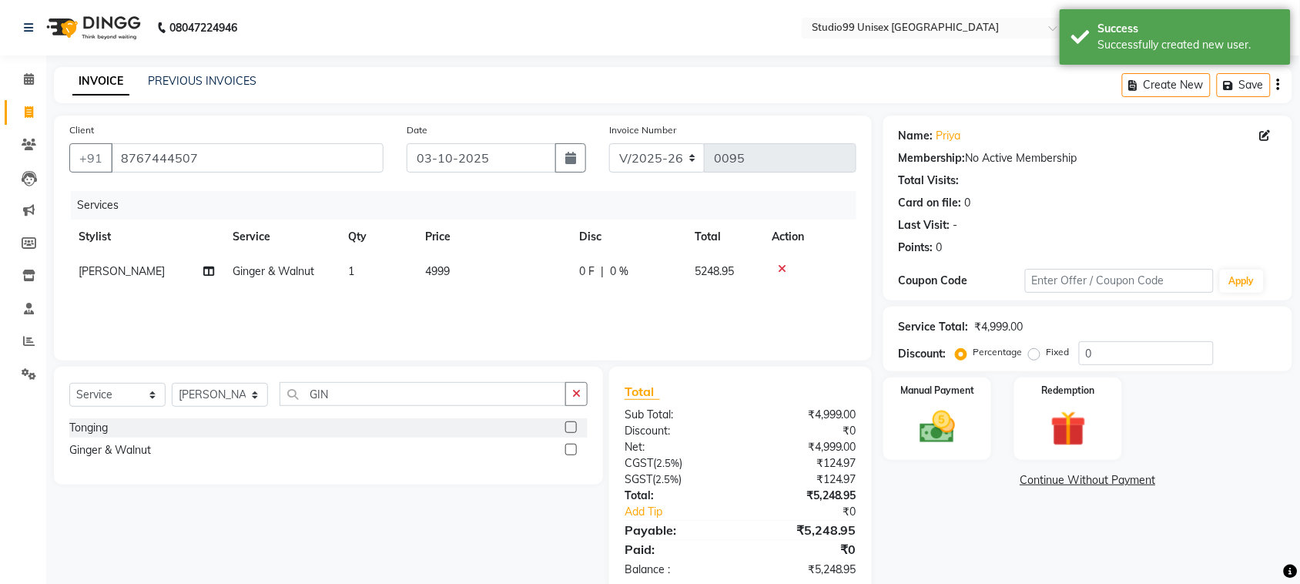
scroll to position [32, 0]
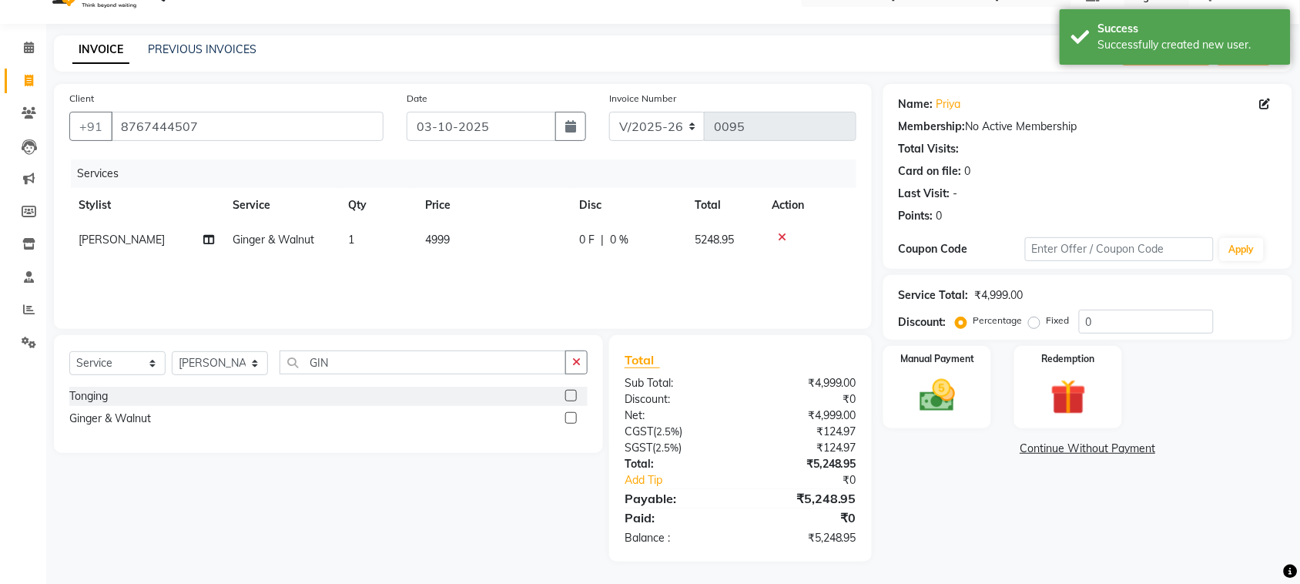
click at [611, 237] on span "0 %" at bounding box center [619, 240] width 18 height 16
select select "92949"
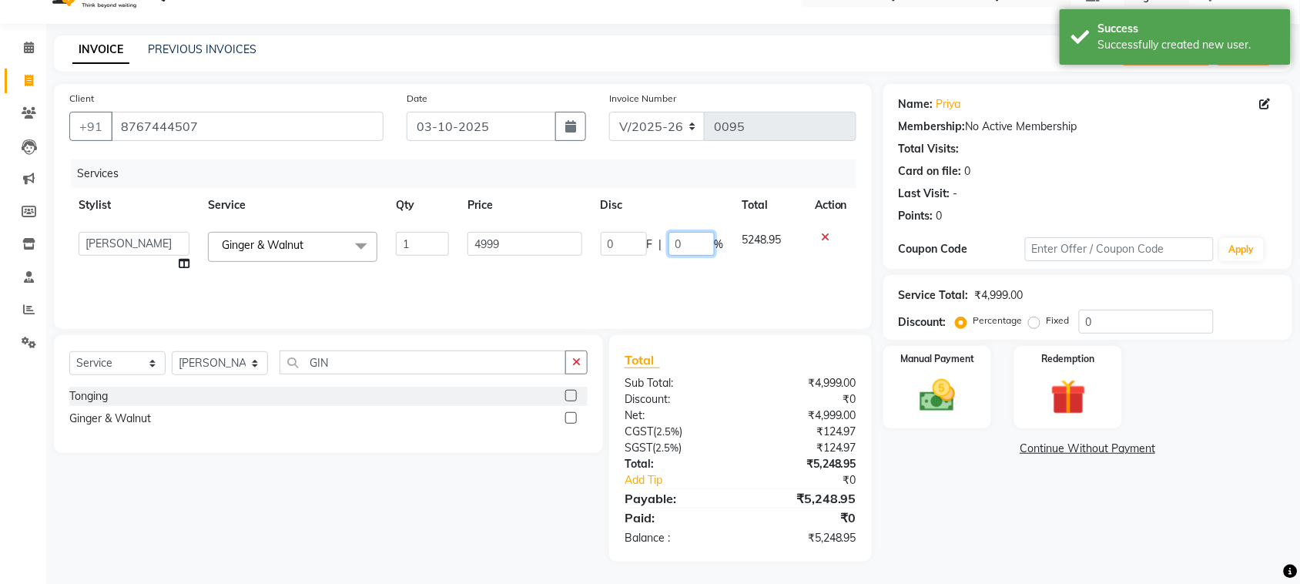
click at [675, 240] on input "0" at bounding box center [692, 244] width 46 height 24
type input "50"
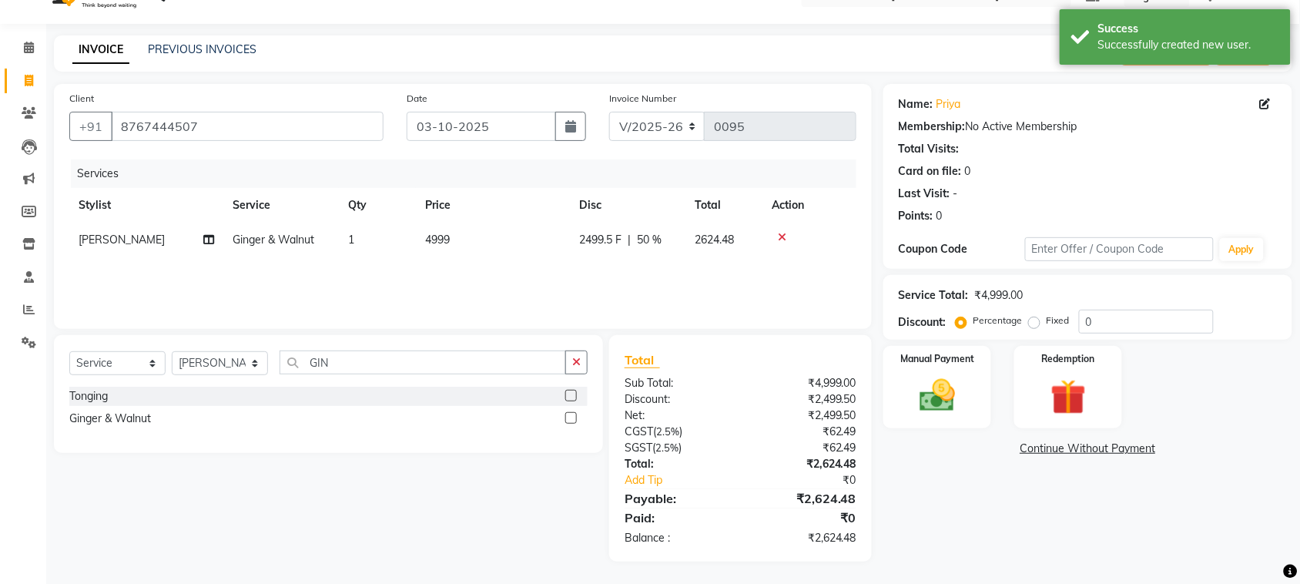
click at [689, 293] on div "Services Stylist Service Qty Price Disc Total Action [PERSON_NAME] [PERSON_NAME…" at bounding box center [462, 236] width 787 height 154
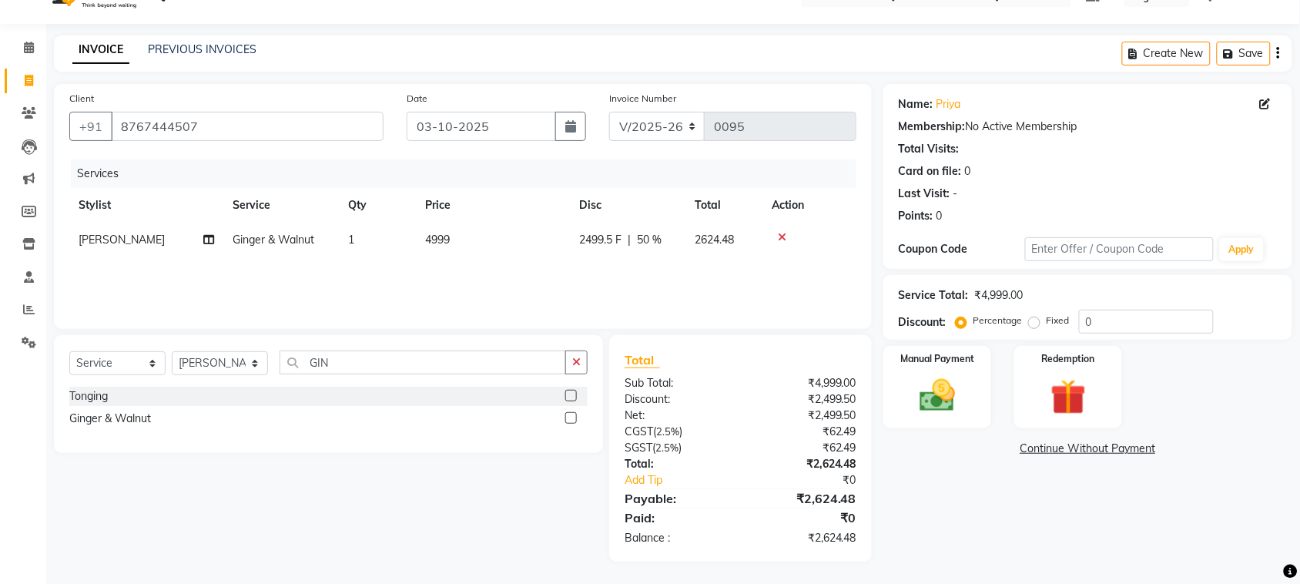
click at [448, 237] on span "4999" at bounding box center [437, 240] width 25 height 14
select select "92949"
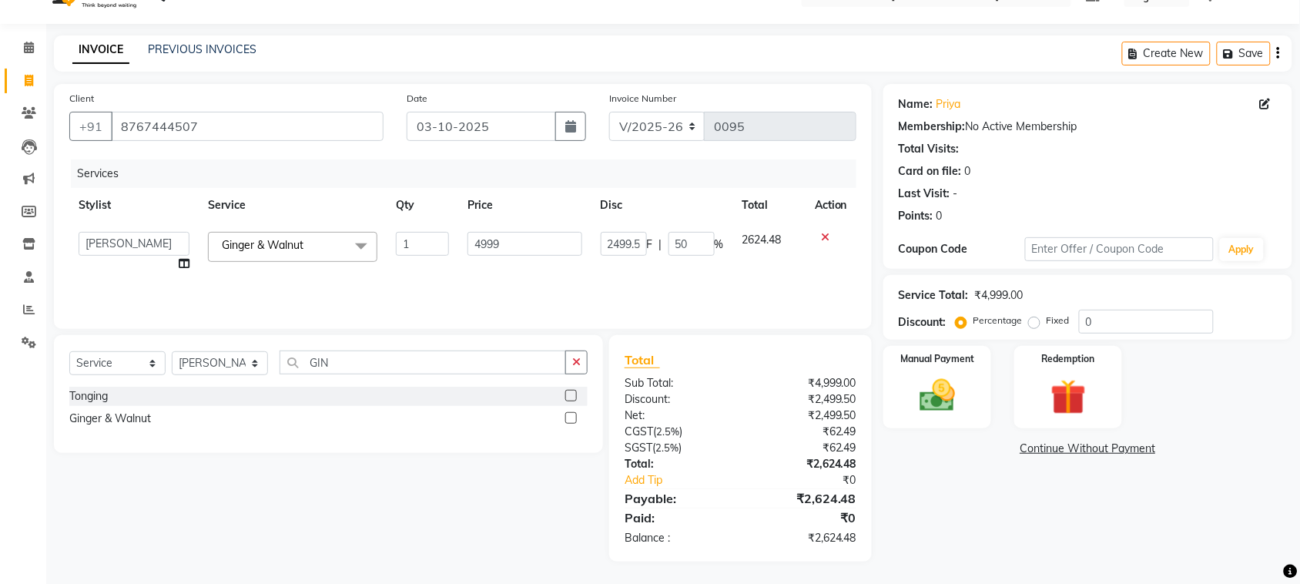
click at [501, 249] on tr "[PERSON_NAME] [PERSON_NAME] salon id [PERSON_NAME] [PERSON_NAME] [PERSON_NAME] …" at bounding box center [462, 252] width 787 height 59
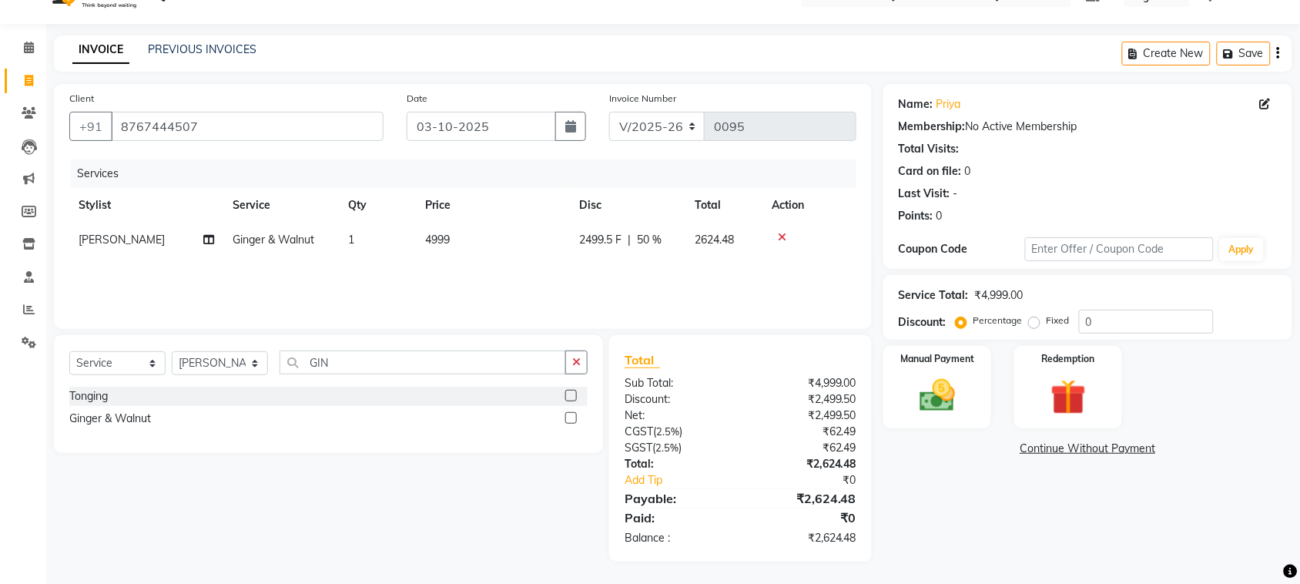
drag, startPoint x: 501, startPoint y: 249, endPoint x: 448, endPoint y: 247, distance: 52.4
click at [451, 240] on td "4999" at bounding box center [493, 240] width 154 height 35
select select "92949"
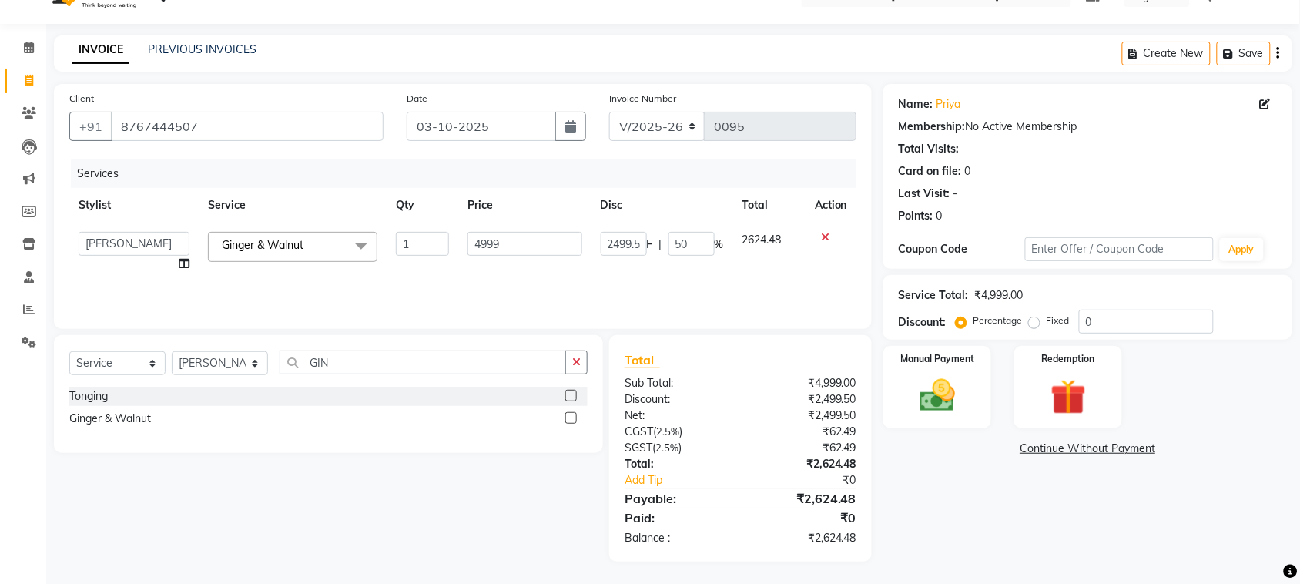
click at [451, 240] on td "1" at bounding box center [423, 252] width 72 height 59
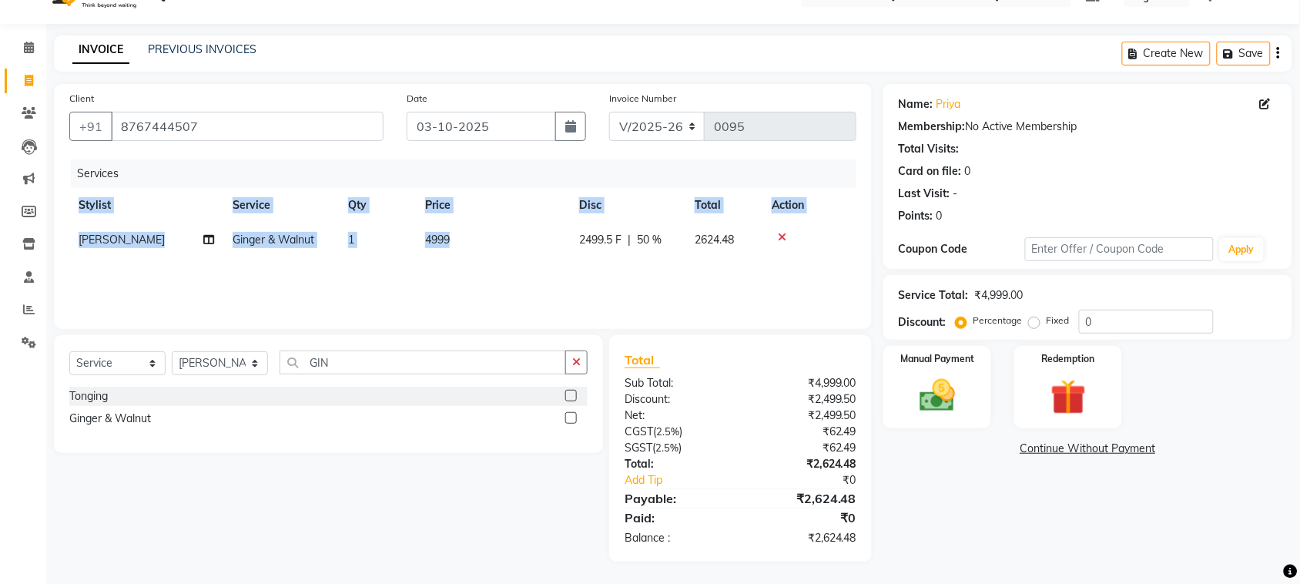
drag, startPoint x: 505, startPoint y: 240, endPoint x: 456, endPoint y: 271, distance: 58.1
click at [458, 233] on td "4999" at bounding box center [493, 240] width 154 height 35
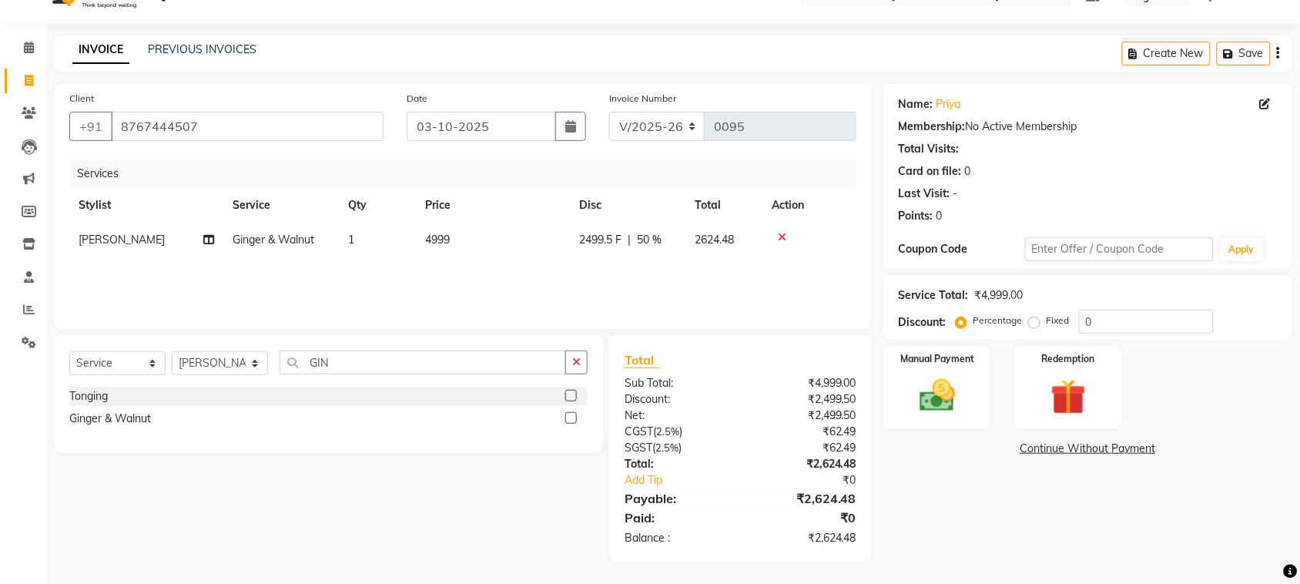
select select "92949"
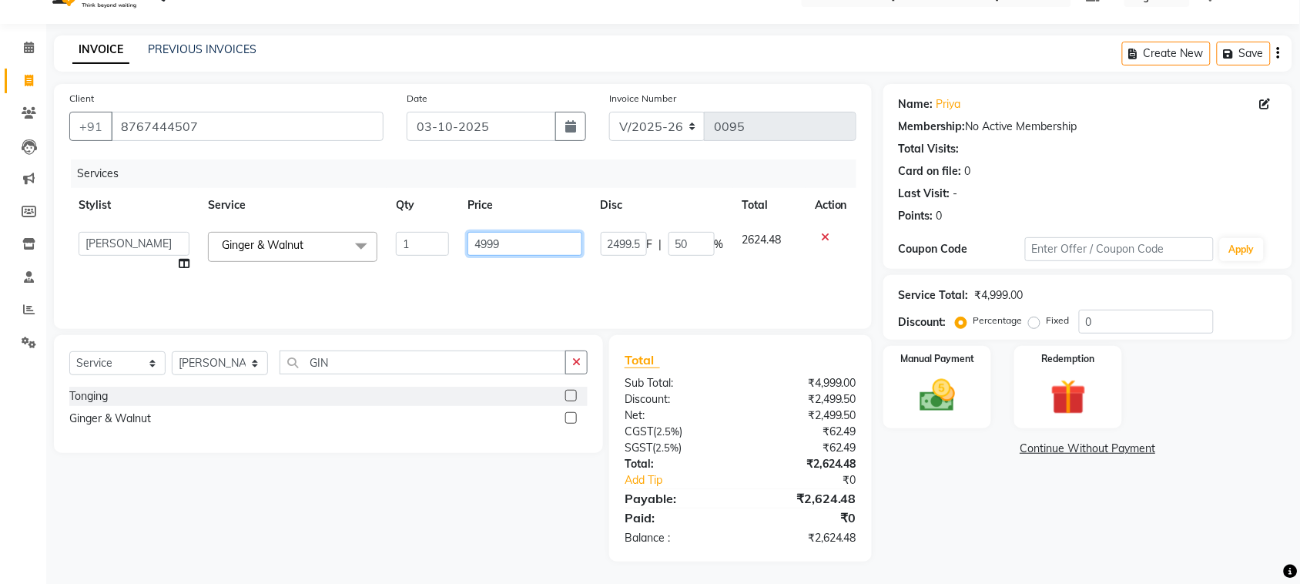
click at [479, 239] on input "4999" at bounding box center [525, 244] width 115 height 24
click at [528, 247] on input "4999" at bounding box center [525, 244] width 115 height 24
type input "4"
type input "3499"
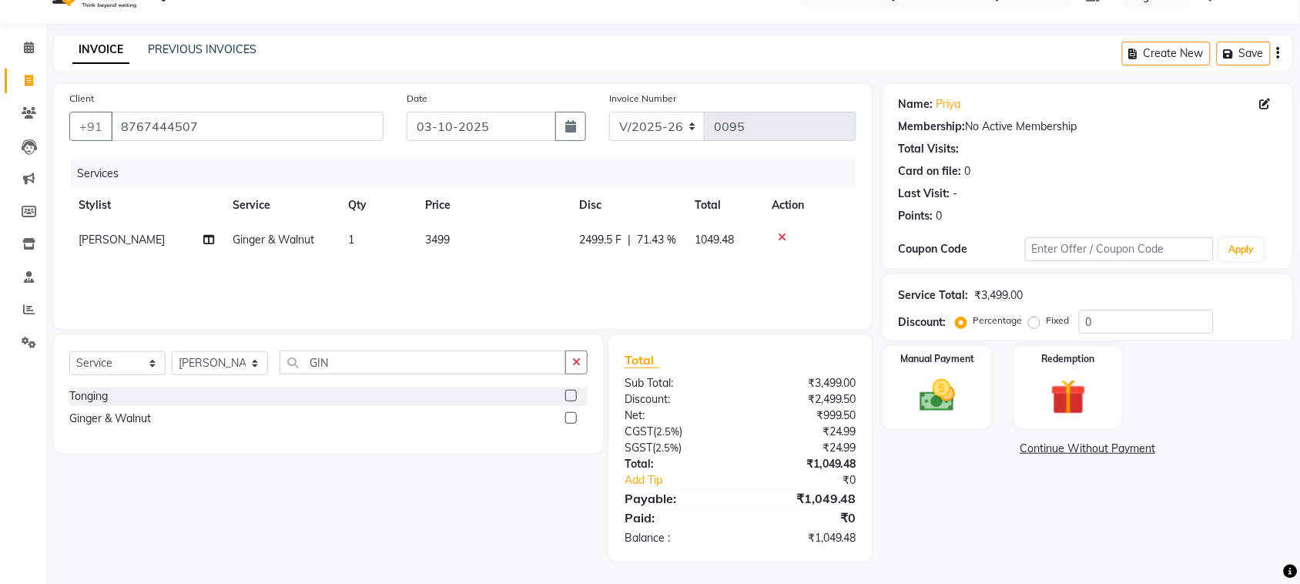
click at [525, 274] on div "Services Stylist Service Qty Price Disc Total Action [PERSON_NAME] [PERSON_NAME…" at bounding box center [462, 236] width 787 height 154
click at [644, 239] on span "71.43 %" at bounding box center [656, 240] width 39 height 16
select select "92949"
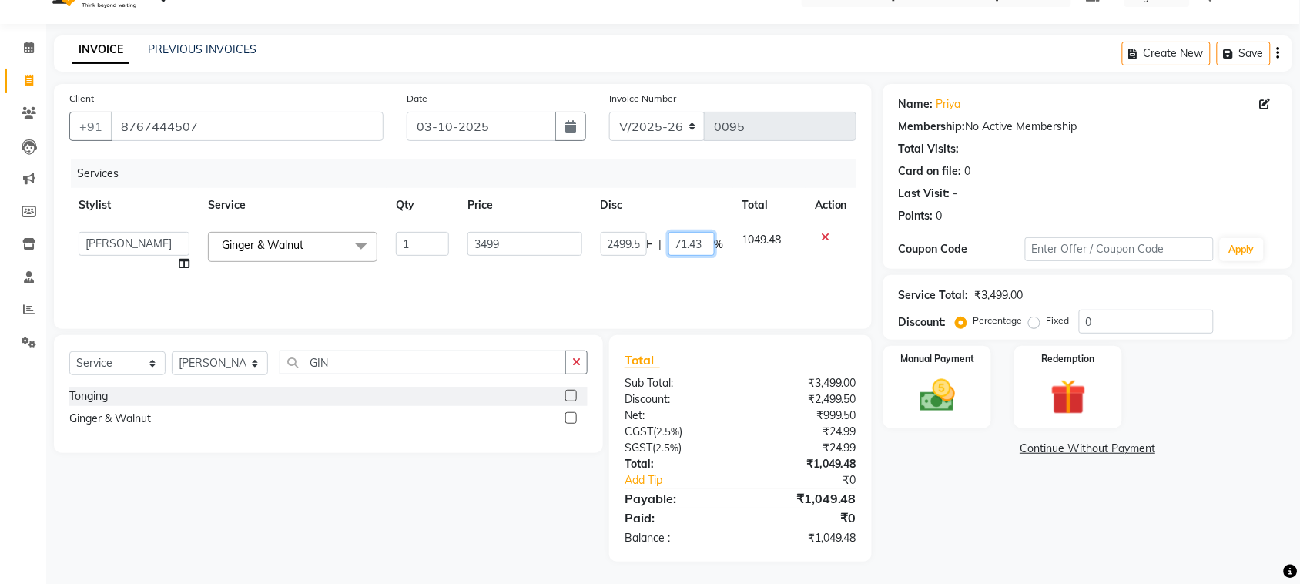
click at [683, 239] on input "71.43" at bounding box center [692, 244] width 46 height 24
click at [703, 240] on input "71.43" at bounding box center [692, 244] width 46 height 24
type input "7"
type input "50"
click at [688, 277] on div "Services Stylist Service Qty Price Disc Total Action [PERSON_NAME] [PERSON_NAME…" at bounding box center [462, 236] width 787 height 154
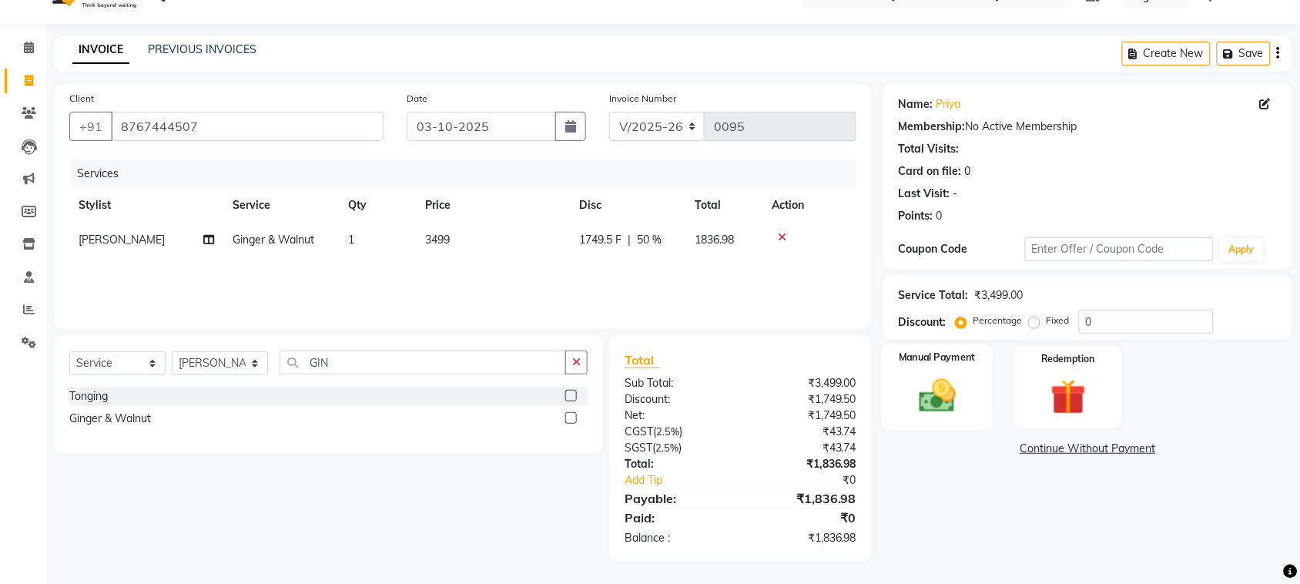
click at [948, 387] on img at bounding box center [937, 395] width 60 height 42
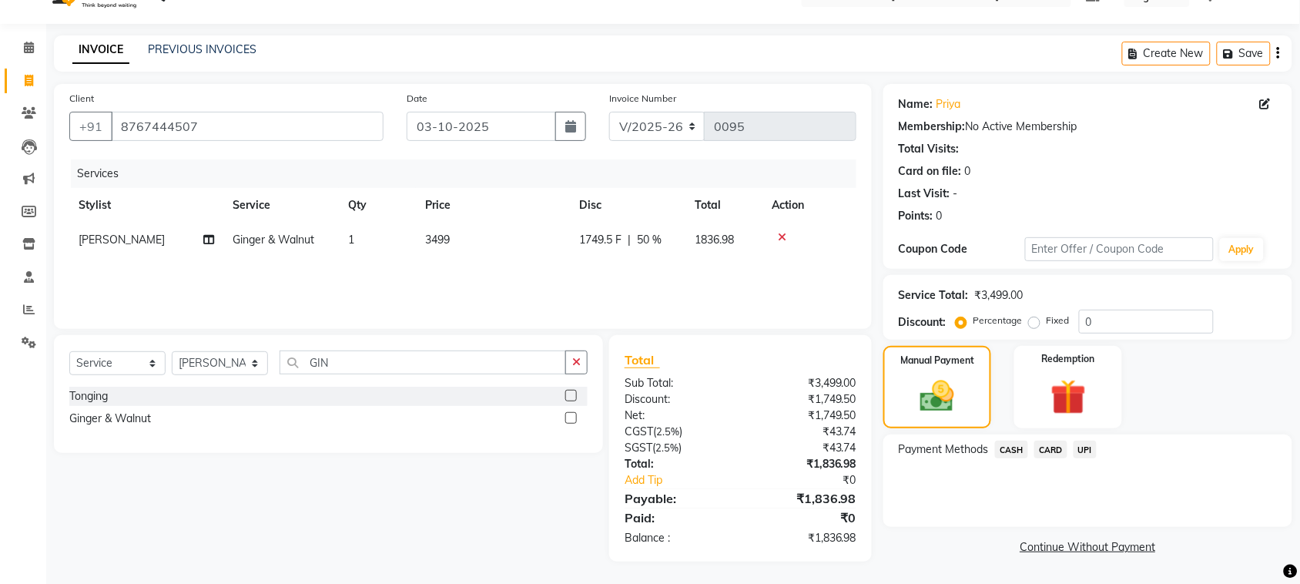
click at [1015, 448] on span "CASH" at bounding box center [1011, 450] width 33 height 18
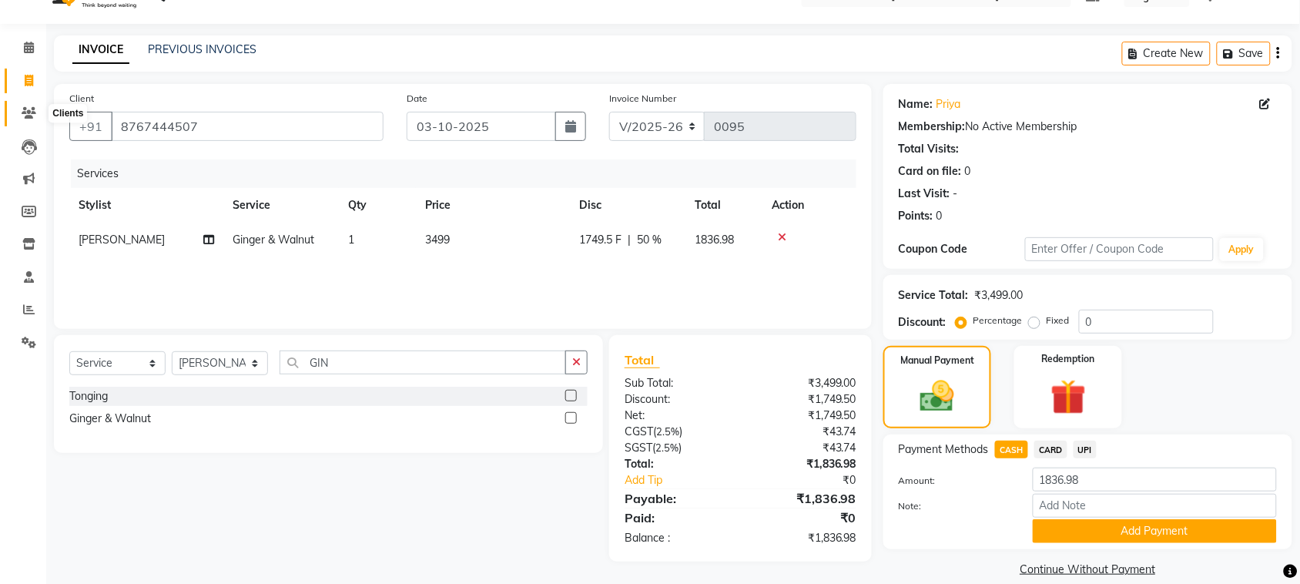
click at [23, 114] on icon at bounding box center [29, 113] width 15 height 12
click at [31, 79] on icon at bounding box center [29, 81] width 8 height 12
select select "9023"
select select "service"
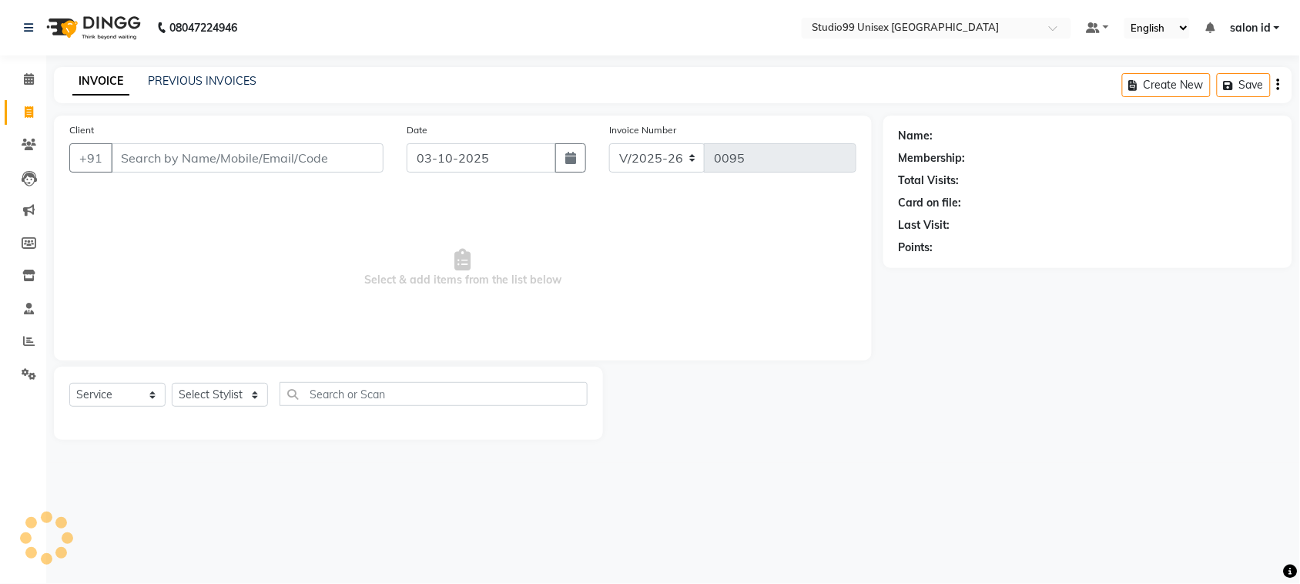
scroll to position [0, 0]
click at [162, 81] on link "PREVIOUS INVOICES" at bounding box center [202, 81] width 109 height 14
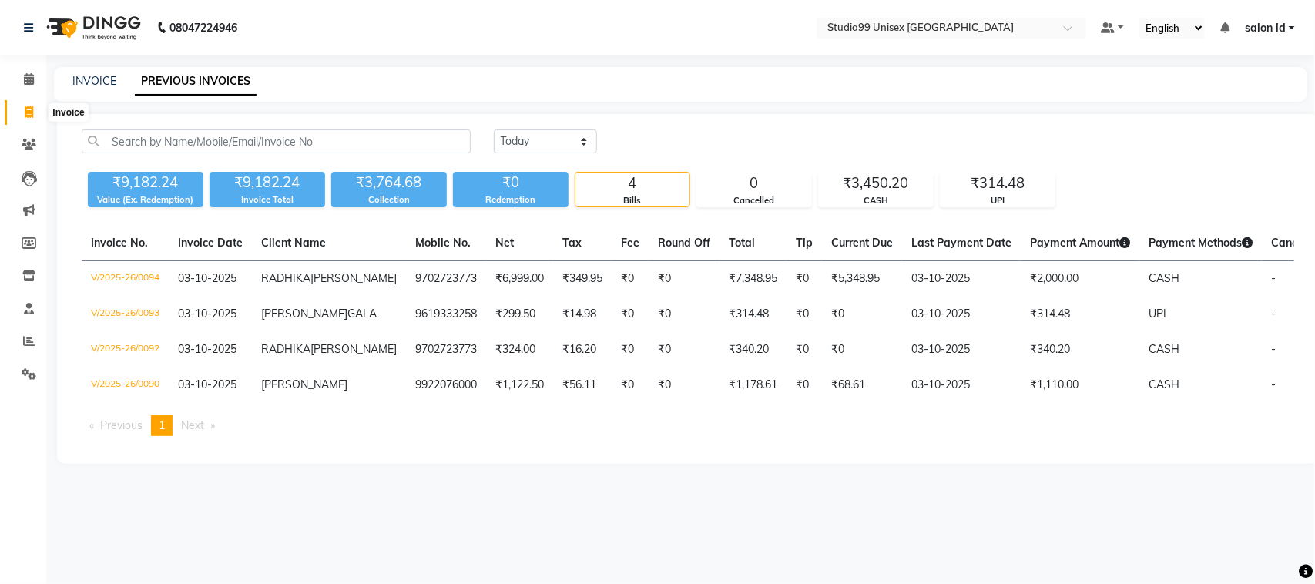
click at [29, 119] on span at bounding box center [28, 113] width 27 height 18
select select "service"
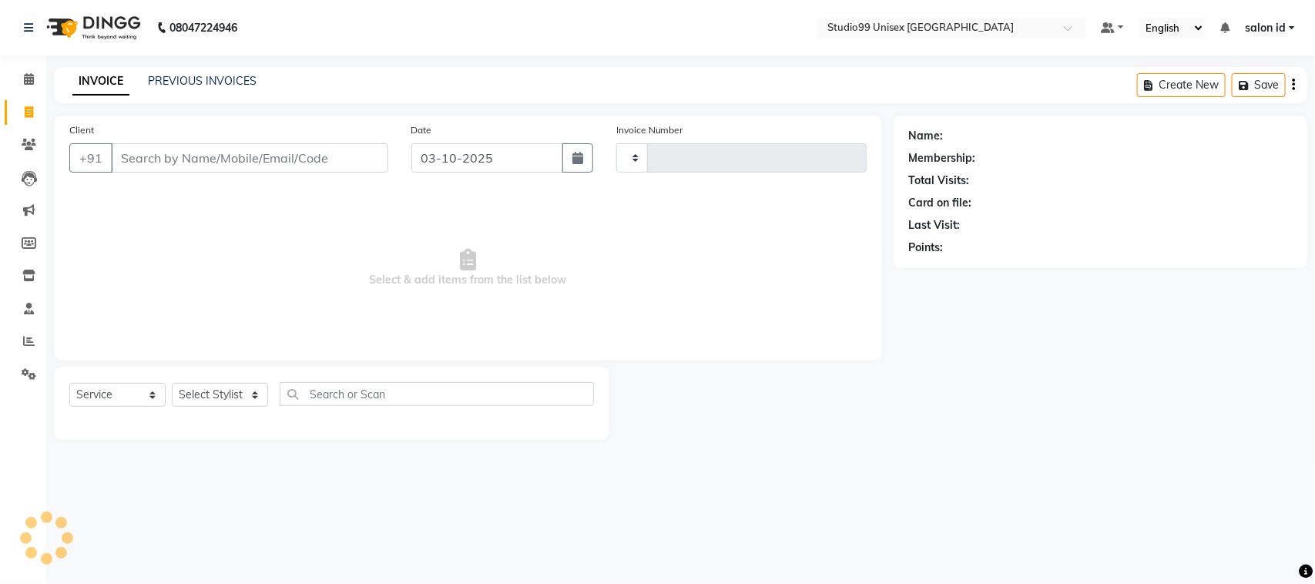
type input "0095"
select select "9023"
click at [216, 148] on input "Client" at bounding box center [249, 157] width 277 height 29
drag, startPoint x: 235, startPoint y: 175, endPoint x: 240, endPoint y: 167, distance: 9.4
click at [240, 167] on div "Client +91" at bounding box center [229, 153] width 342 height 63
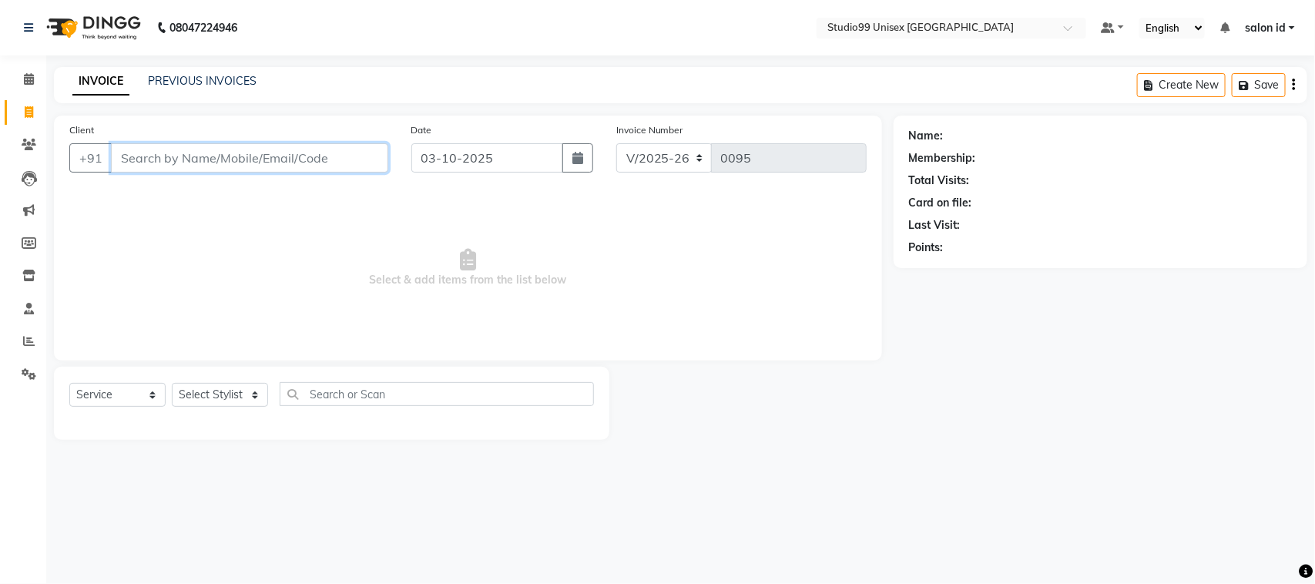
click at [240, 167] on input "Client" at bounding box center [249, 157] width 277 height 29
click at [213, 158] on input "Client" at bounding box center [249, 157] width 277 height 29
click at [141, 150] on input "Client" at bounding box center [249, 157] width 277 height 29
type input "S"
click at [183, 163] on input "Client" at bounding box center [249, 157] width 277 height 29
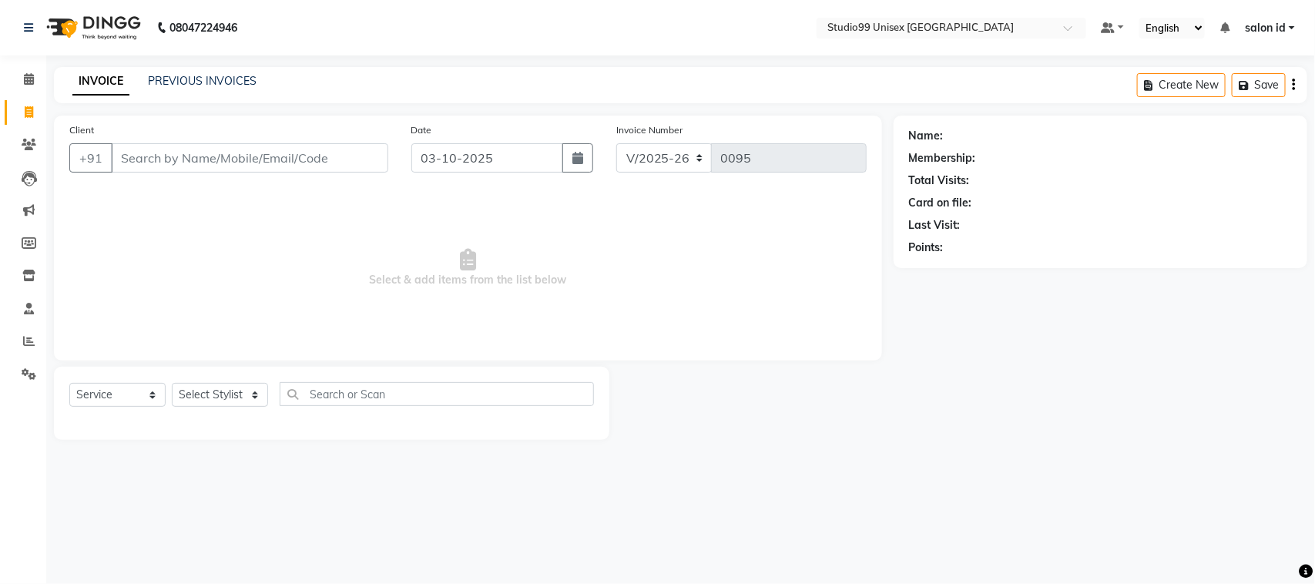
click at [561, 320] on span "Select & add items from the list below" at bounding box center [467, 268] width 797 height 154
click at [168, 162] on input "Client" at bounding box center [249, 157] width 277 height 29
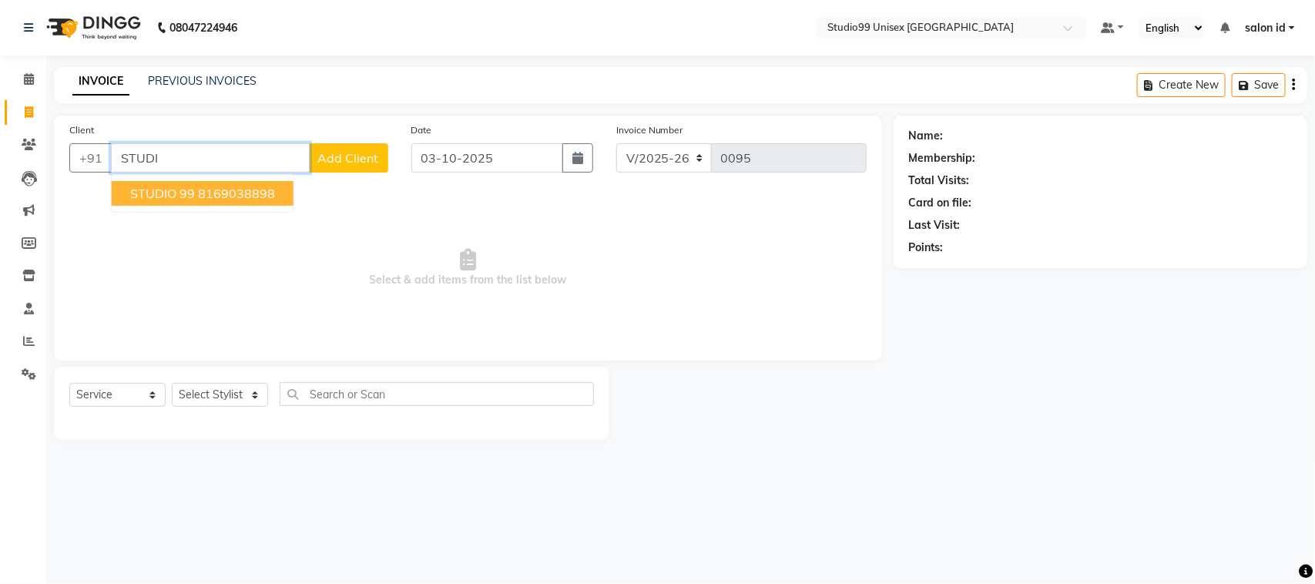
click at [205, 183] on button "STUDIO 99 8169038898" at bounding box center [203, 193] width 182 height 25
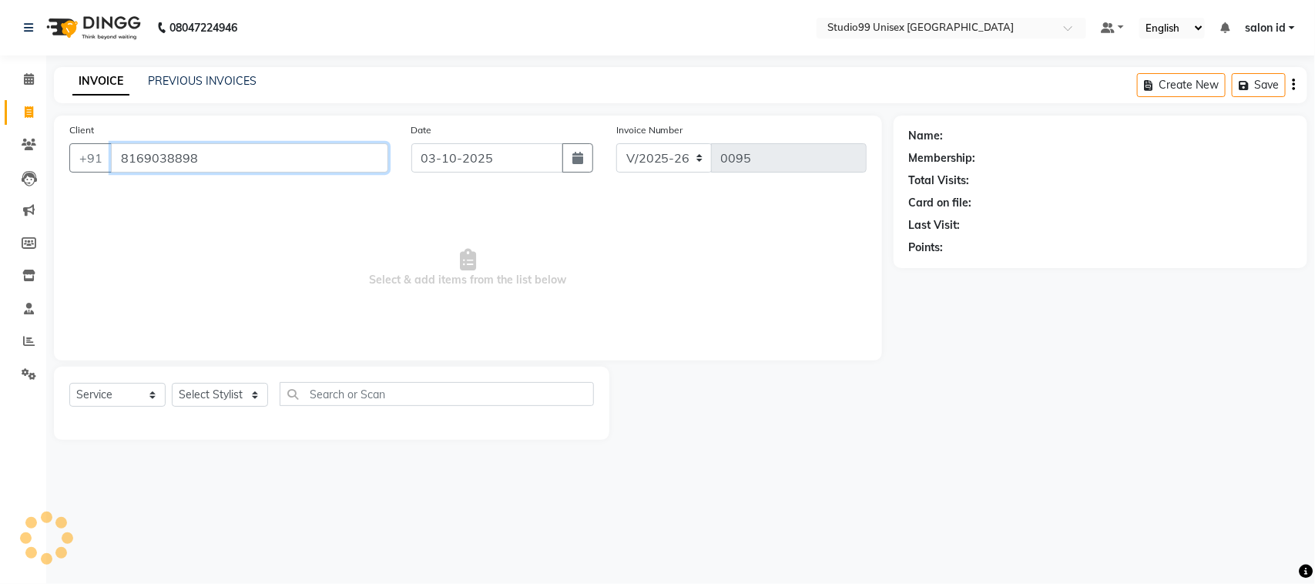
type input "8169038898"
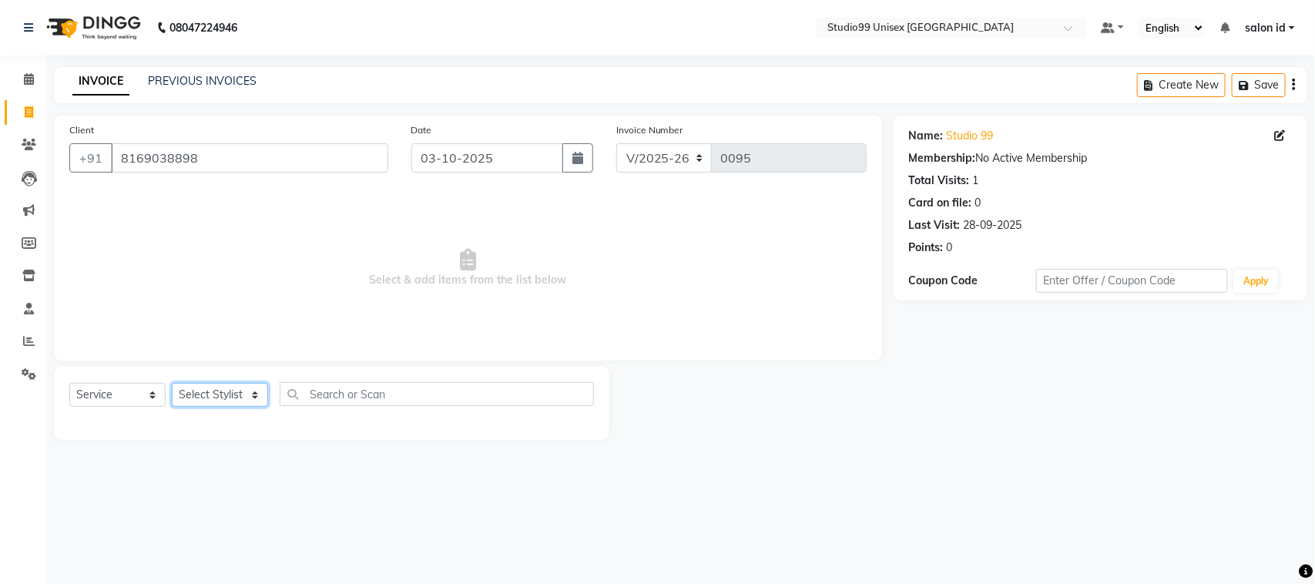
click at [200, 401] on select "Select Stylist [PERSON_NAME] [PERSON_NAME] salon id [PERSON_NAME] [PERSON_NAME]…" at bounding box center [220, 395] width 96 height 24
select select "92949"
click at [172, 383] on select "Select Stylist [PERSON_NAME] [PERSON_NAME] salon id [PERSON_NAME] [PERSON_NAME]…" at bounding box center [220, 395] width 96 height 24
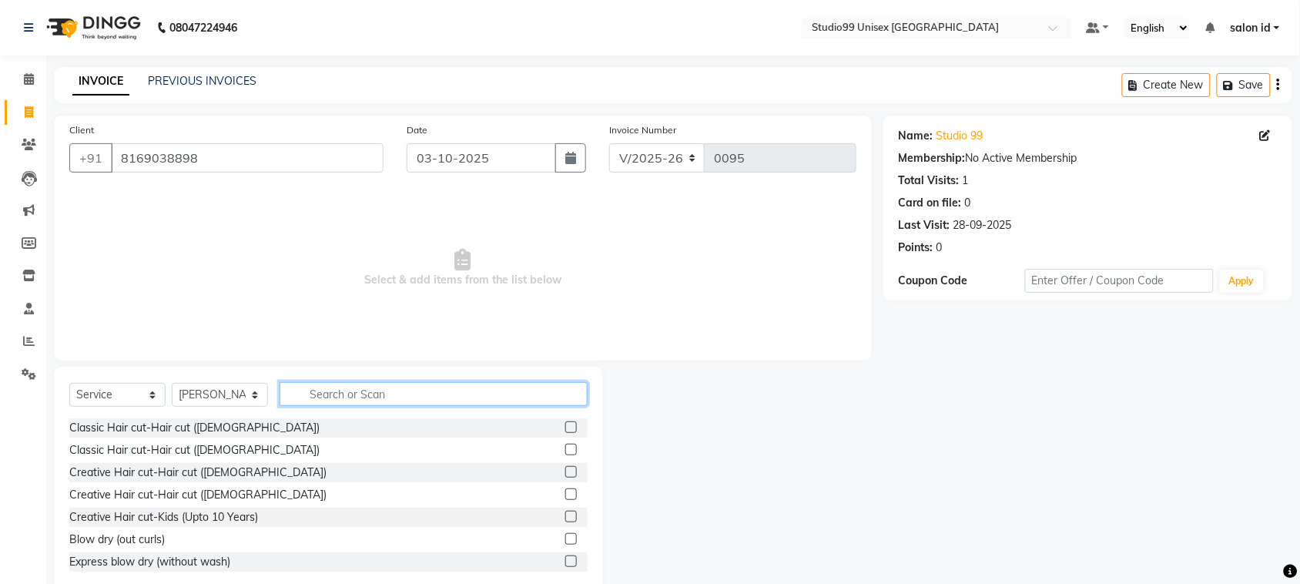
click at [332, 394] on input "text" at bounding box center [434, 394] width 308 height 24
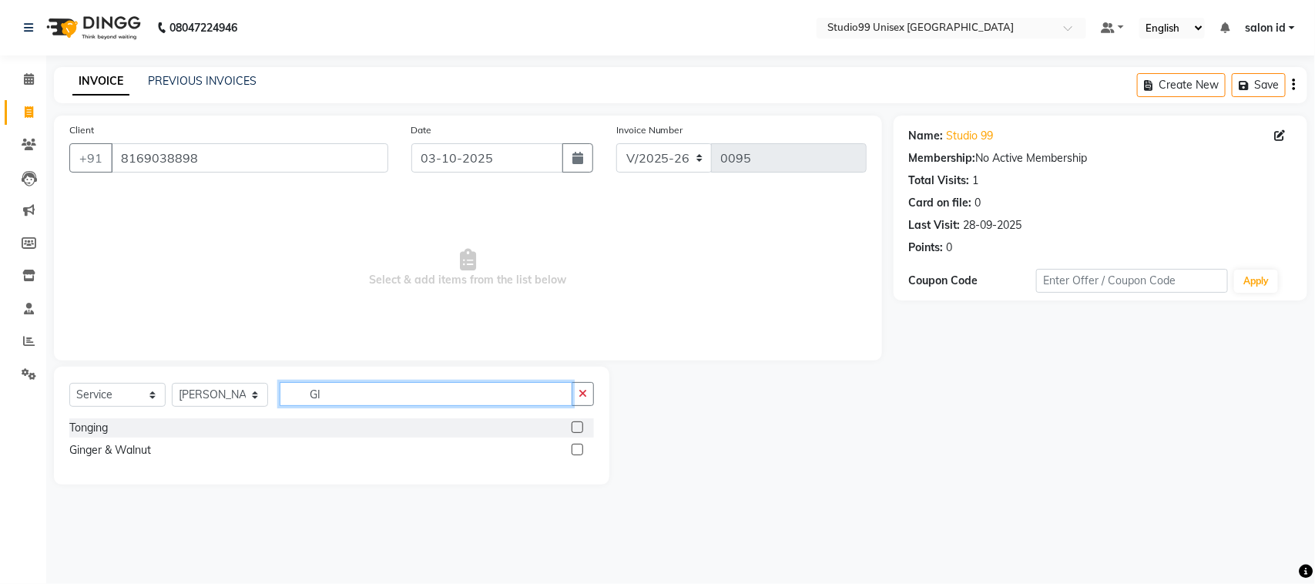
type input "GI"
click at [220, 447] on div "Ginger & Walnut" at bounding box center [331, 450] width 525 height 19
click at [572, 451] on label at bounding box center [578, 450] width 12 height 12
click at [572, 451] on input "checkbox" at bounding box center [577, 450] width 10 height 10
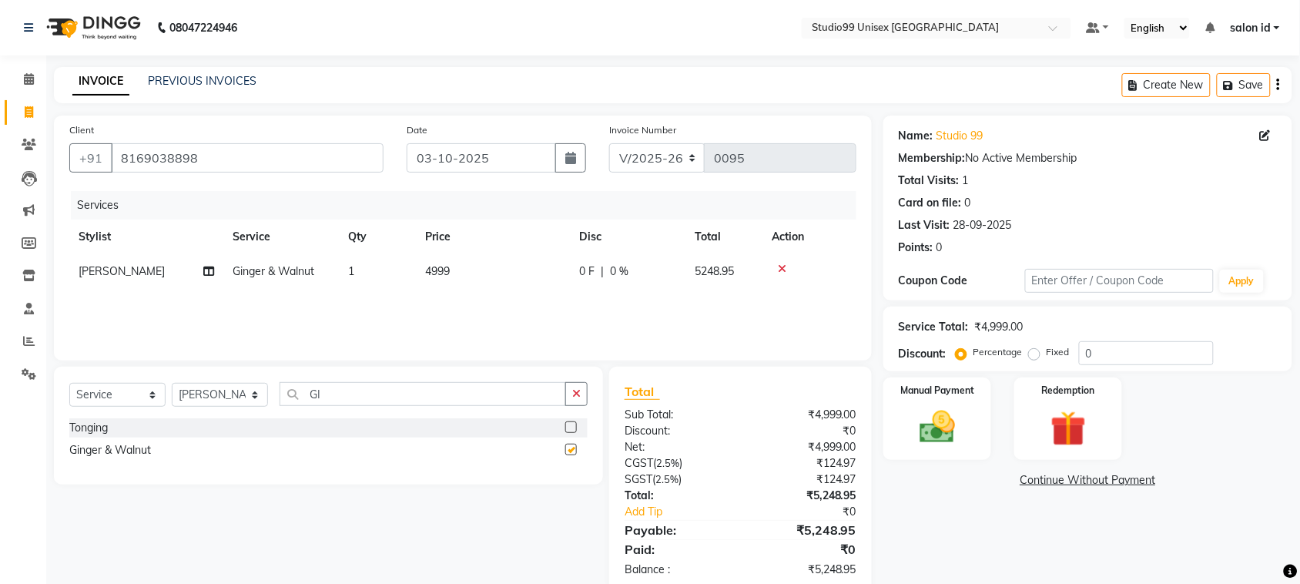
checkbox input "false"
click at [454, 267] on td "4999" at bounding box center [493, 271] width 154 height 35
select select "92949"
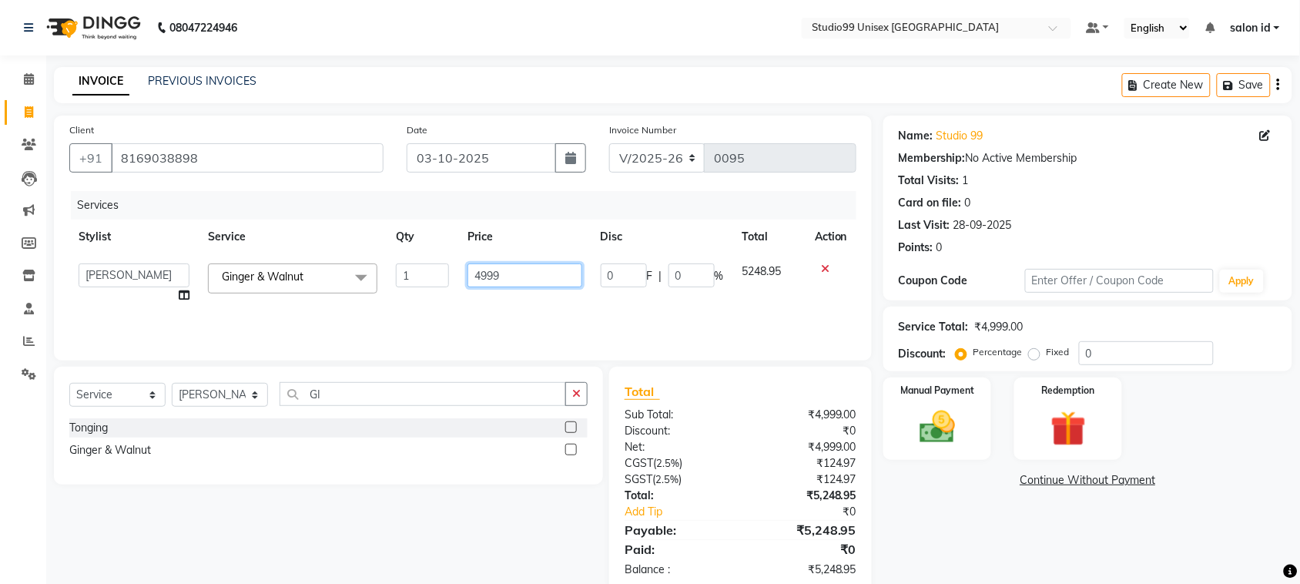
drag, startPoint x: 501, startPoint y: 274, endPoint x: 433, endPoint y: 277, distance: 67.9
click at [433, 277] on tr "[PERSON_NAME] [PERSON_NAME] salon id [PERSON_NAME] [PERSON_NAME] [PERSON_NAME] …" at bounding box center [462, 283] width 787 height 59
type input "3999"
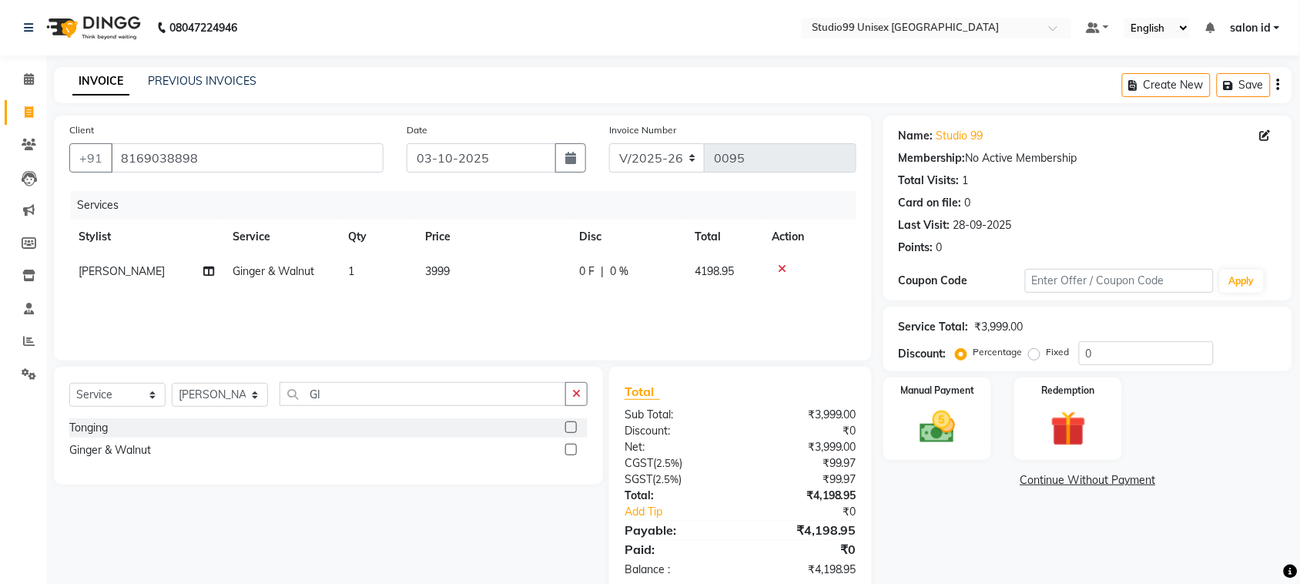
click at [636, 267] on div "0 F | 0 %" at bounding box center [627, 271] width 97 height 16
select select "92949"
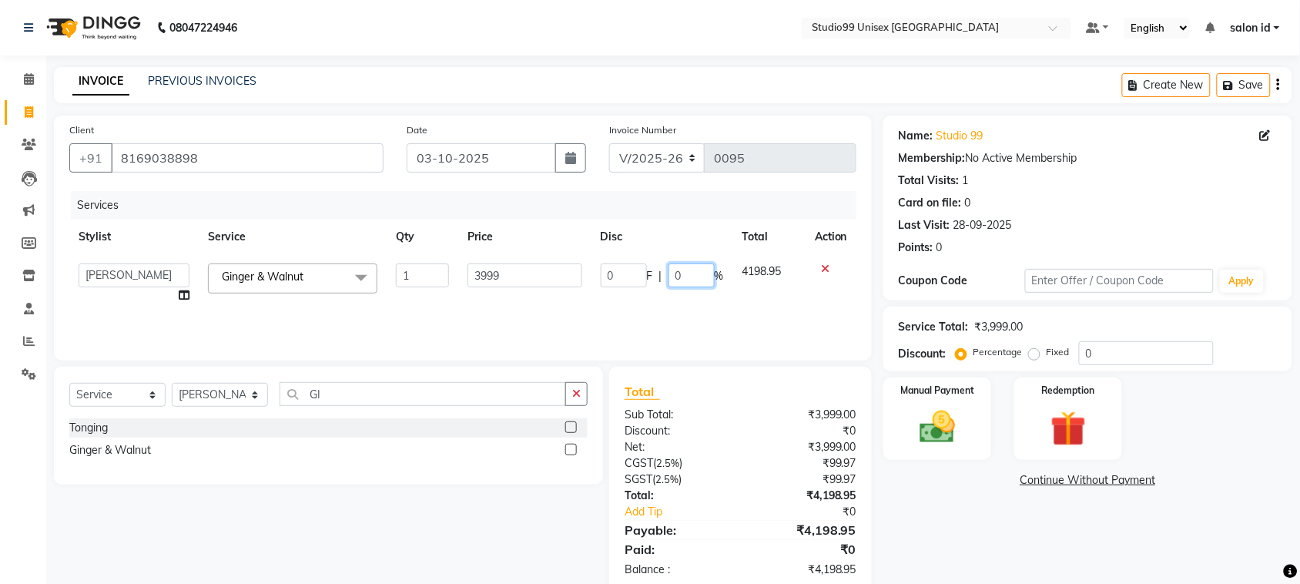
click at [675, 272] on input "0" at bounding box center [692, 275] width 46 height 24
type input "50"
click at [664, 317] on div "Services Stylist Service Qty Price Disc Total Action [PERSON_NAME] [PERSON_NAME…" at bounding box center [462, 268] width 787 height 154
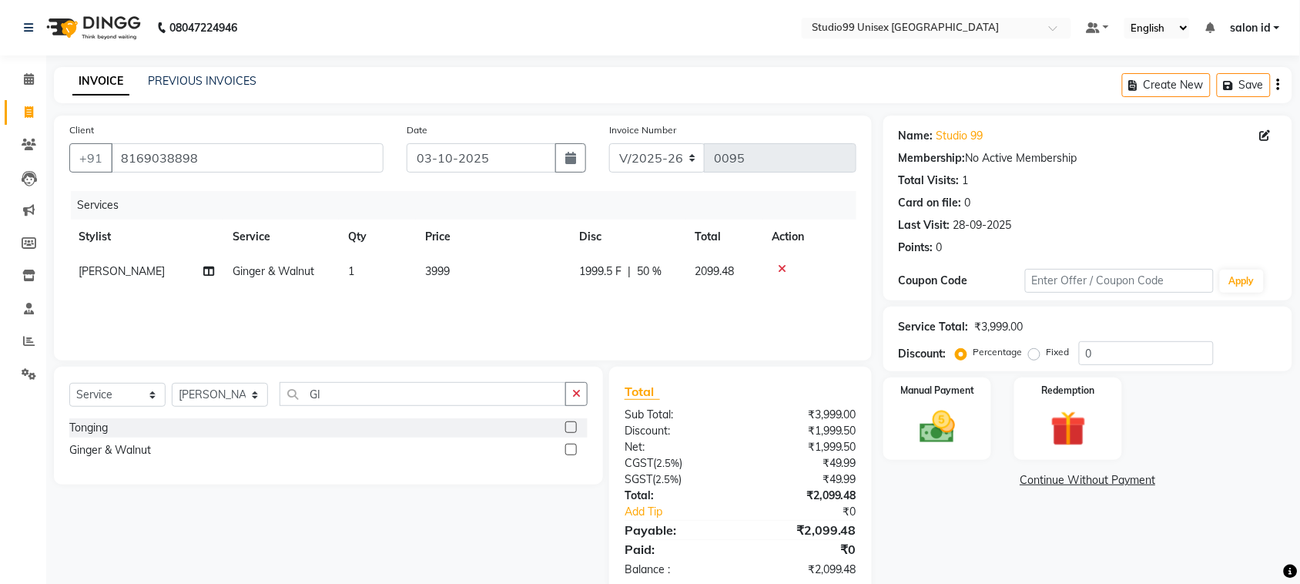
click at [452, 271] on td "3999" at bounding box center [493, 271] width 154 height 35
select select "92949"
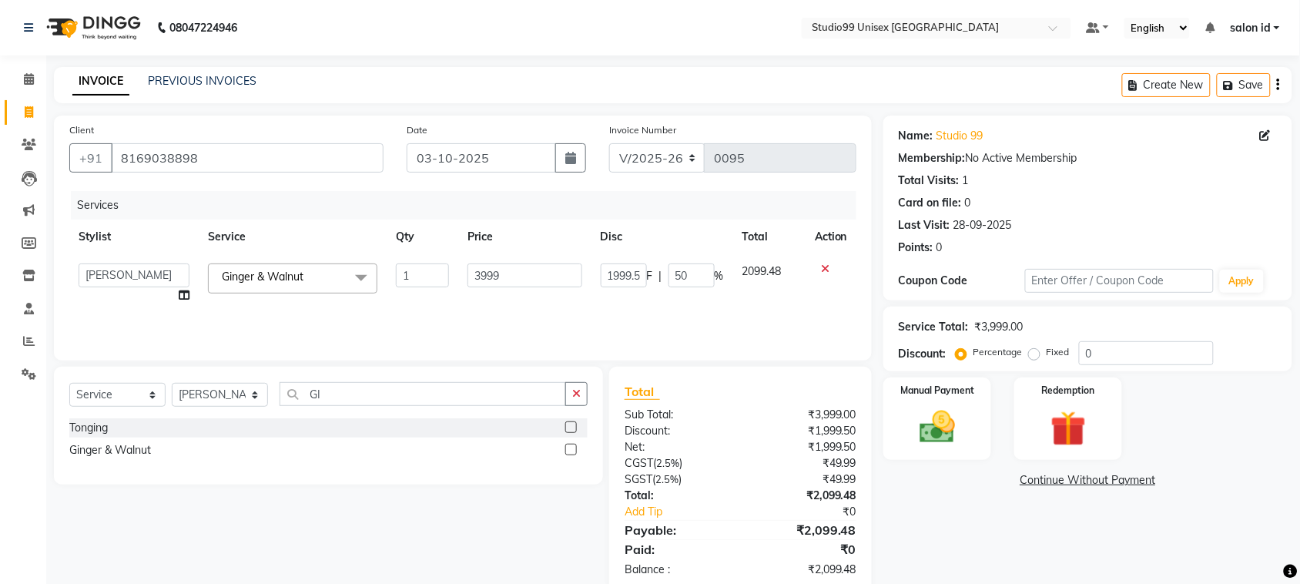
click at [452, 271] on td "1" at bounding box center [423, 283] width 72 height 59
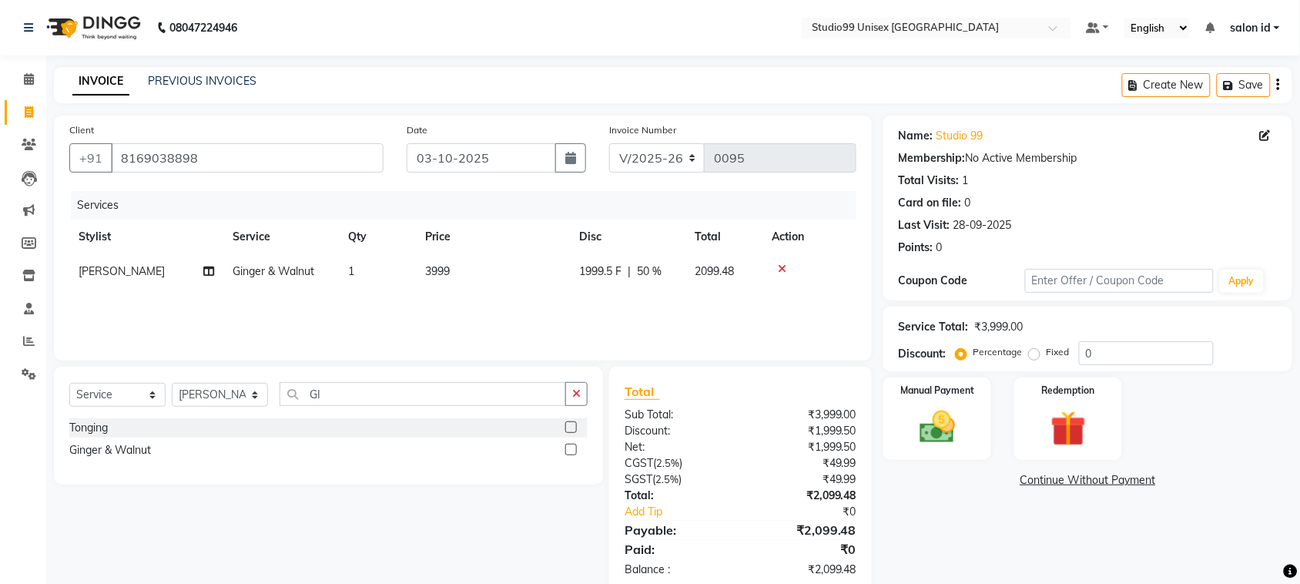
drag, startPoint x: 508, startPoint y: 277, endPoint x: 454, endPoint y: 263, distance: 55.7
click at [454, 263] on td "3999" at bounding box center [493, 271] width 154 height 35
select select "92949"
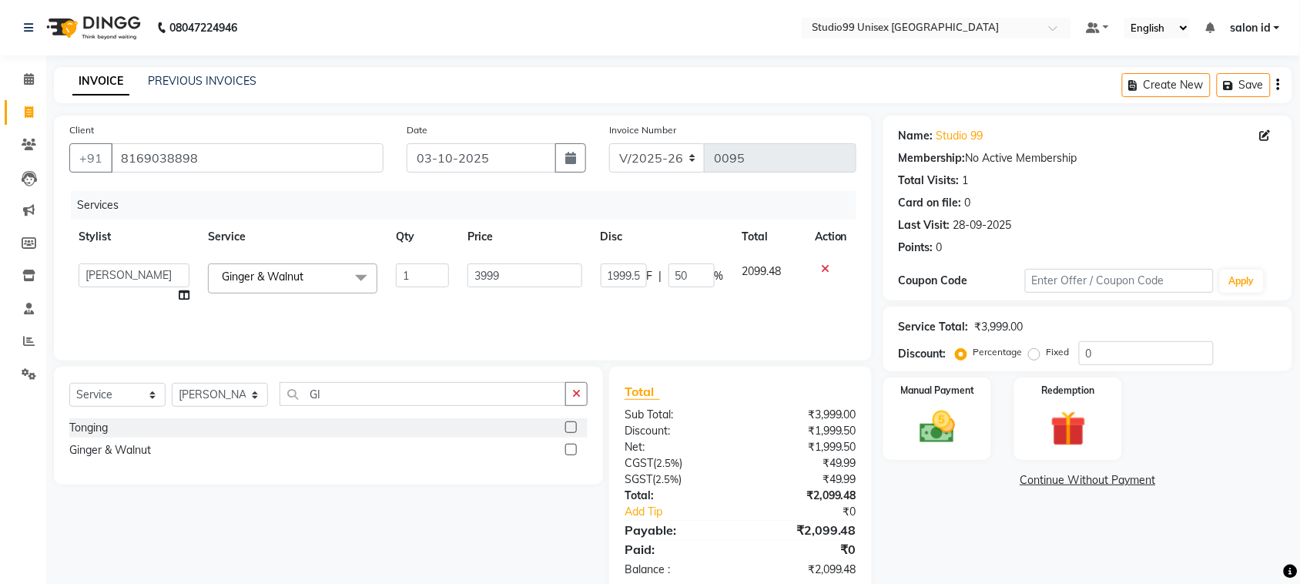
click at [454, 263] on td "1" at bounding box center [423, 283] width 72 height 59
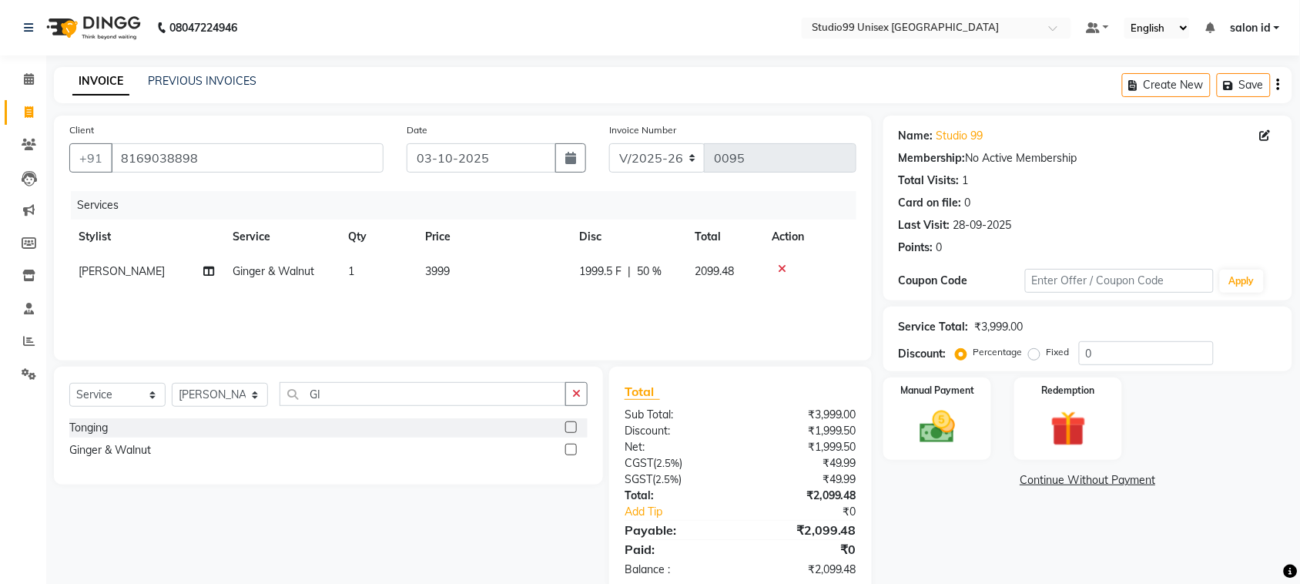
click at [502, 276] on td "3999" at bounding box center [493, 271] width 154 height 35
select select "92949"
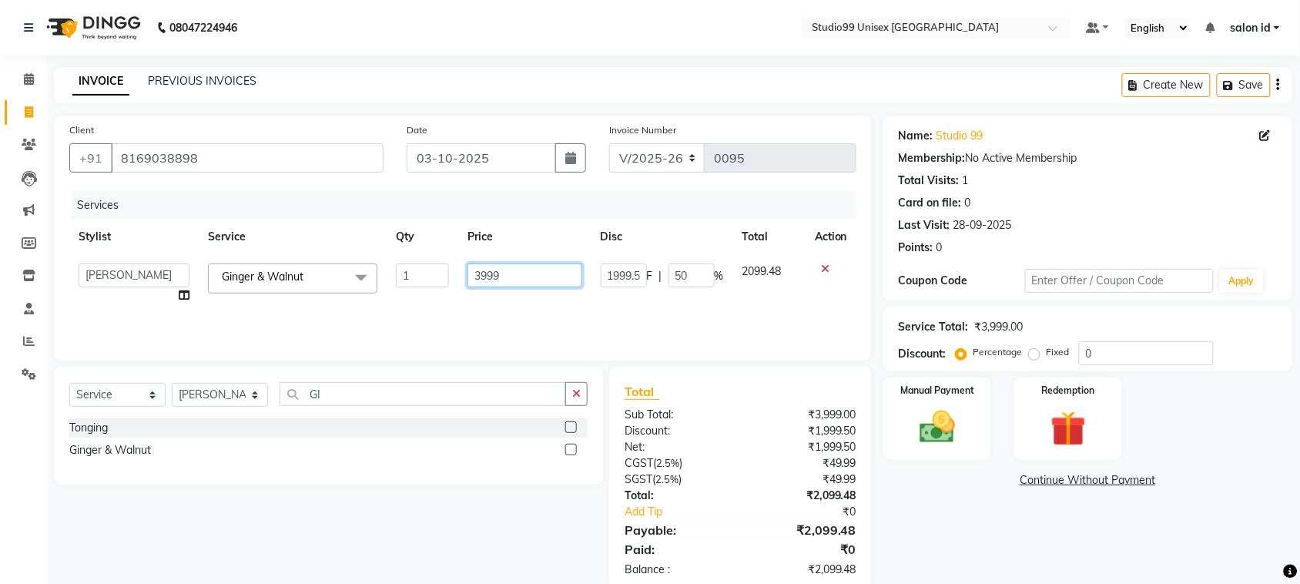
click at [502, 276] on input "3999" at bounding box center [525, 275] width 115 height 24
drag, startPoint x: 502, startPoint y: 276, endPoint x: 421, endPoint y: 264, distance: 82.5
click at [421, 264] on tr "[PERSON_NAME] [PERSON_NAME] salon id [PERSON_NAME] [PERSON_NAME] [PERSON_NAME] …" at bounding box center [462, 283] width 787 height 59
type input "4"
type input "3499"
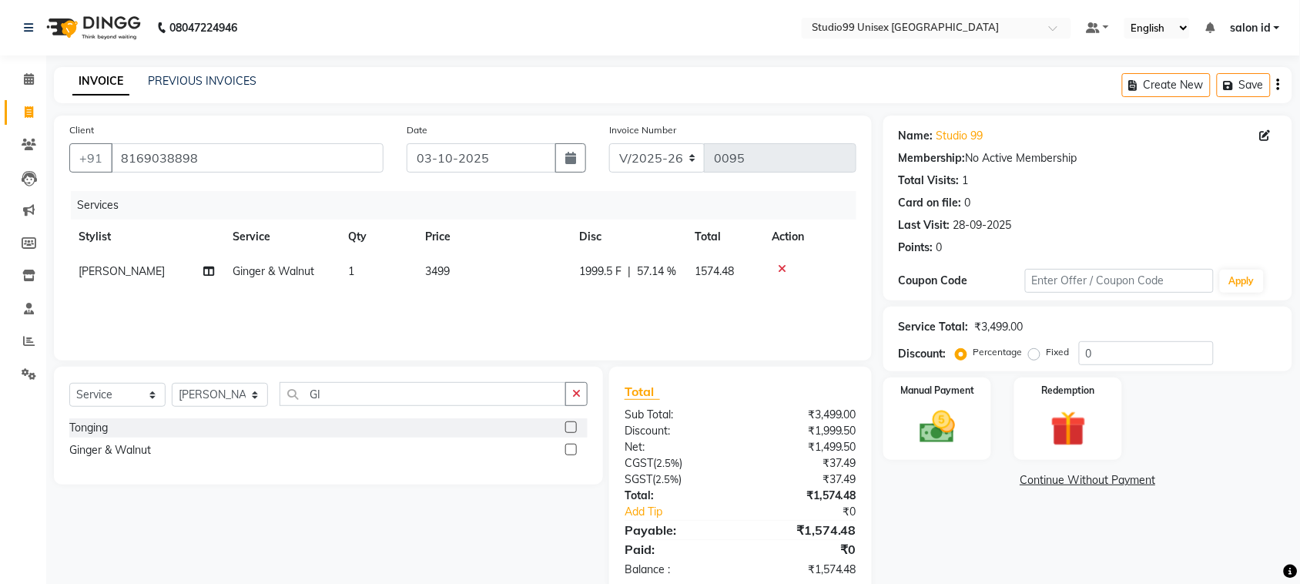
click at [511, 318] on div "Services Stylist Service Qty Price Disc Total Action [PERSON_NAME] [PERSON_NAME…" at bounding box center [462, 268] width 787 height 154
click at [659, 270] on span "57.14 %" at bounding box center [656, 271] width 39 height 16
select select "92949"
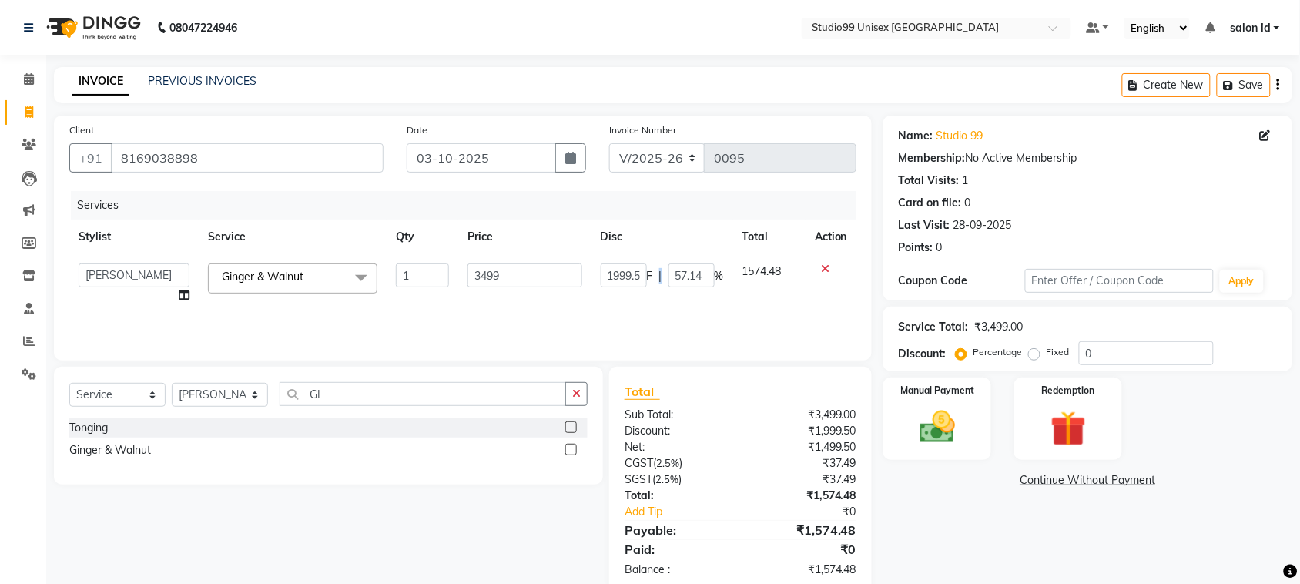
click at [659, 270] on span "|" at bounding box center [660, 276] width 3 height 16
drag, startPoint x: 703, startPoint y: 274, endPoint x: 646, endPoint y: 271, distance: 57.1
click at [646, 271] on div "1999.5 F | 57.14 %" at bounding box center [662, 275] width 123 height 24
type input "50"
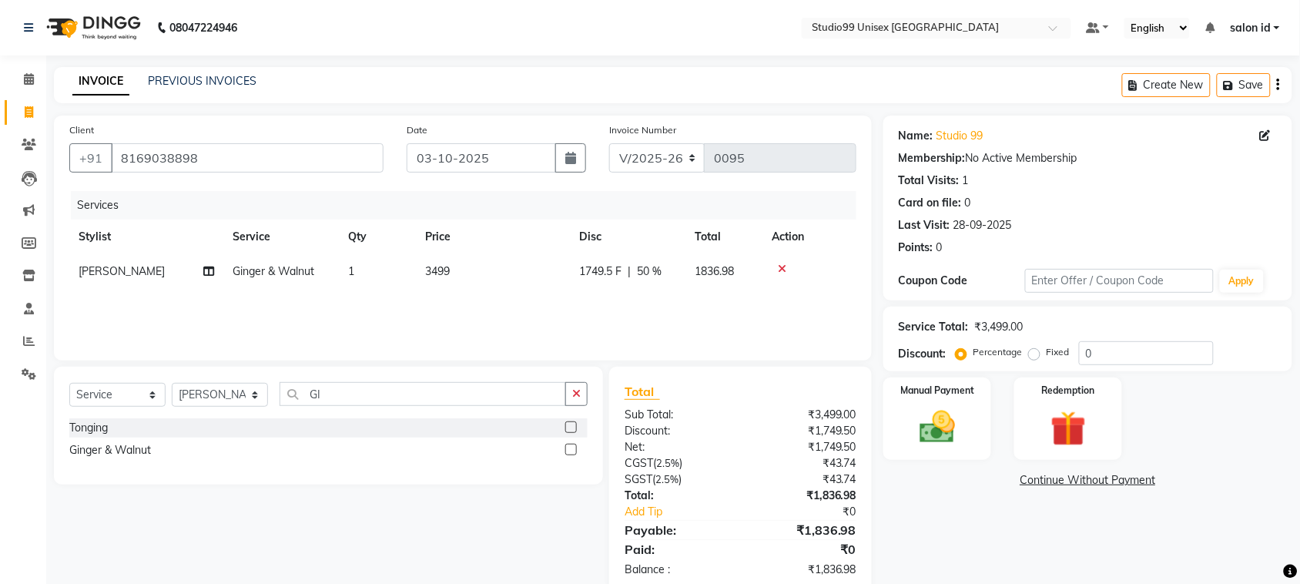
click at [645, 320] on div "Services Stylist Service Qty Price Disc Total Action [PERSON_NAME] [PERSON_NAME…" at bounding box center [462, 268] width 787 height 154
click at [438, 270] on span "3499" at bounding box center [437, 271] width 25 height 14
select select "92949"
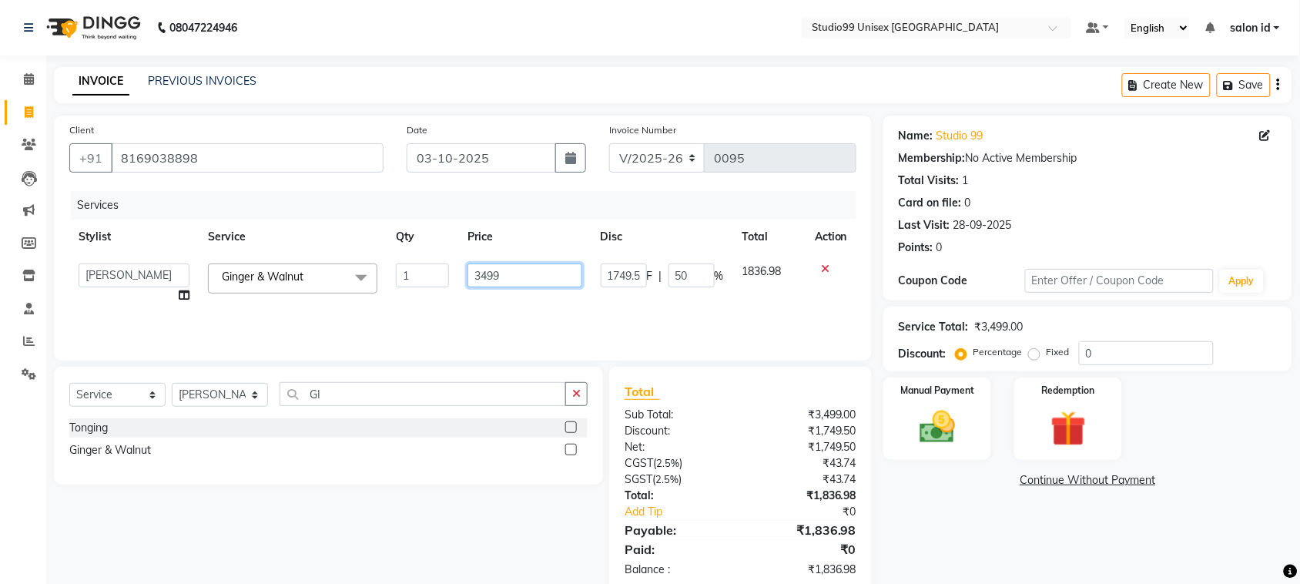
click at [481, 274] on input "3499" at bounding box center [525, 275] width 115 height 24
click at [485, 274] on input "3499" at bounding box center [525, 275] width 115 height 24
type input "3599"
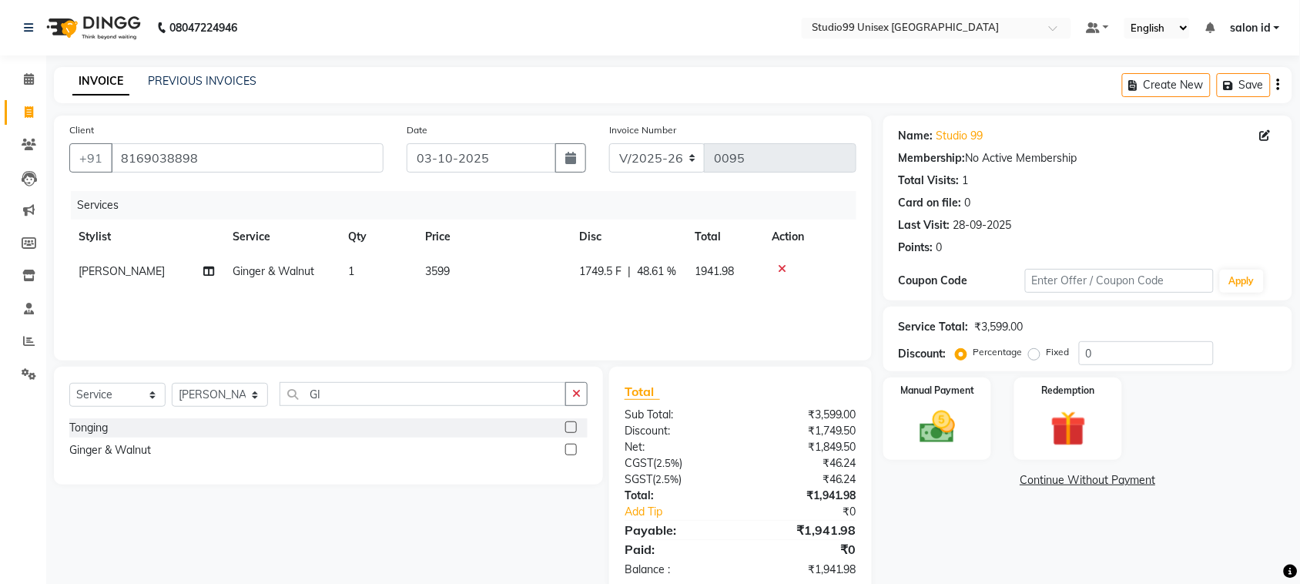
click at [501, 289] on td "3599" at bounding box center [493, 271] width 154 height 35
select select "92949"
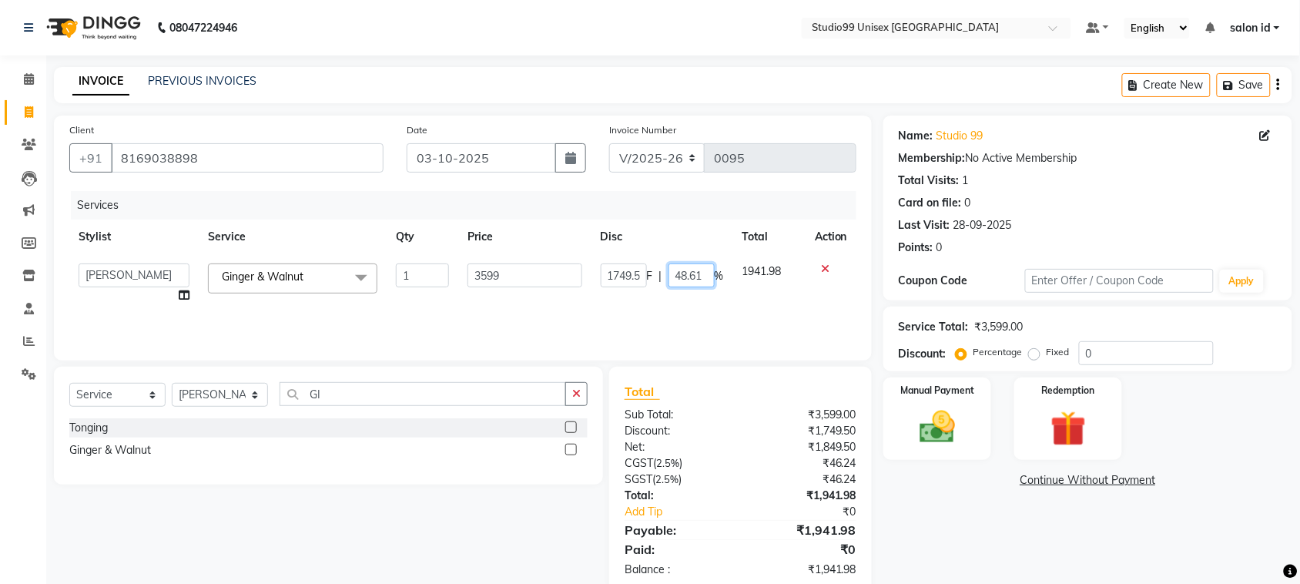
click at [691, 278] on input "48.61" at bounding box center [692, 275] width 46 height 24
drag, startPoint x: 706, startPoint y: 276, endPoint x: 665, endPoint y: 273, distance: 41.7
click at [665, 273] on div "1749.5 F | 48.61 %" at bounding box center [662, 275] width 123 height 24
type input "50"
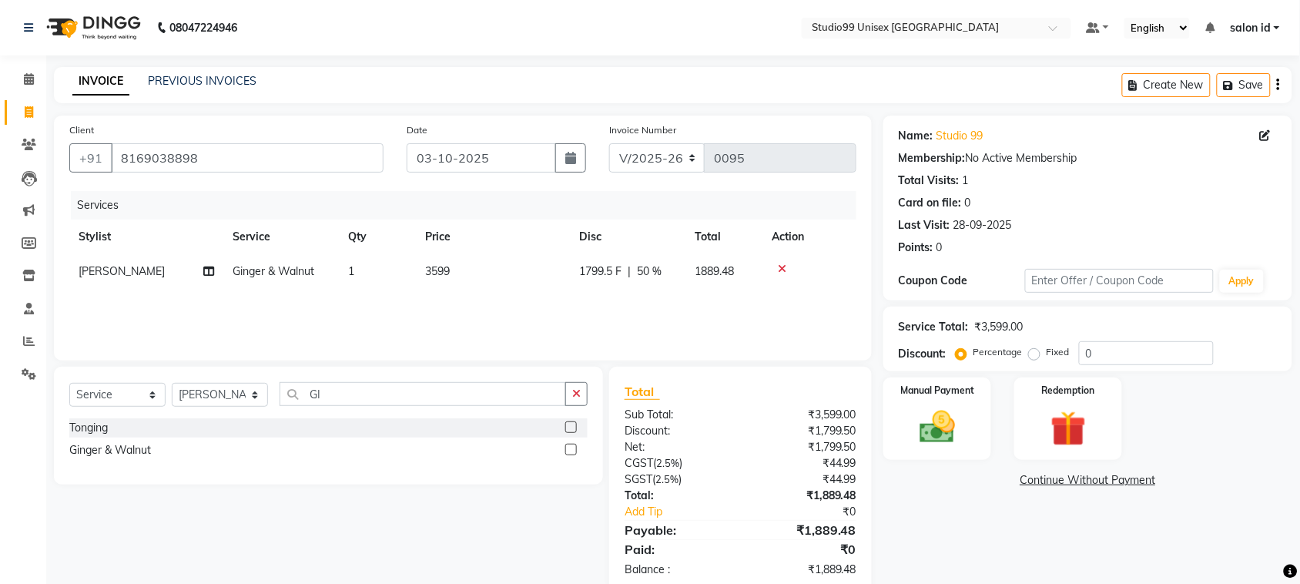
click at [657, 306] on div "Services Stylist Service Qty Price Disc Total Action [PERSON_NAME] [PERSON_NAME…" at bounding box center [462, 268] width 787 height 154
click at [729, 324] on div "Services Stylist Service Qty Price Disc Total Action [PERSON_NAME] [PERSON_NAME…" at bounding box center [462, 268] width 787 height 154
click at [734, 314] on div "Services Stylist Service Qty Price Disc Total Action [PERSON_NAME] [PERSON_NAME…" at bounding box center [462, 268] width 787 height 154
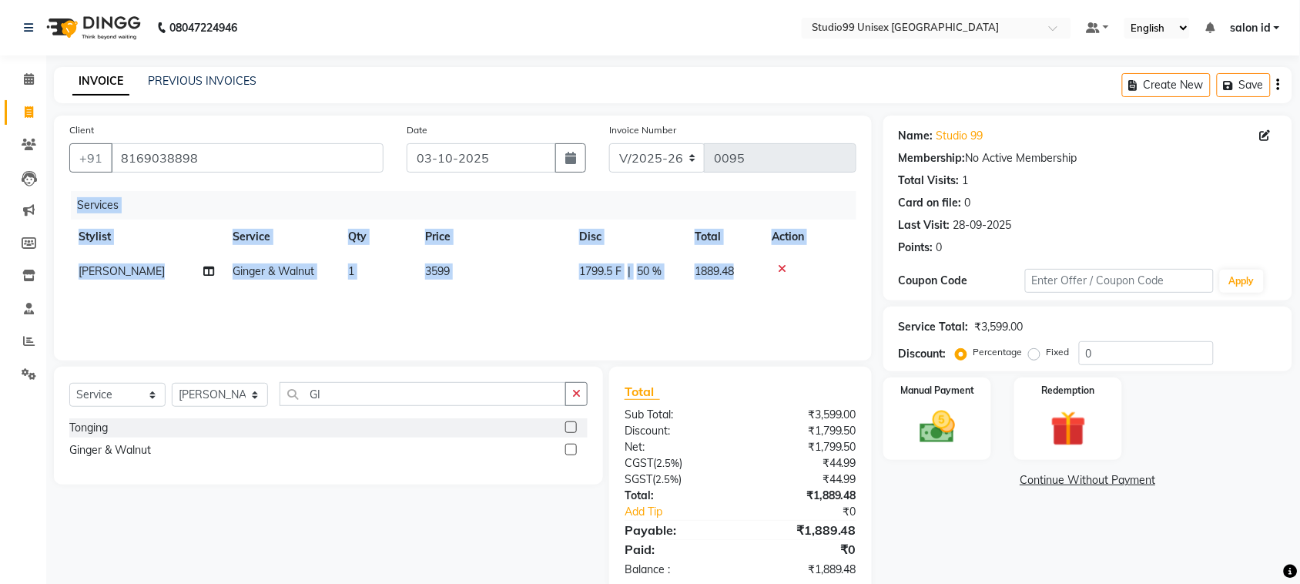
click at [734, 314] on div "Services Stylist Service Qty Price Disc Total Action [PERSON_NAME] [PERSON_NAME…" at bounding box center [462, 268] width 787 height 154
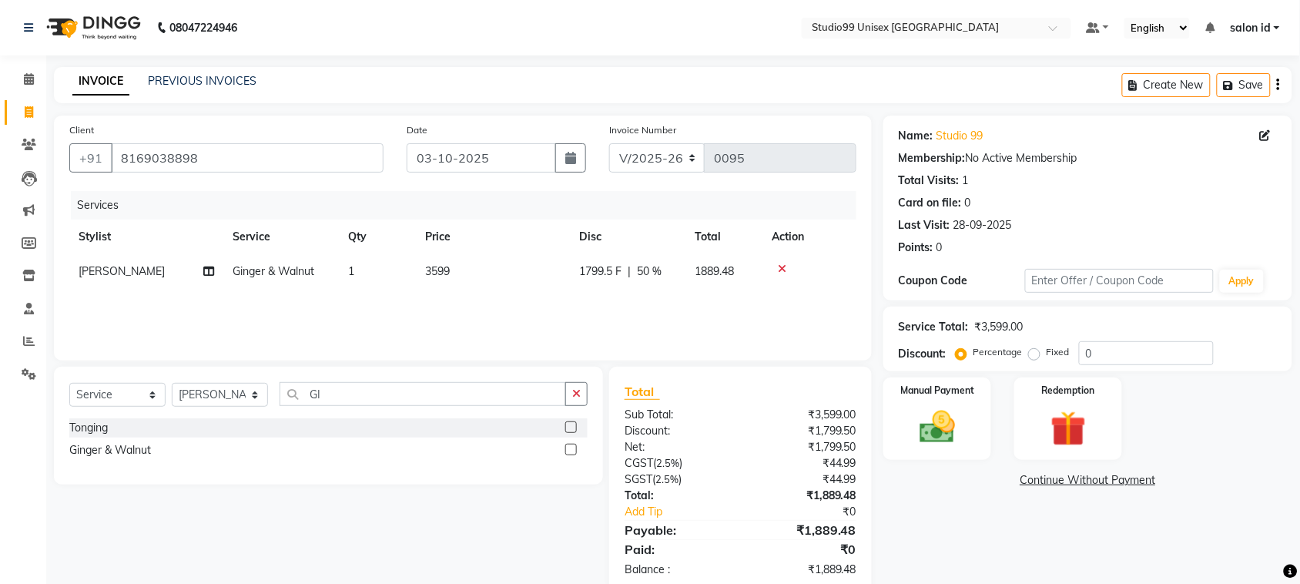
scroll to position [32, 0]
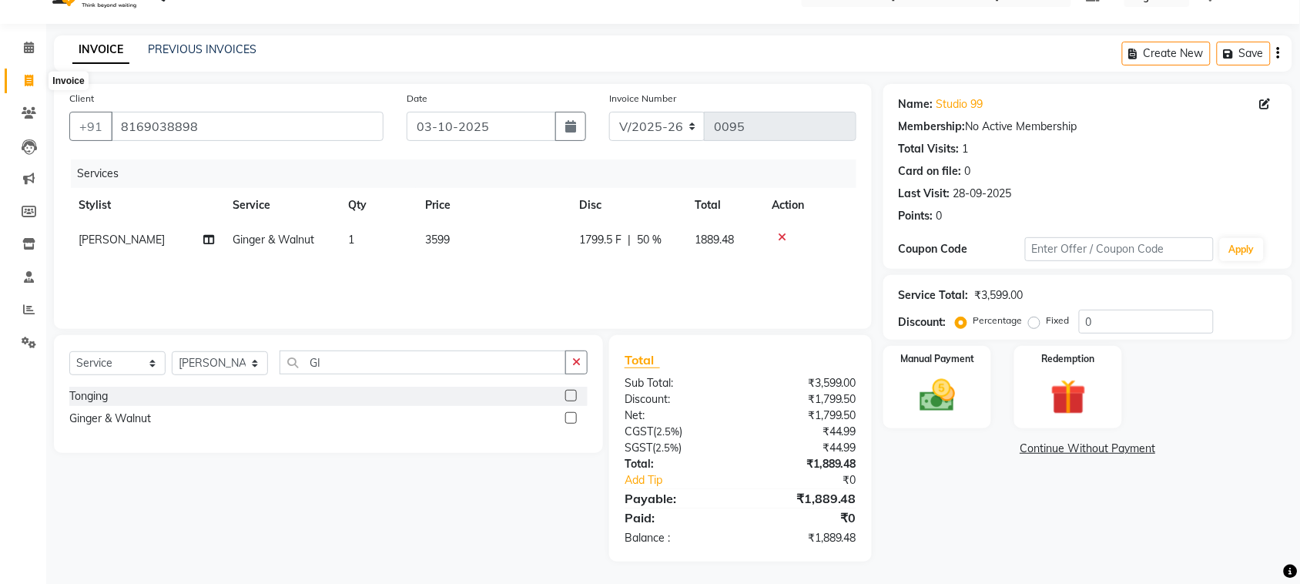
click at [27, 85] on icon at bounding box center [29, 81] width 8 height 12
select select "9023"
select select "service"
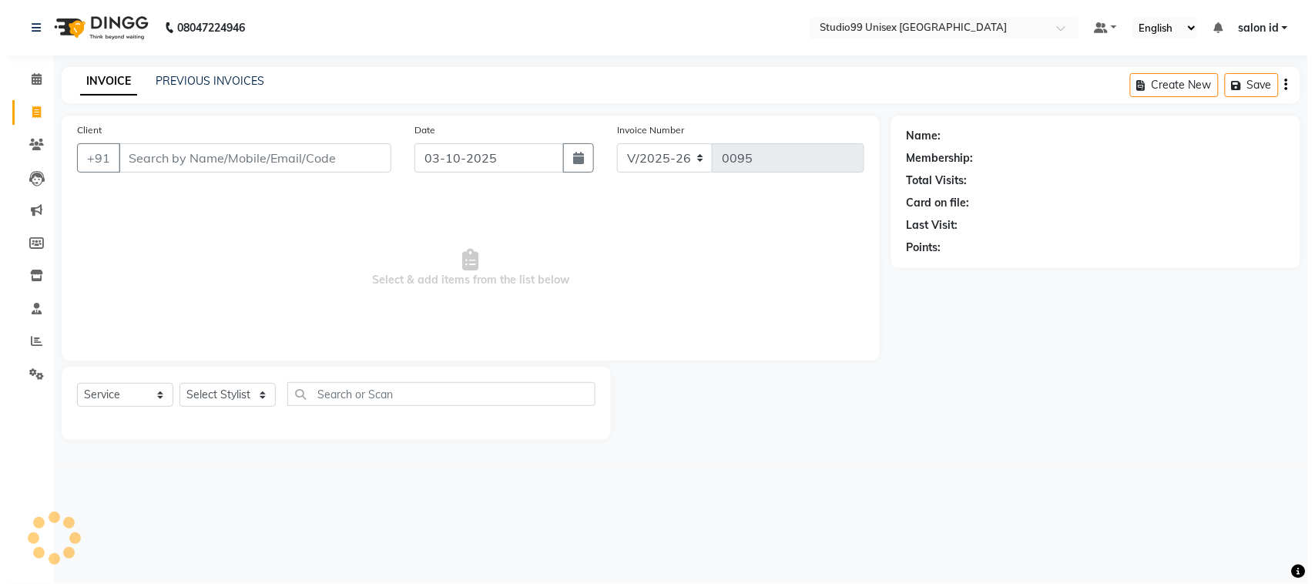
scroll to position [0, 0]
